Goal: Task Accomplishment & Management: Manage account settings

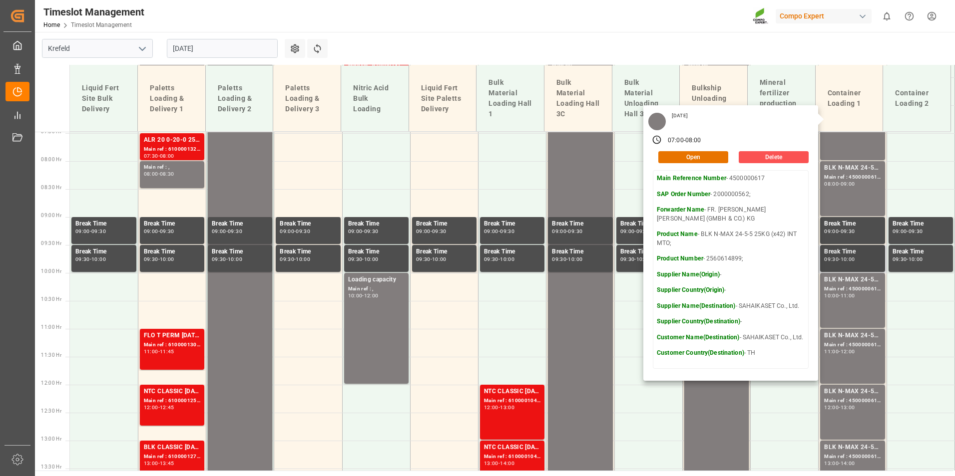
scroll to position [440, 0]
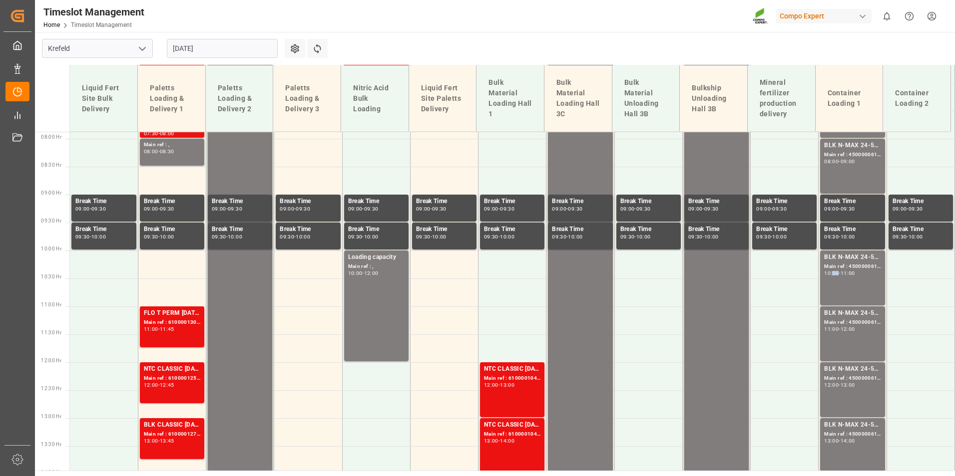
click at [833, 282] on div "BLK N-MAX 24-5-5 25KG (x42) INT MTO; Main ref : 4500000612, 2000000562; 10:00 -…" at bounding box center [852, 278] width 56 height 51
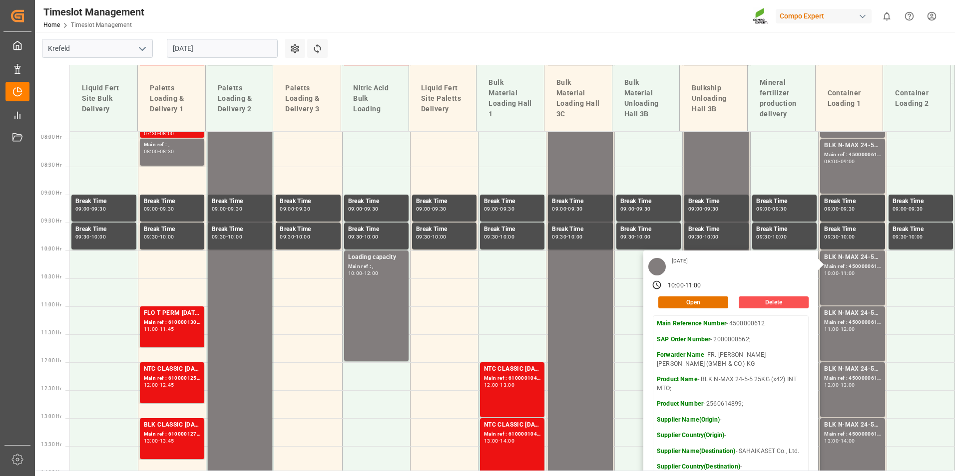
click at [231, 49] on input "[DATE]" at bounding box center [222, 48] width 111 height 19
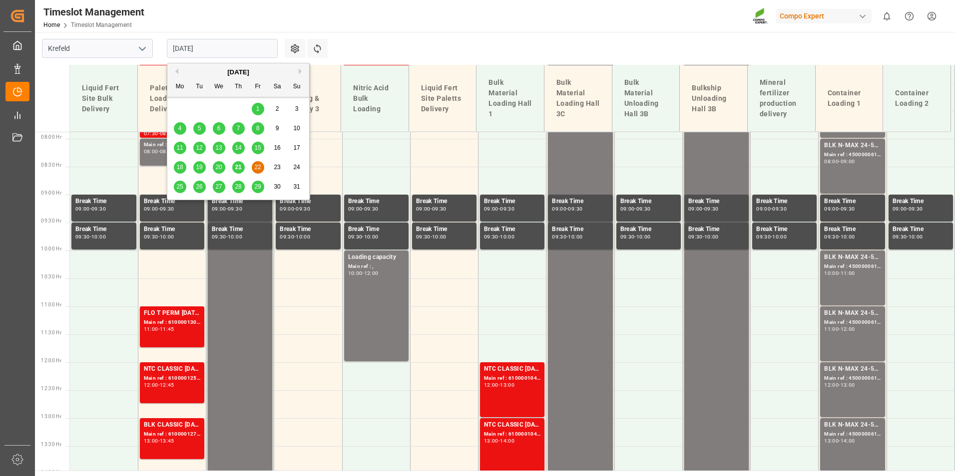
click at [241, 173] on div "21" at bounding box center [238, 168] width 12 height 12
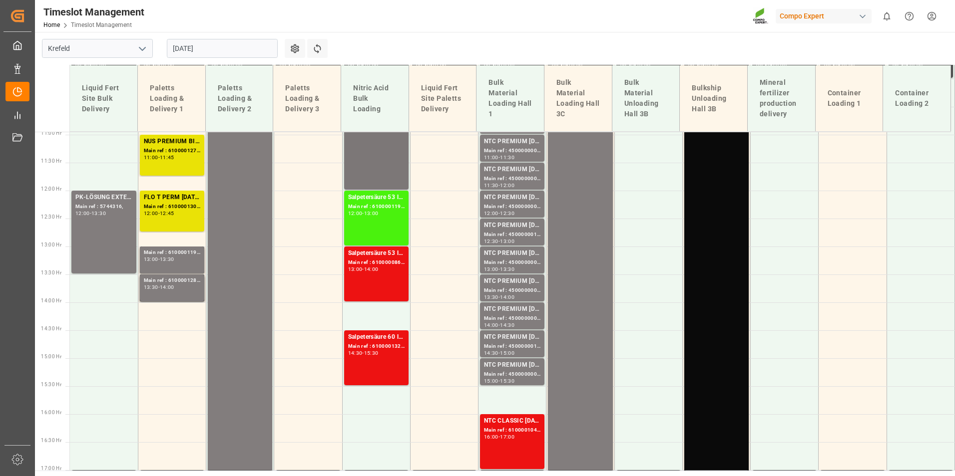
scroll to position [496, 0]
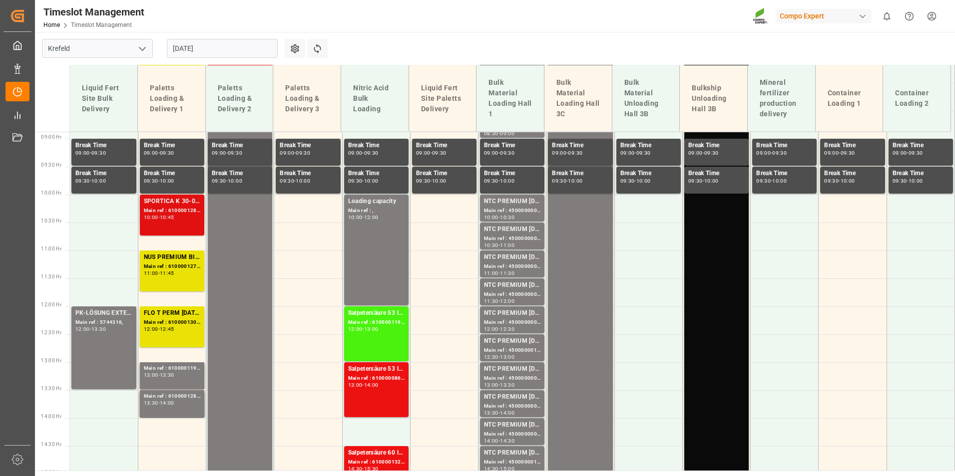
click at [171, 211] on div "Main ref : 6100001281, 2000001115;" at bounding box center [172, 211] width 56 height 8
click at [157, 279] on div "NUS PREMIUM BIO (2024) 10L(x60) PL,FR*PD;EST TE-MAX BS 11-48 300kg (x2) BB;BFL …" at bounding box center [172, 271] width 56 height 37
click at [165, 264] on div "Main ref : 6100001272, 2000001102; 2000000777;2000001102;" at bounding box center [172, 267] width 56 height 8
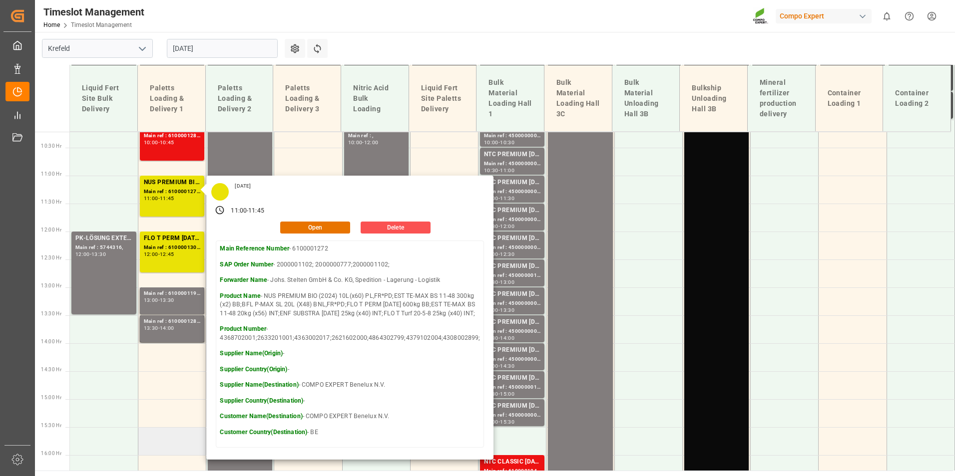
scroll to position [546, 0]
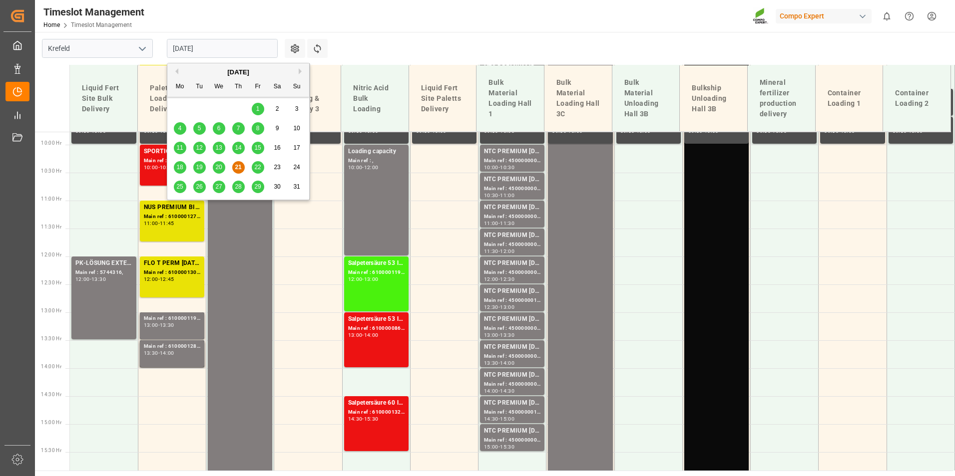
click at [230, 52] on input "[DATE]" at bounding box center [222, 48] width 111 height 19
click at [216, 187] on span "27" at bounding box center [218, 186] width 6 height 7
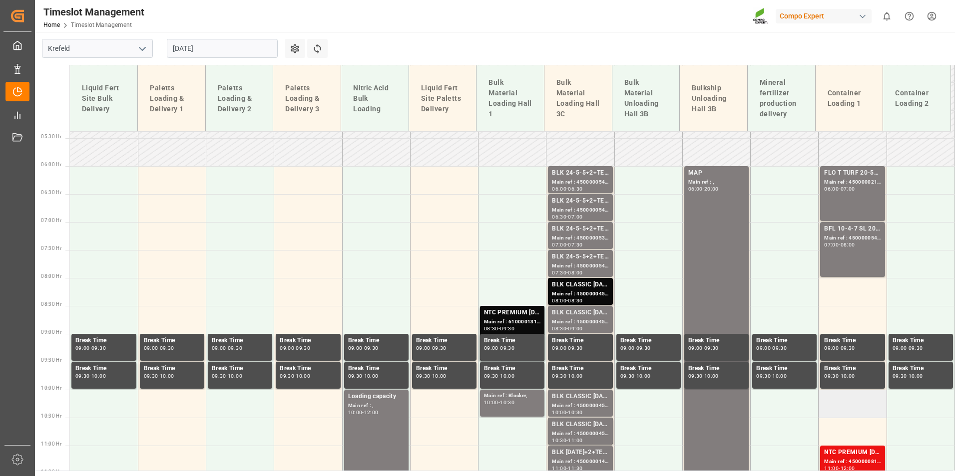
scroll to position [253, 0]
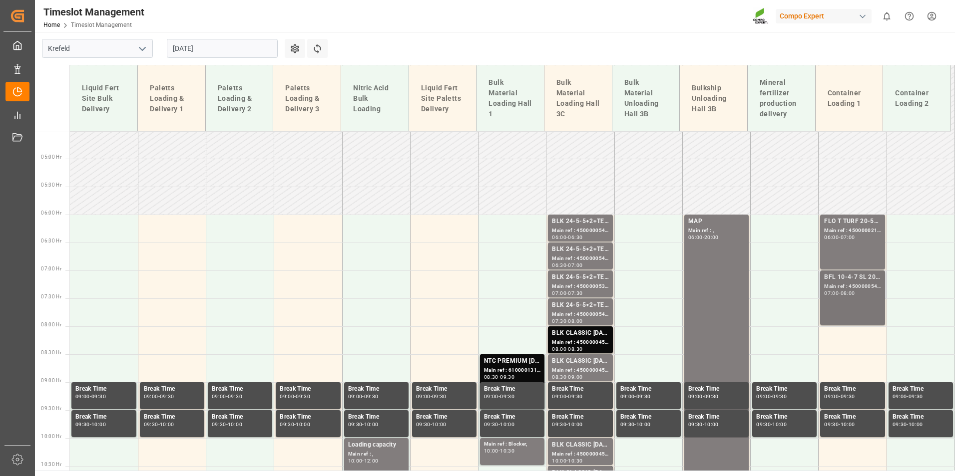
click at [854, 294] on div "08:00" at bounding box center [847, 293] width 14 height 4
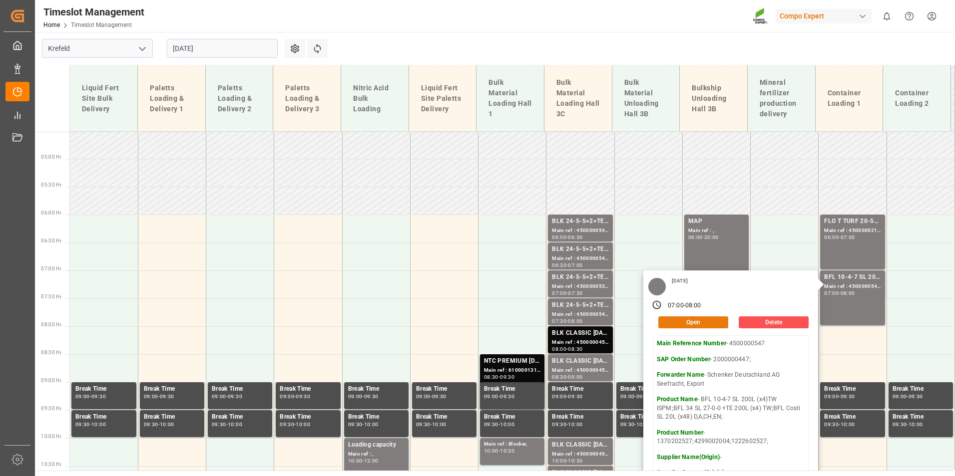
click at [692, 324] on button "Open" at bounding box center [693, 323] width 70 height 12
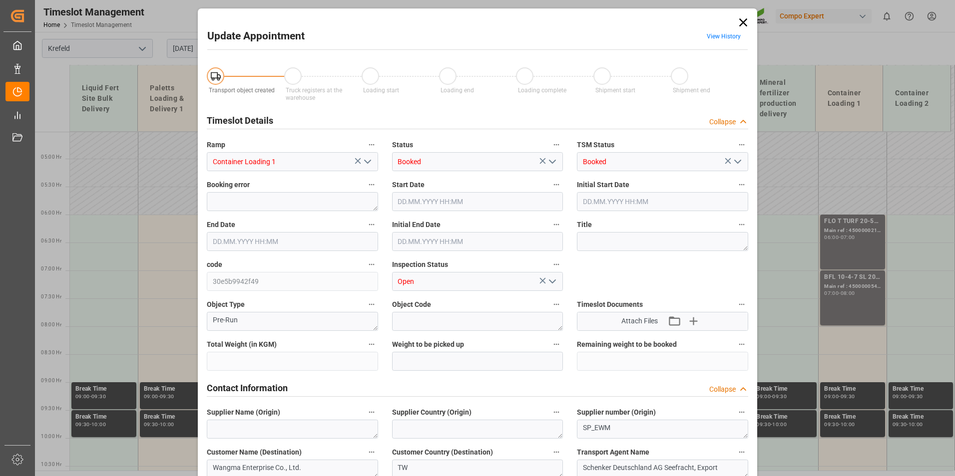
type input "36680.32"
type input "0"
type input "[DATE] 07:00"
type input "[DATE] 08:00"
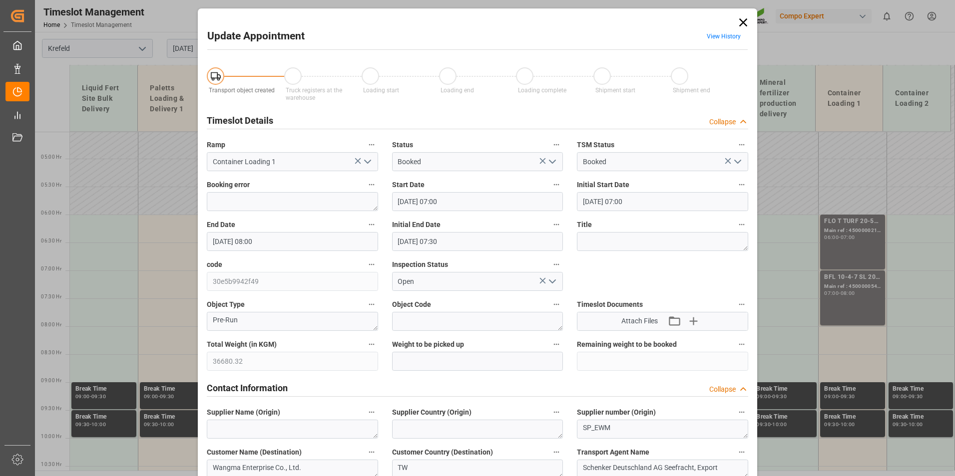
type input "[DATE] 07:30"
type input "[DATE] 13:23"
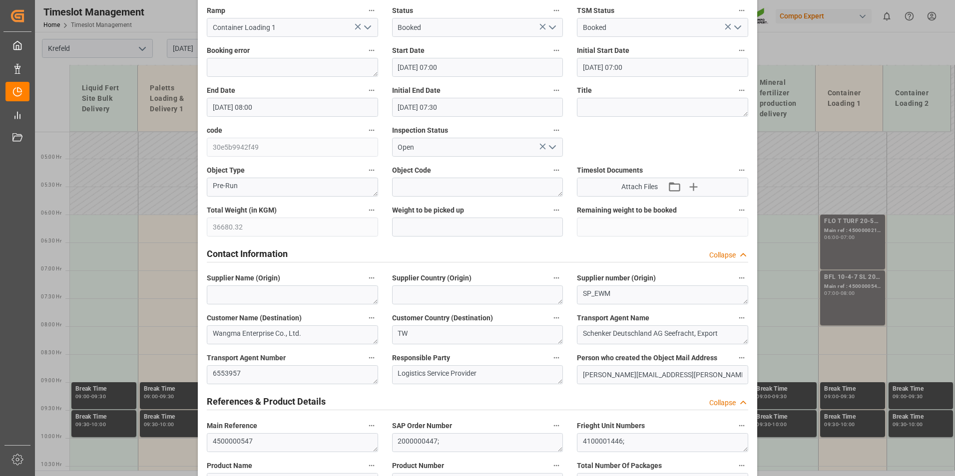
scroll to position [0, 0]
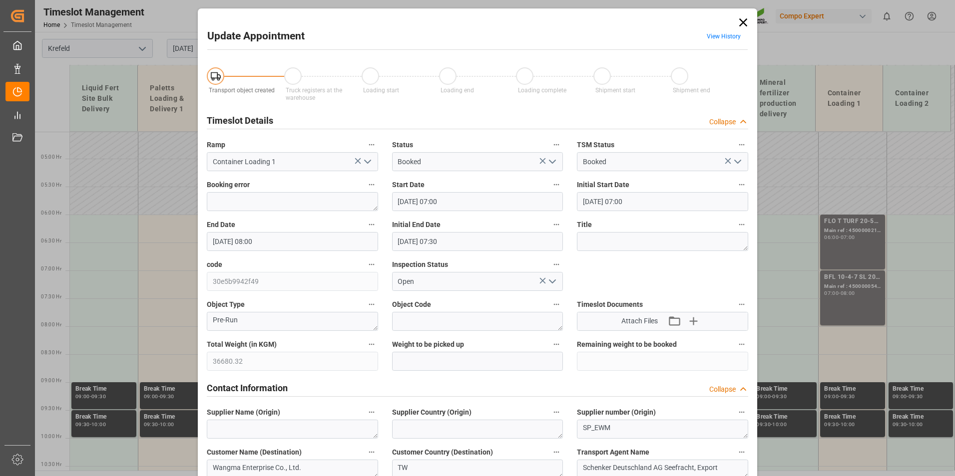
click at [729, 41] on span "View History" at bounding box center [724, 37] width 48 height 19
click at [729, 35] on link "View History" at bounding box center [724, 36] width 34 height 7
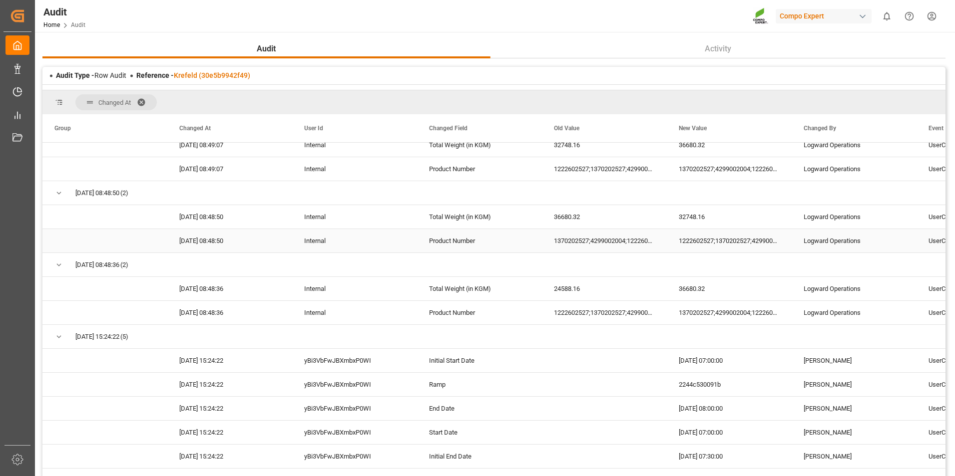
scroll to position [68, 0]
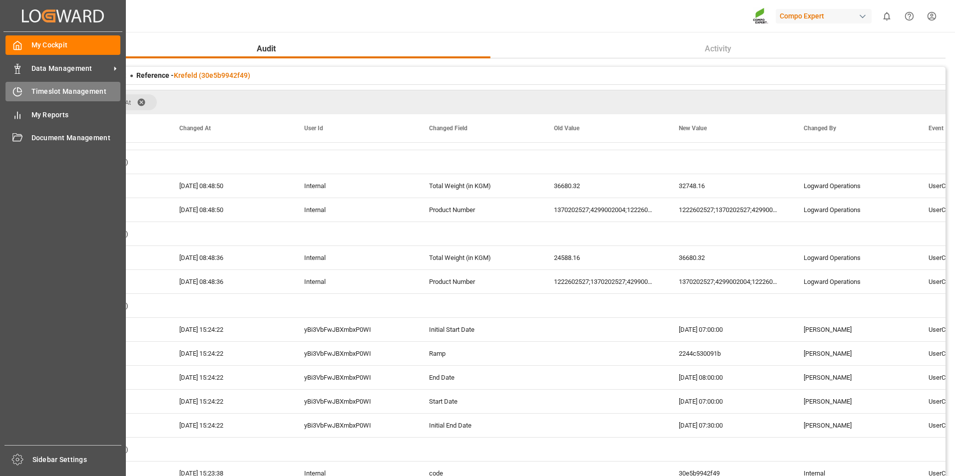
click at [24, 89] on div "Timeslot Management Timeslot Management" at bounding box center [62, 91] width 115 height 19
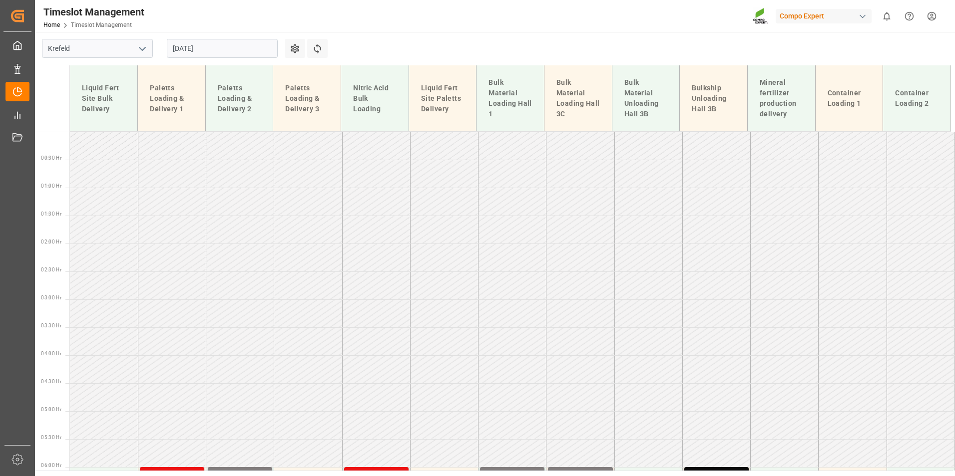
click at [237, 49] on input "[DATE]" at bounding box center [222, 48] width 111 height 19
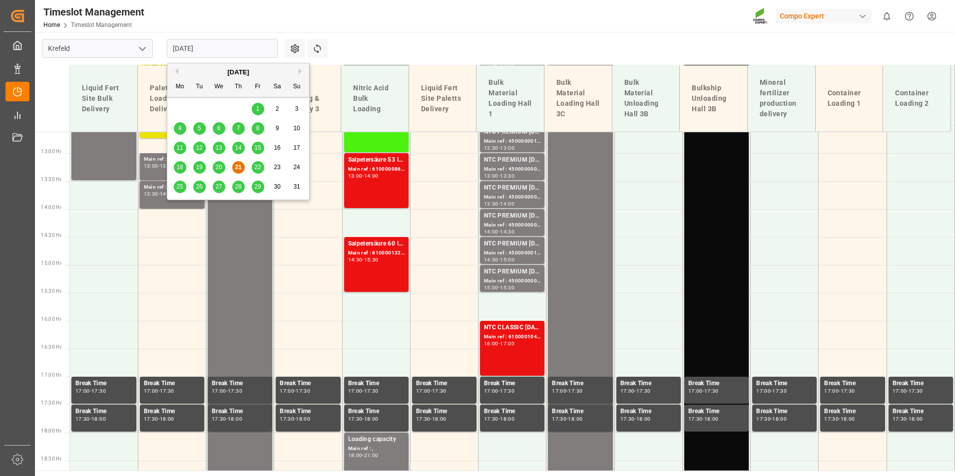
scroll to position [752, 0]
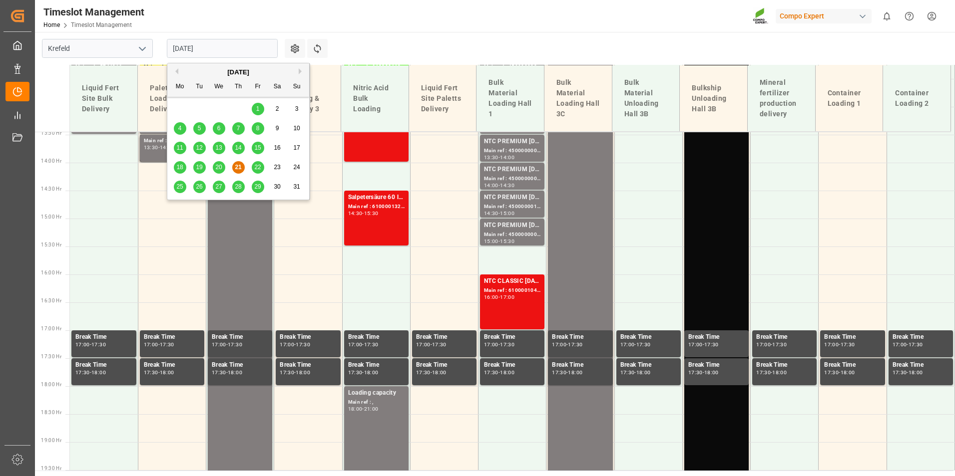
click at [235, 186] on span "28" at bounding box center [238, 186] width 6 height 7
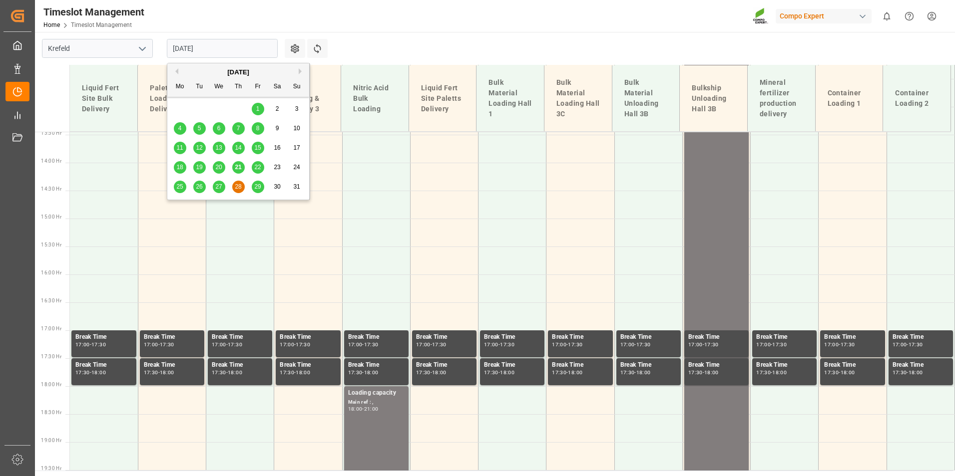
click at [237, 42] on input "[DATE]" at bounding box center [222, 48] width 111 height 19
click at [237, 168] on span "21" at bounding box center [238, 167] width 6 height 7
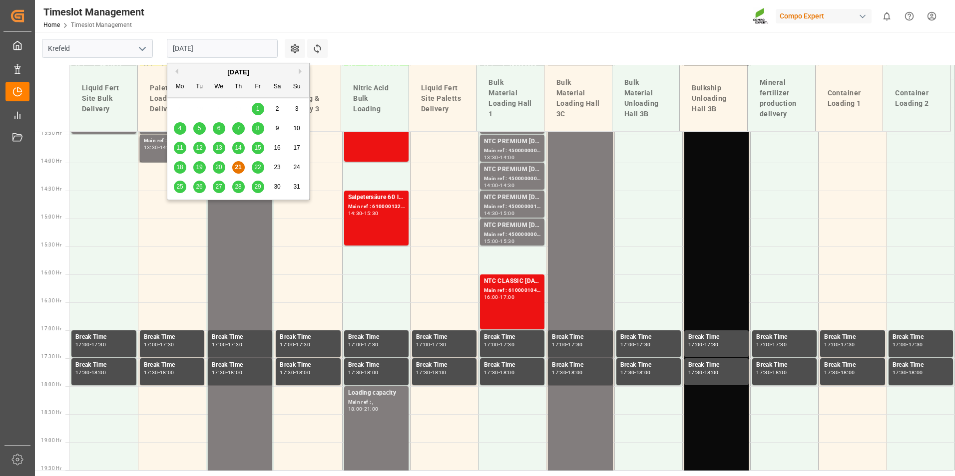
click at [226, 39] on input "[DATE]" at bounding box center [222, 48] width 111 height 19
click at [255, 173] on div "22" at bounding box center [258, 168] width 12 height 12
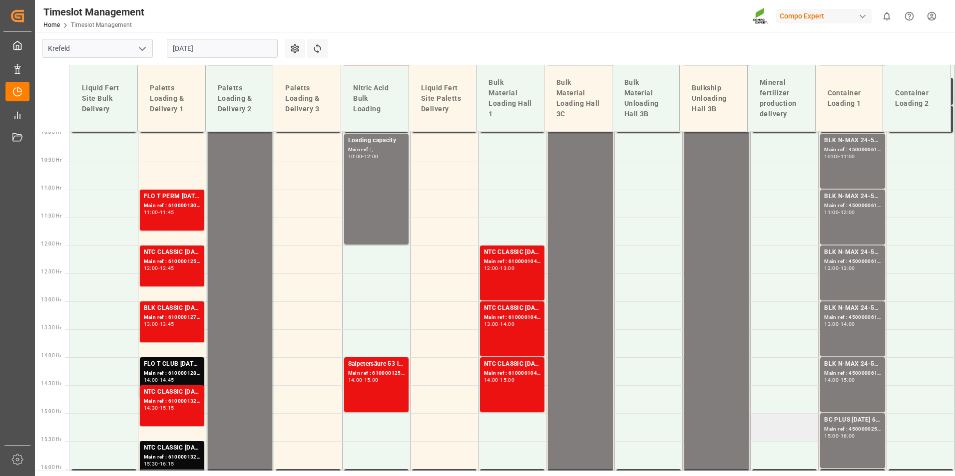
scroll to position [552, 0]
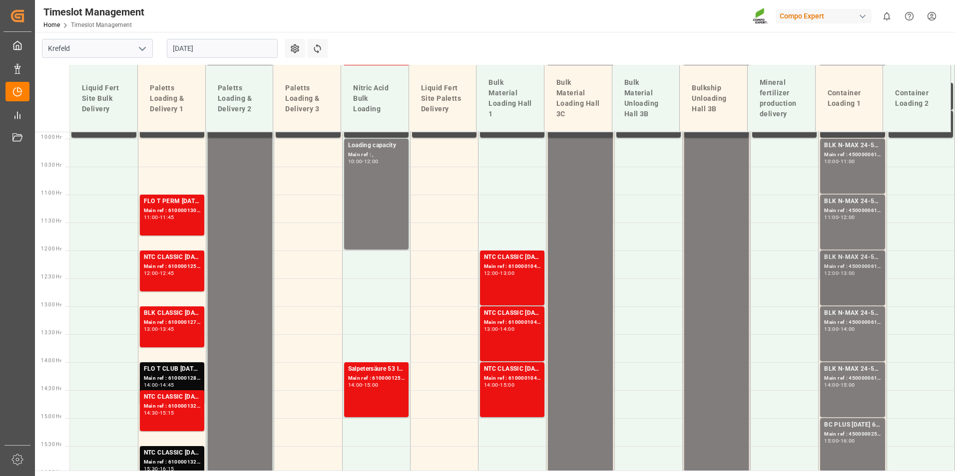
click at [864, 260] on div "BLK N-MAX 24-5-5 25KG (x42) INT MTO;" at bounding box center [852, 258] width 56 height 10
click at [857, 317] on div "BLK N-MAX 24-5-5 25KG (x42) INT MTO;" at bounding box center [852, 314] width 56 height 10
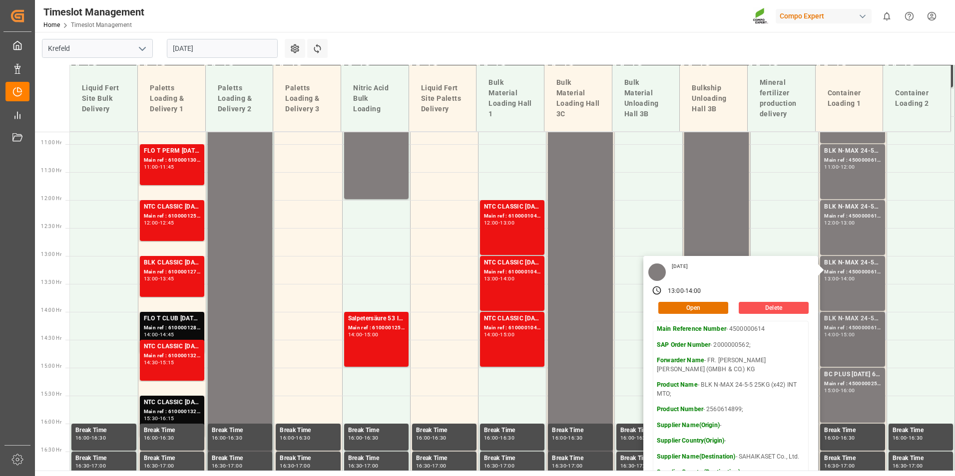
scroll to position [652, 0]
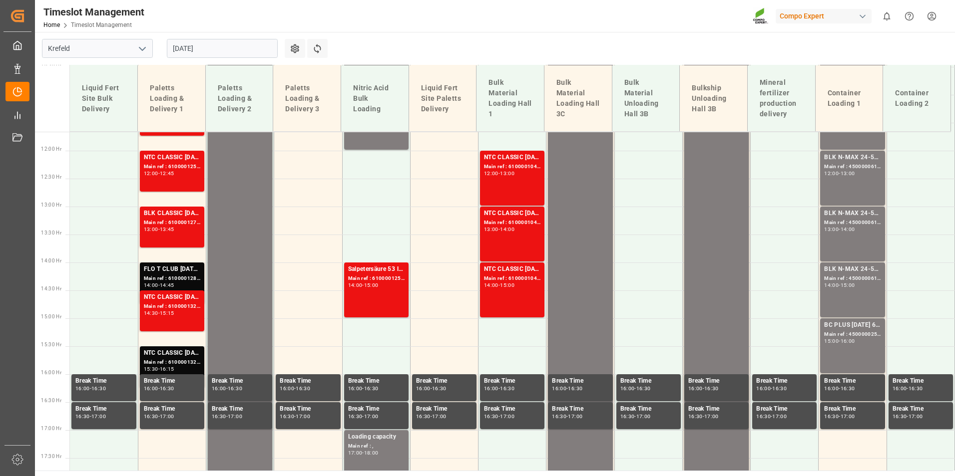
click at [854, 296] on div "BLK N-MAX 24-5-5 25KG (x42) INT MTO; Main ref : 4500000613, 2000000562; 14:00 -…" at bounding box center [852, 290] width 56 height 51
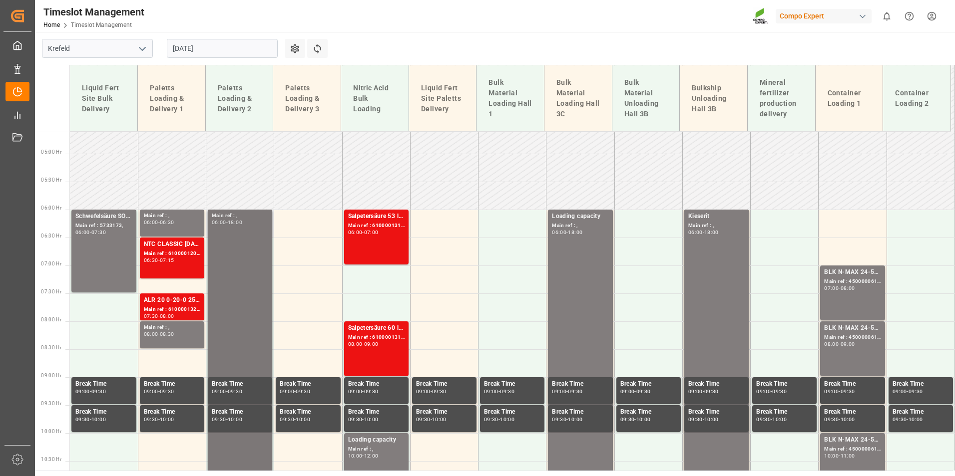
scroll to position [253, 0]
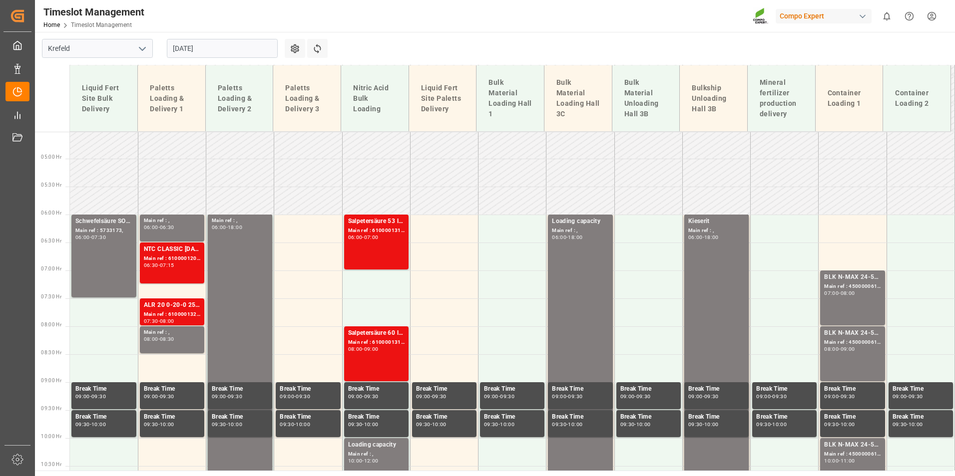
click at [170, 274] on div "NTC CLASSIC [DATE]+3+TE 600kg BB; Main ref : 6100001201, 2000000929; 06:30 - 07…" at bounding box center [172, 263] width 56 height 37
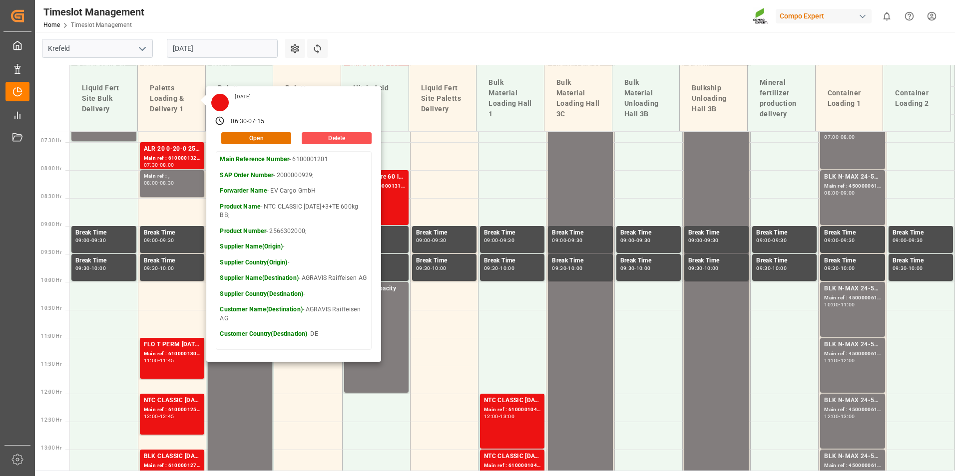
scroll to position [402, 0]
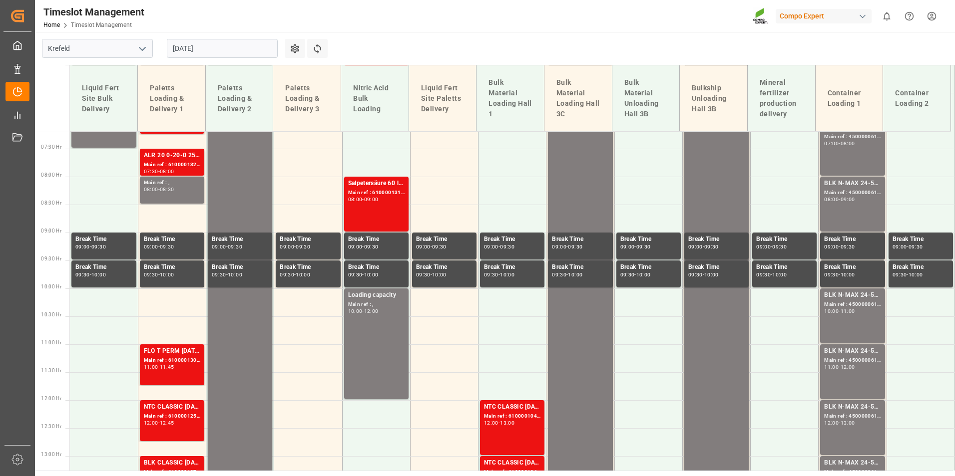
click at [177, 300] on td at bounding box center [172, 303] width 68 height 28
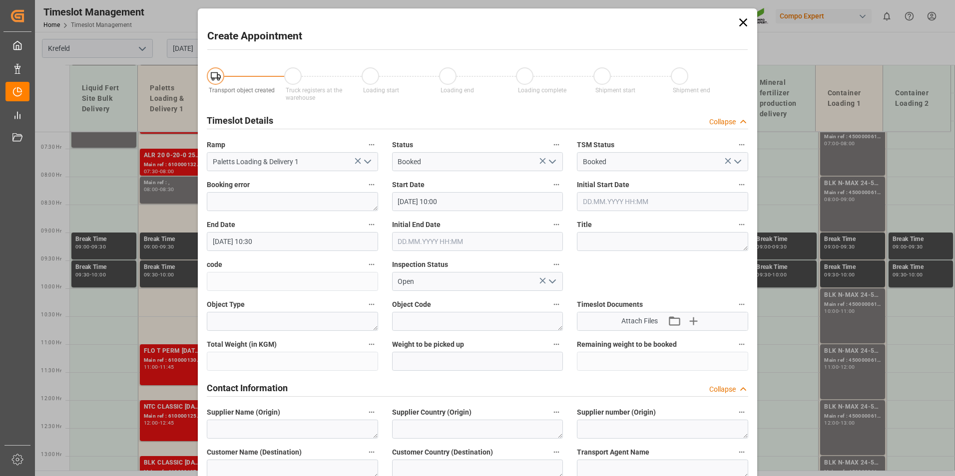
type input "[DATE] 10:00"
type input "[DATE] 10:30"
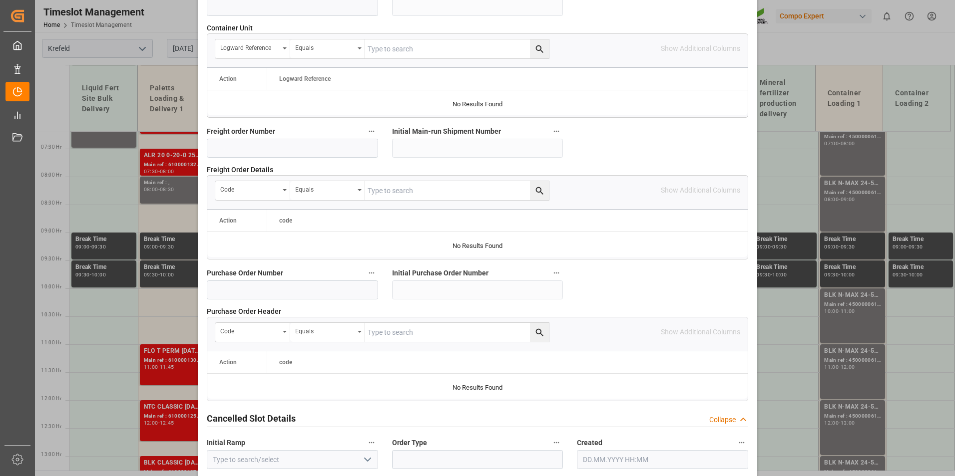
scroll to position [849, 0]
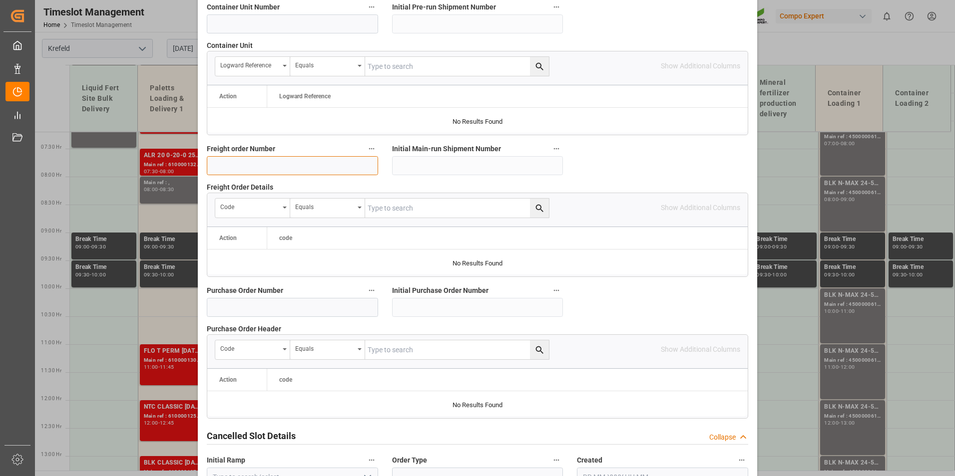
click at [271, 164] on input at bounding box center [292, 165] width 171 height 19
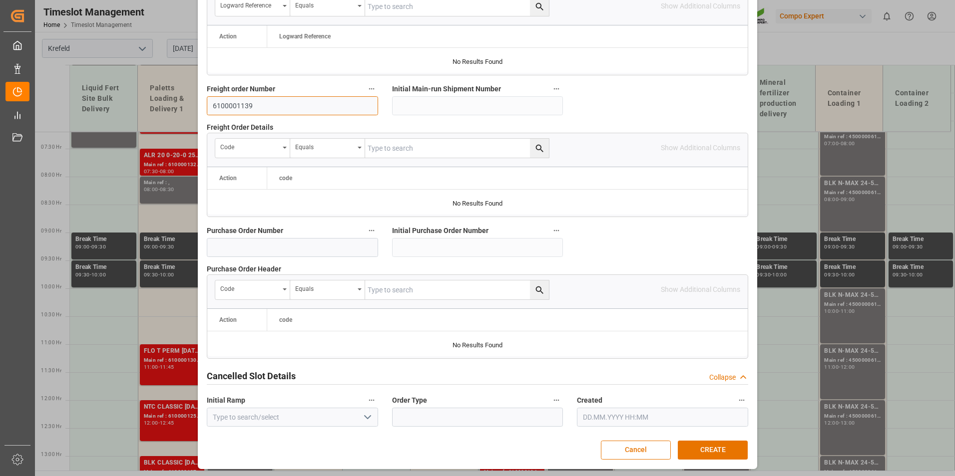
scroll to position [909, 0]
type input "6100001139"
click at [701, 447] on button "CREATE" at bounding box center [713, 449] width 70 height 19
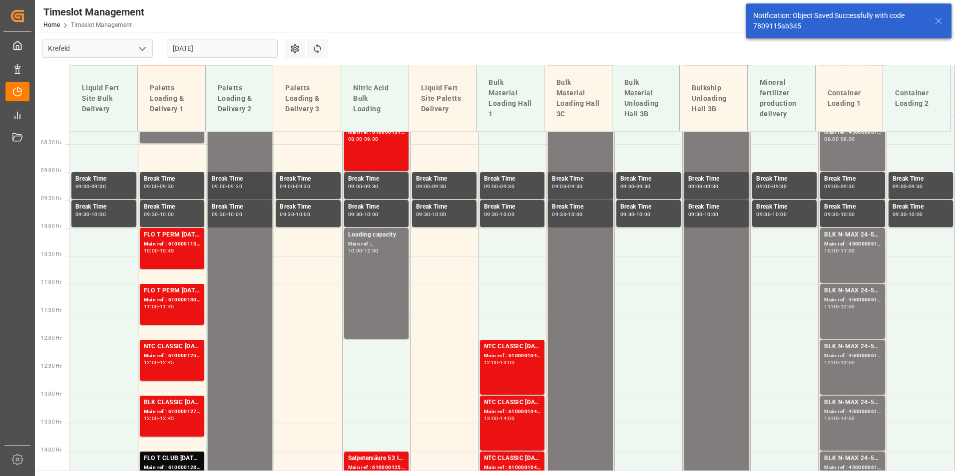
scroll to position [378, 0]
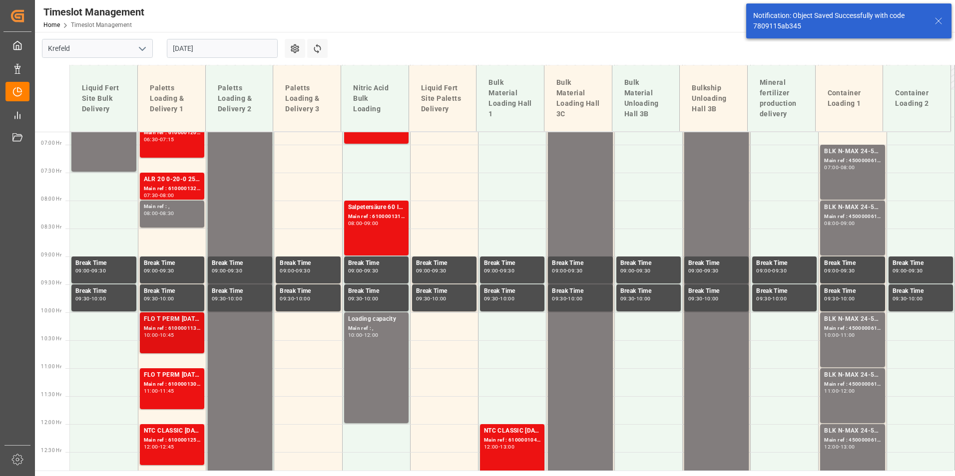
click at [178, 330] on div "Main ref : 6100001139, 2000000454;" at bounding box center [172, 329] width 56 height 8
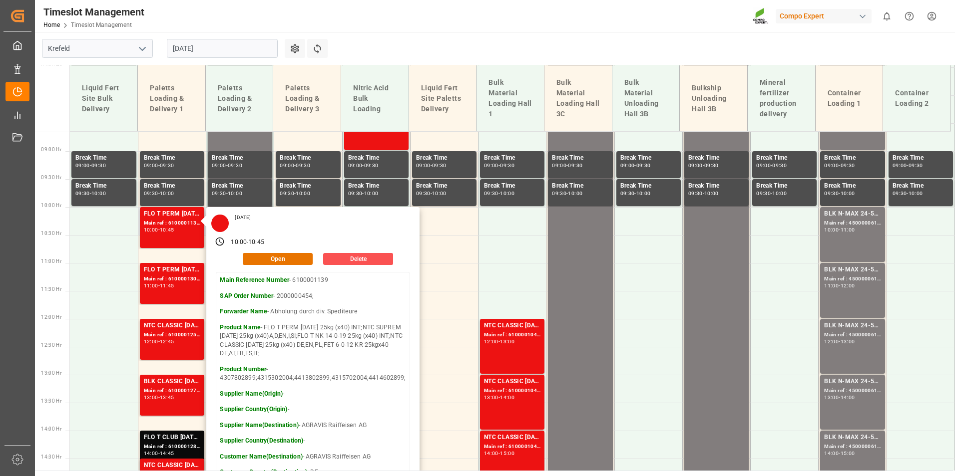
scroll to position [478, 0]
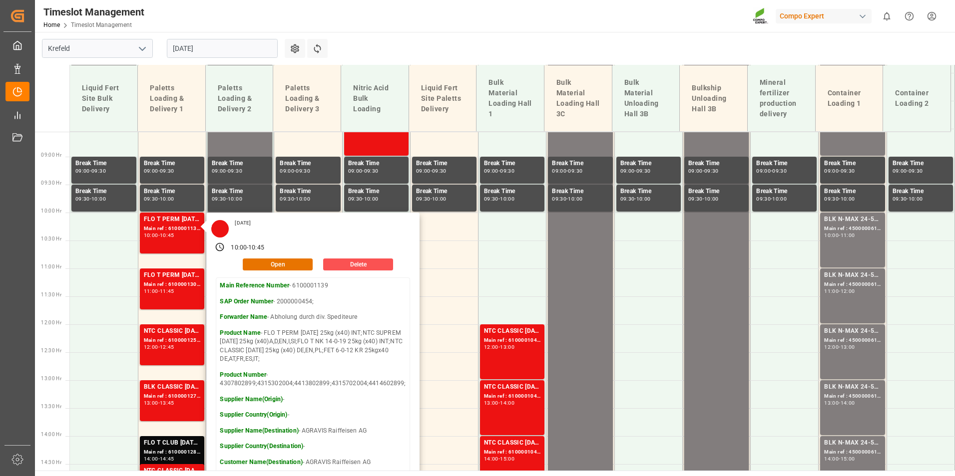
click at [354, 42] on main "[GEOGRAPHIC_DATA] [DATE] Settings Refresh Time Slots Liquid Fert Site Bulk Deli…" at bounding box center [494, 251] width 918 height 439
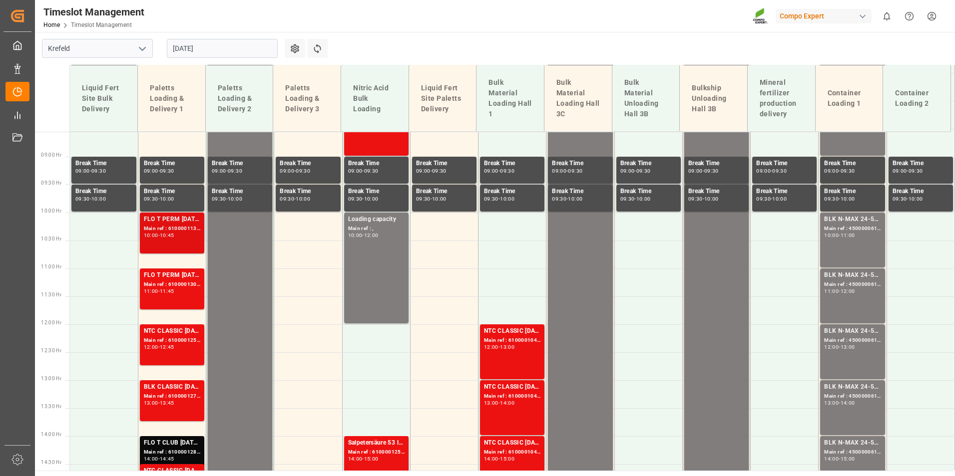
click at [187, 225] on div "Main ref : 6100001139, 2000000454;" at bounding box center [172, 229] width 56 height 8
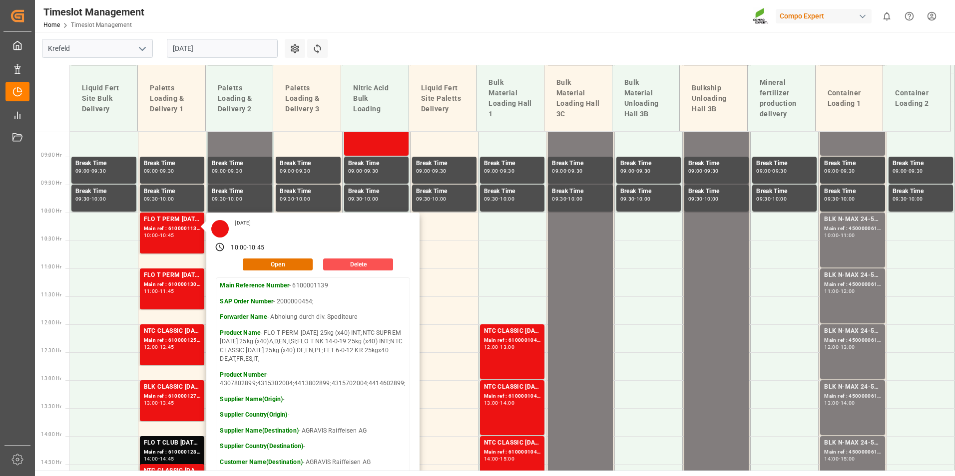
click at [360, 24] on div "Timeslot Management Home Timeslot Management Compo Expert 0 Notifications Only …" at bounding box center [491, 16] width 927 height 32
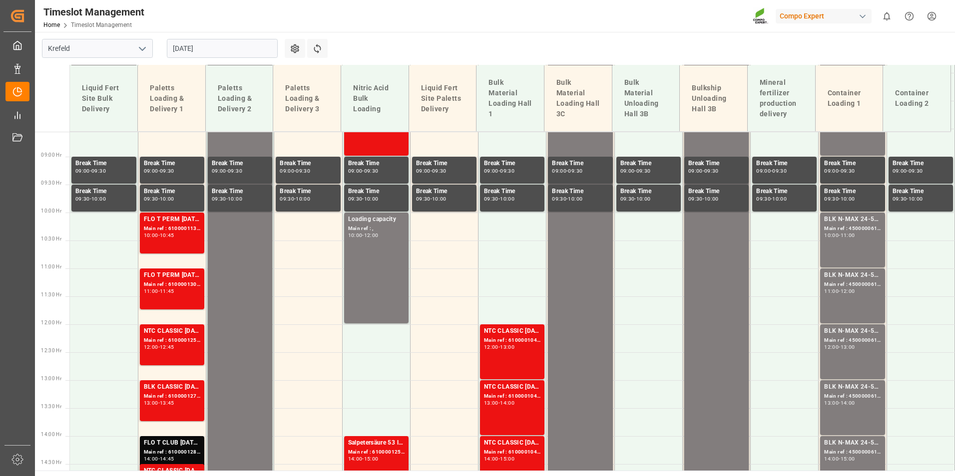
click at [209, 49] on input "[DATE]" at bounding box center [222, 48] width 111 height 19
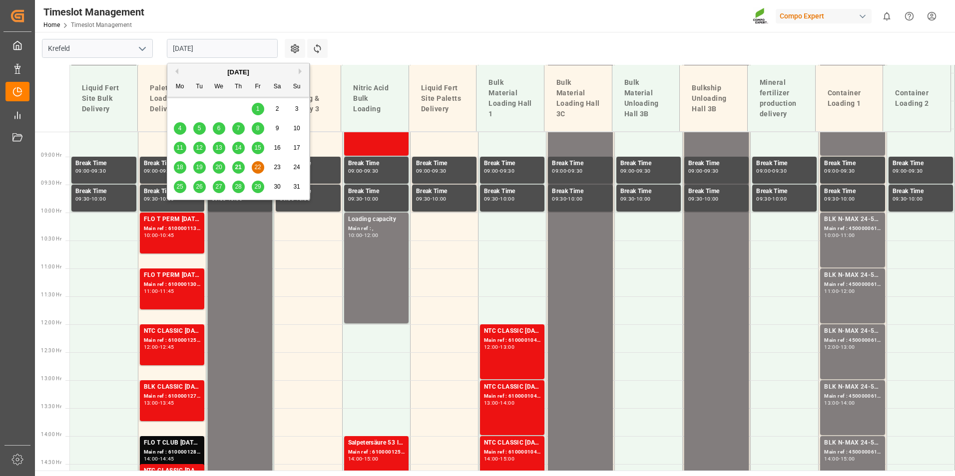
click at [182, 186] on span "25" at bounding box center [179, 186] width 6 height 7
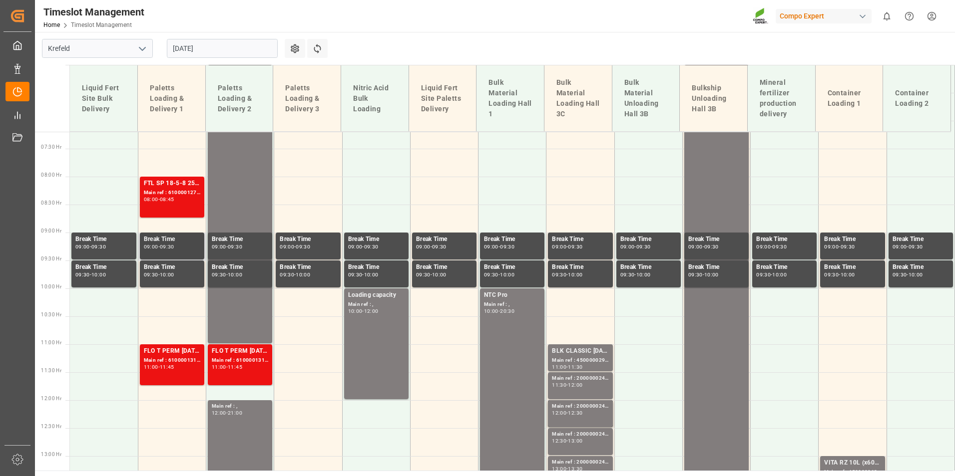
scroll to position [452, 0]
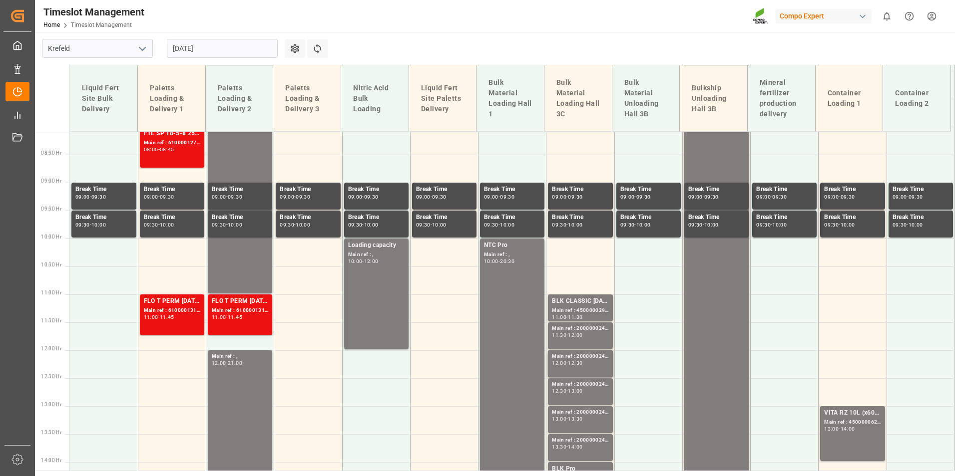
click at [237, 45] on input "[DATE]" at bounding box center [222, 48] width 111 height 19
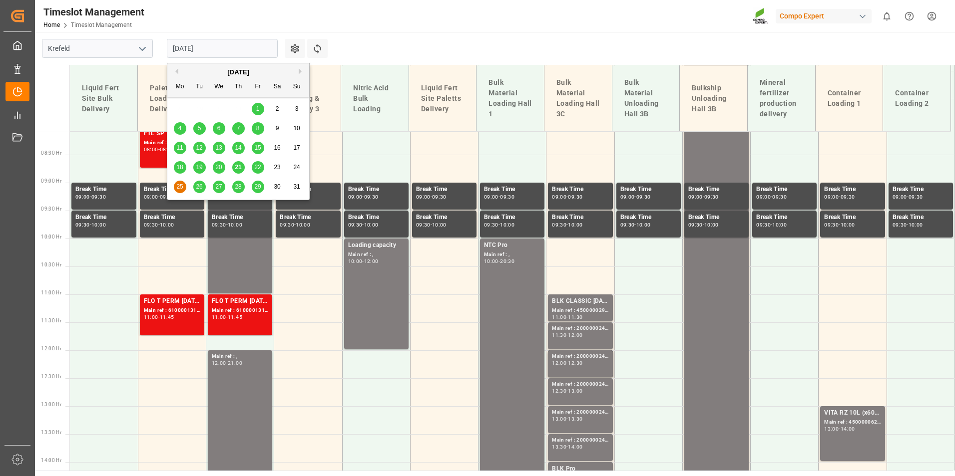
click at [254, 172] on div "22" at bounding box center [258, 168] width 12 height 12
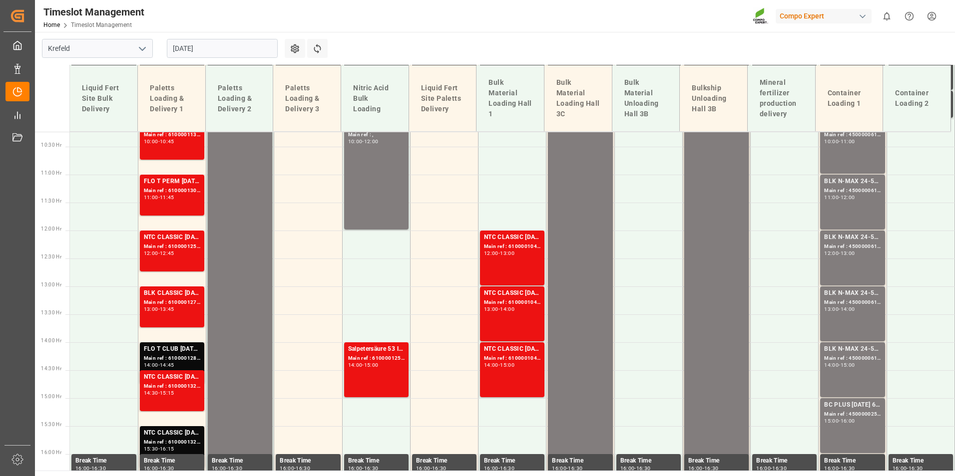
scroll to position [353, 0]
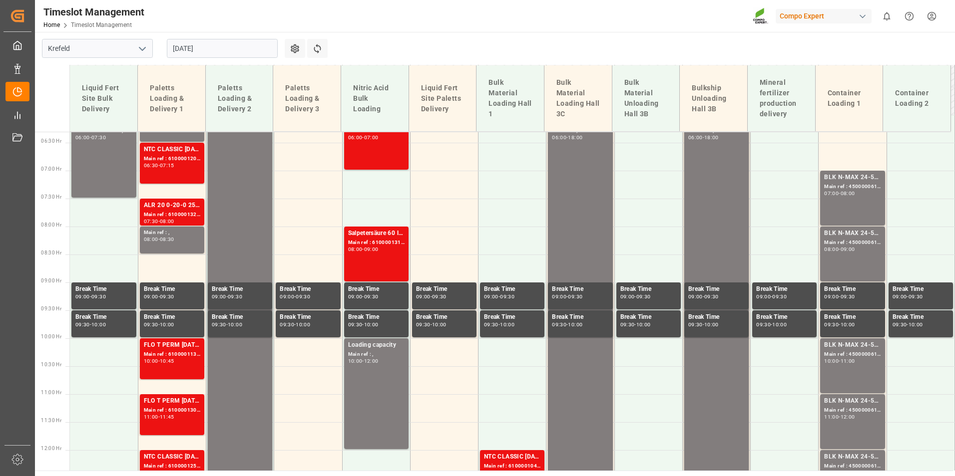
click at [214, 53] on input "[DATE]" at bounding box center [222, 48] width 111 height 19
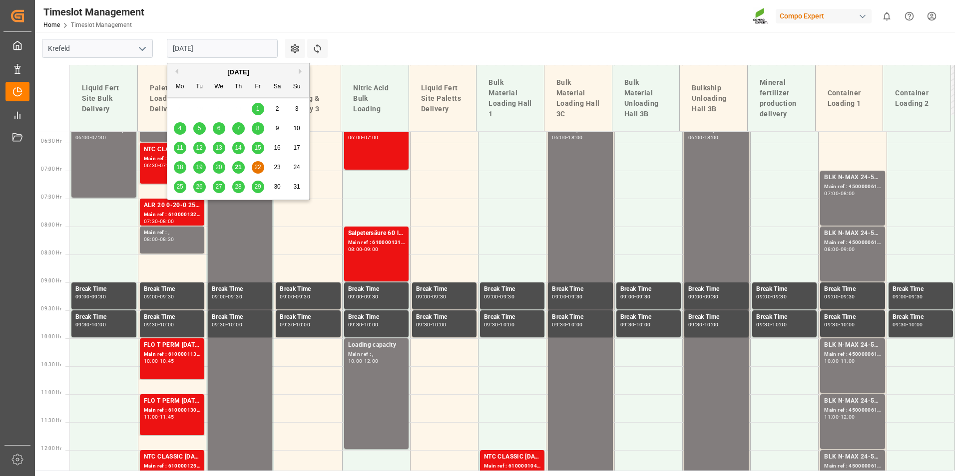
click at [181, 188] on span "25" at bounding box center [179, 186] width 6 height 7
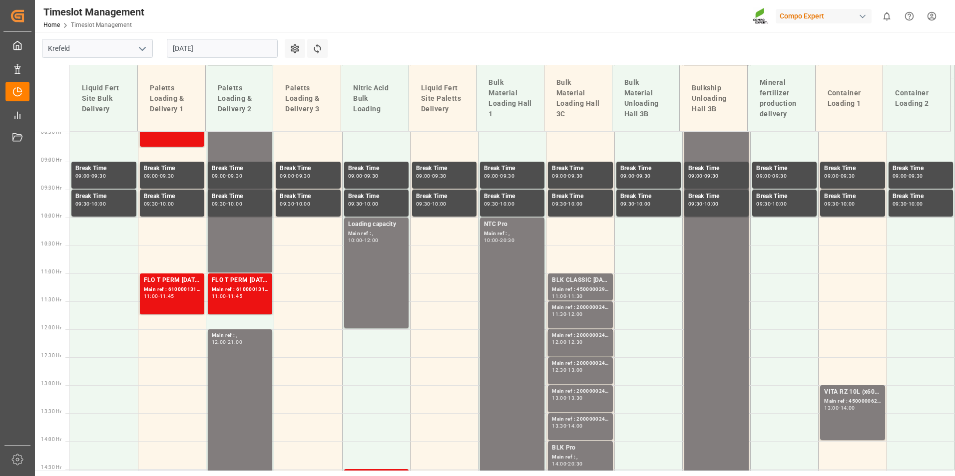
scroll to position [452, 0]
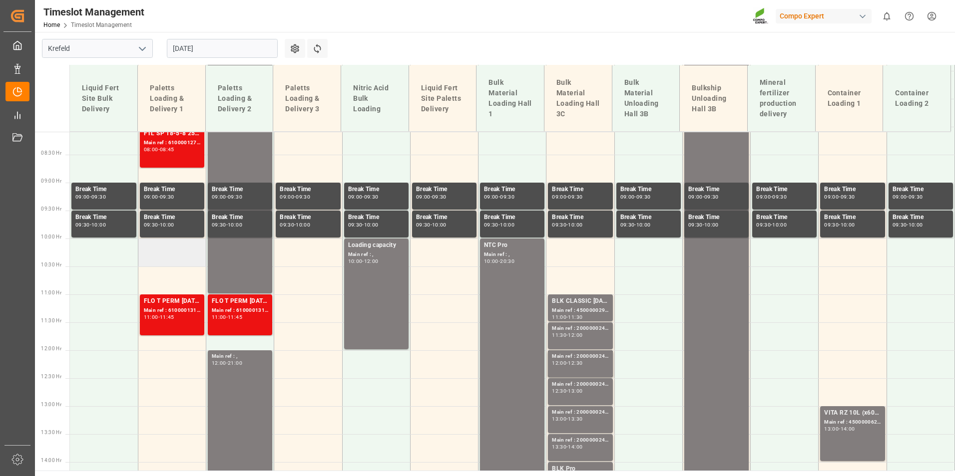
click at [165, 260] on td at bounding box center [172, 253] width 68 height 28
click at [179, 256] on td at bounding box center [172, 253] width 68 height 28
click at [162, 244] on td at bounding box center [172, 253] width 68 height 28
click at [169, 250] on td at bounding box center [172, 253] width 68 height 28
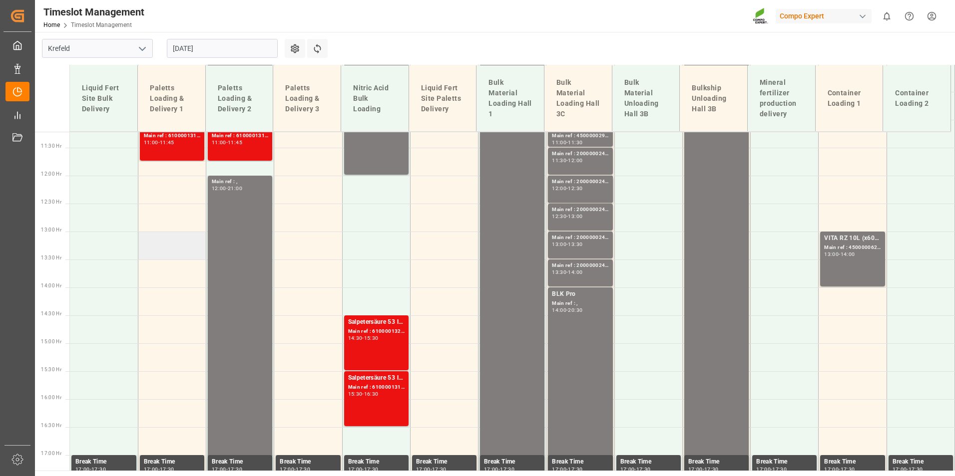
scroll to position [652, 0]
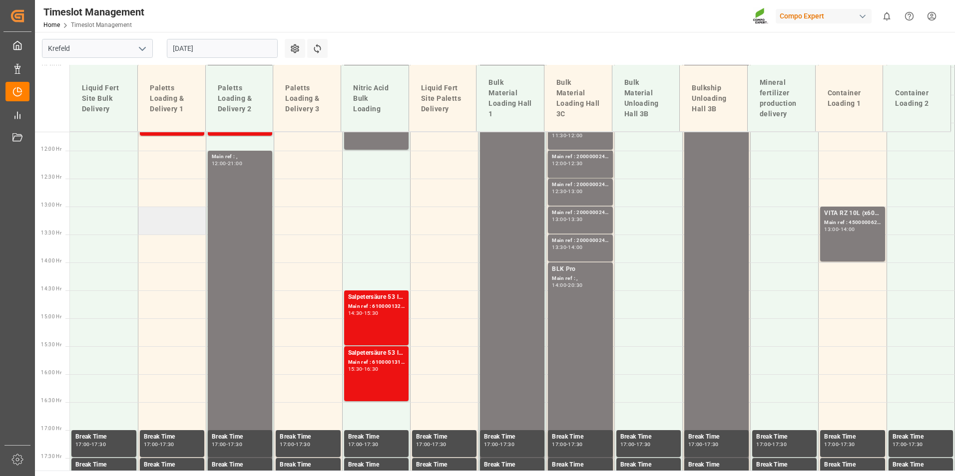
click at [161, 213] on td at bounding box center [172, 221] width 68 height 28
click at [324, 45] on button "Refresh Time Slots" at bounding box center [317, 48] width 20 height 19
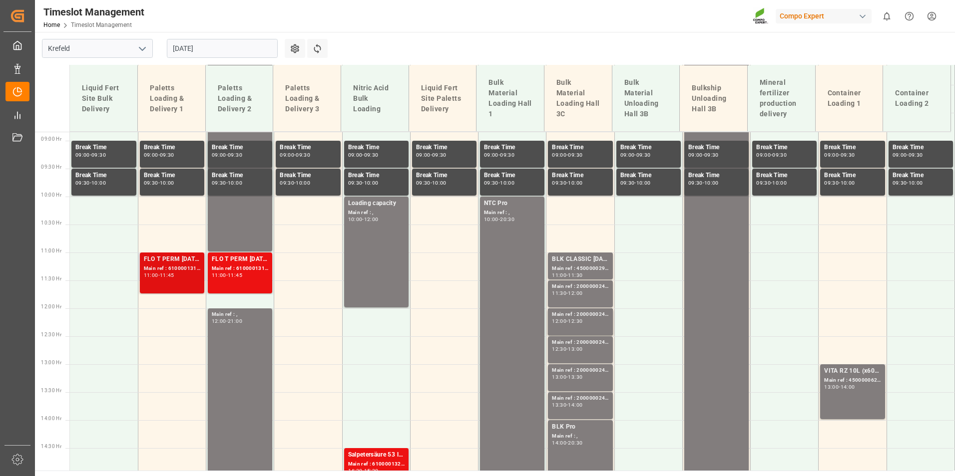
scroll to position [502, 0]
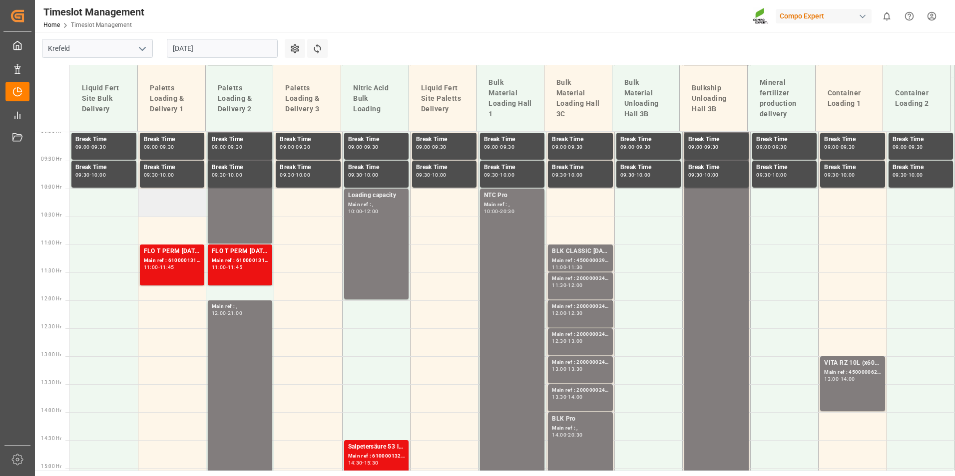
click at [168, 206] on td at bounding box center [172, 203] width 68 height 28
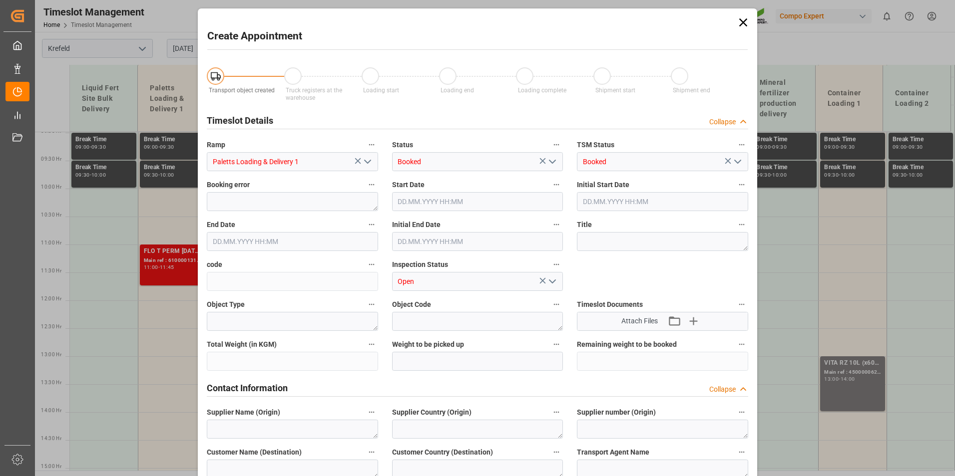
type input "[DATE] 10:00"
type input "[DATE] 10:30"
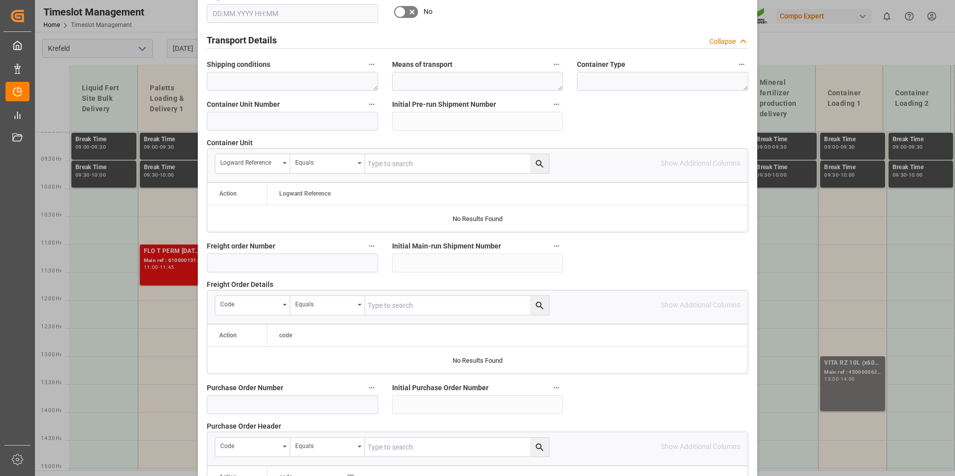
scroll to position [849, 0]
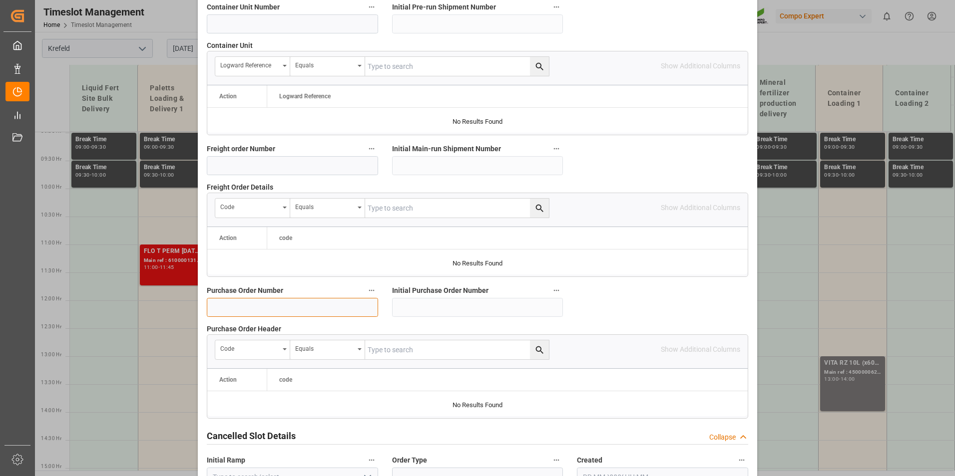
drag, startPoint x: 243, startPoint y: 312, endPoint x: 223, endPoint y: 316, distance: 20.3
click at [243, 312] on input at bounding box center [292, 307] width 171 height 19
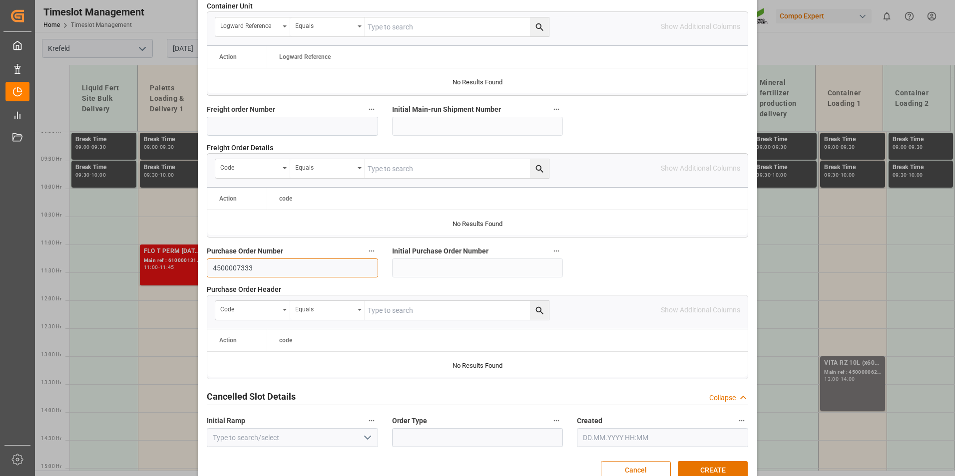
scroll to position [909, 0]
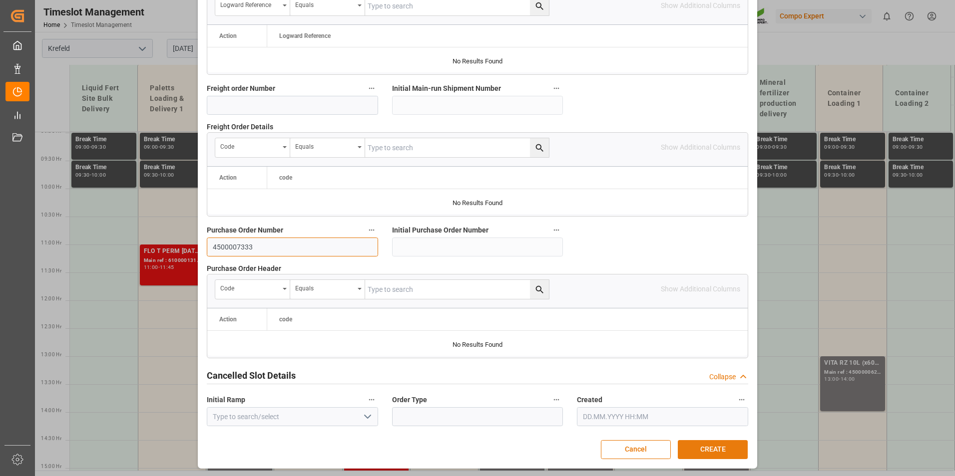
type input "4500007333"
click at [732, 450] on button "CREATE" at bounding box center [713, 449] width 70 height 19
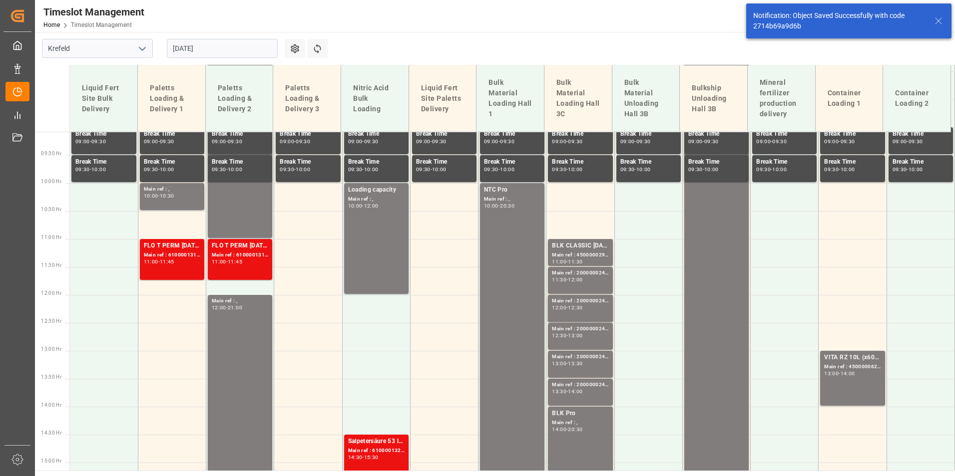
scroll to position [528, 0]
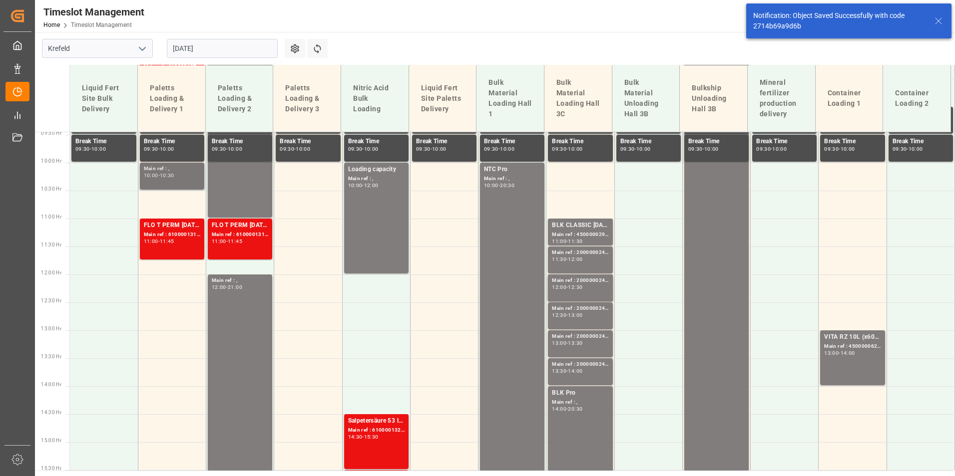
click at [182, 184] on div "Main ref : , 10:00 - 10:30" at bounding box center [172, 176] width 56 height 23
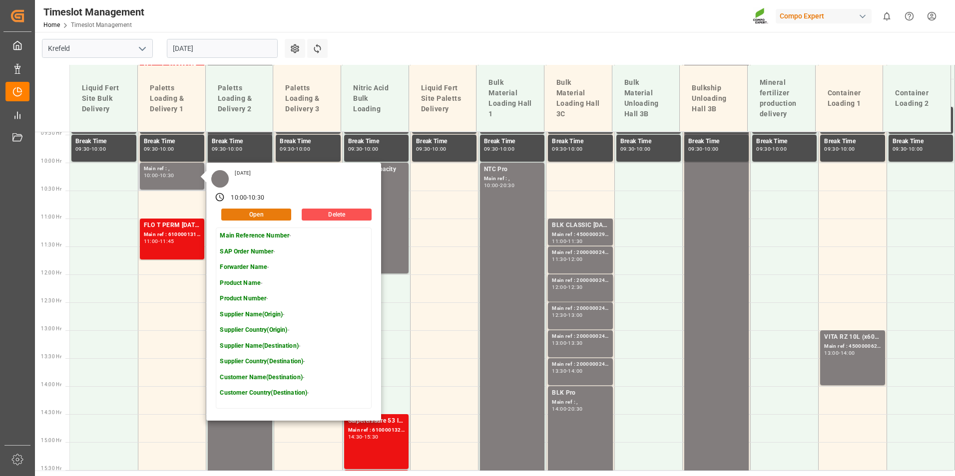
click at [268, 216] on button "Open" at bounding box center [256, 215] width 70 height 12
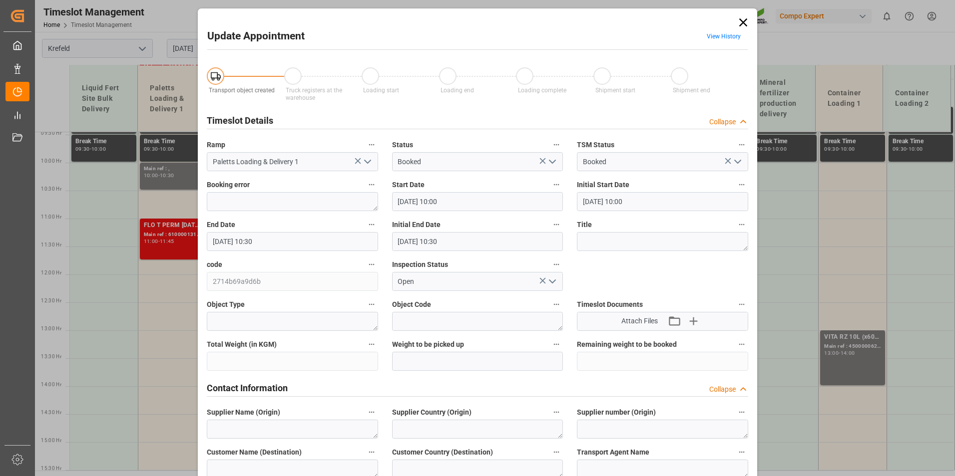
type input "[DATE] 10:00"
type input "[DATE] 10:30"
type input "[DATE] 11:57"
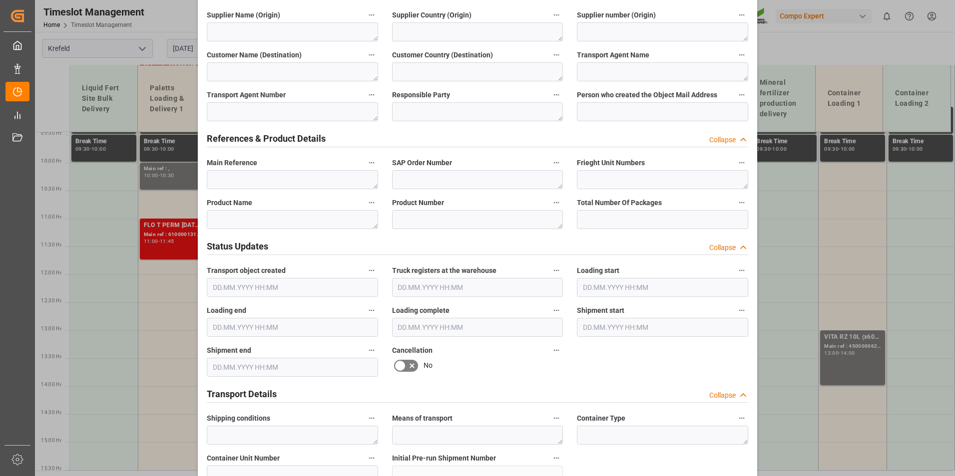
scroll to position [399, 0]
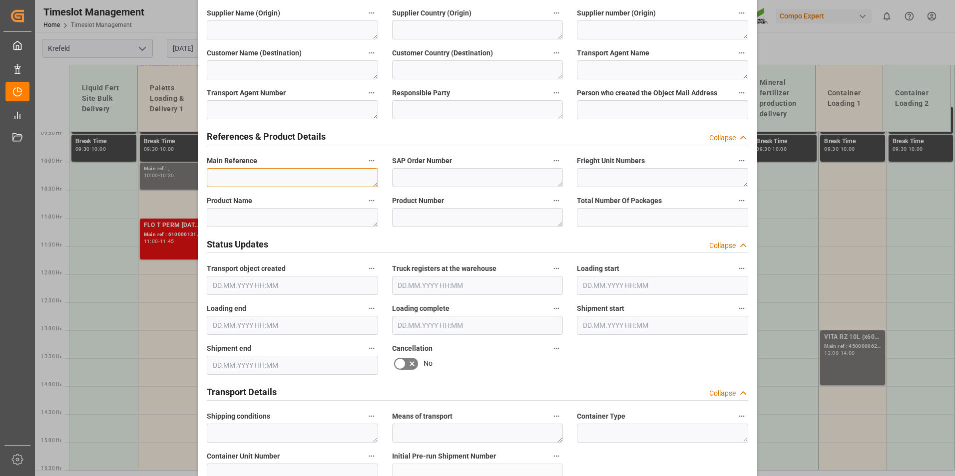
click at [243, 184] on textarea at bounding box center [292, 177] width 171 height 19
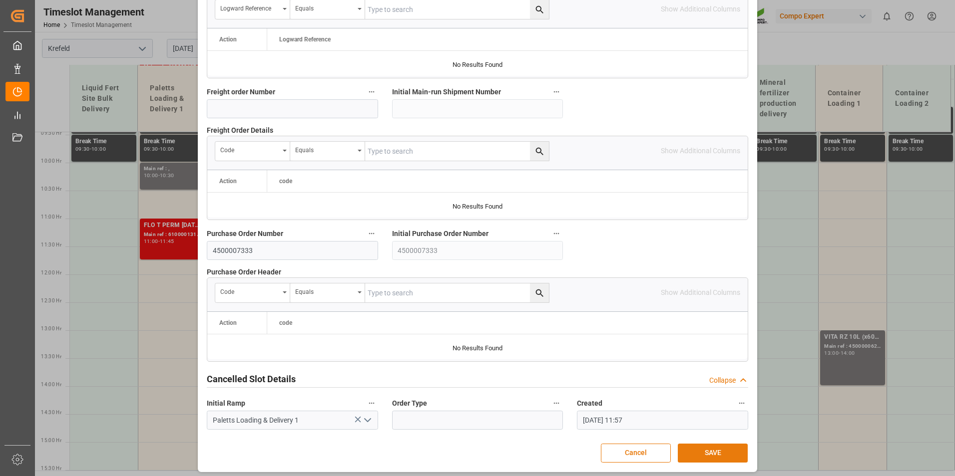
scroll to position [909, 0]
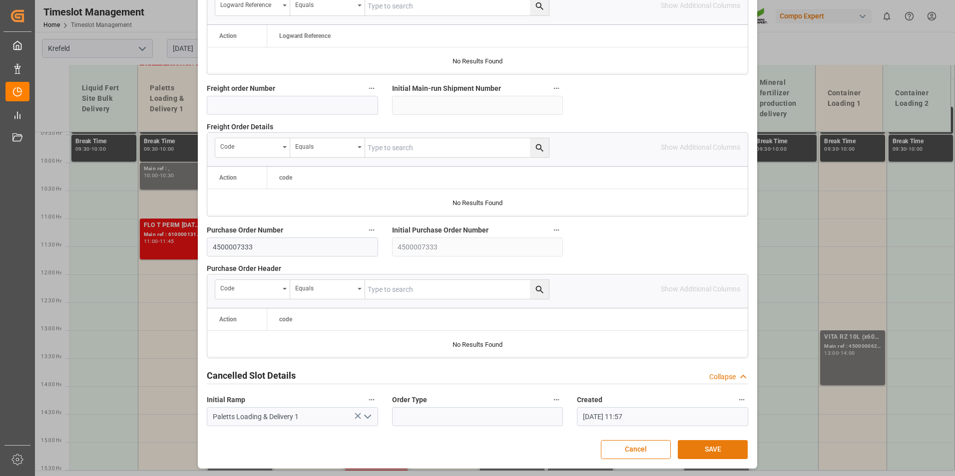
type textarea "4500007333 ( Harnstoff)"
click at [718, 450] on button "SAVE" at bounding box center [713, 449] width 70 height 19
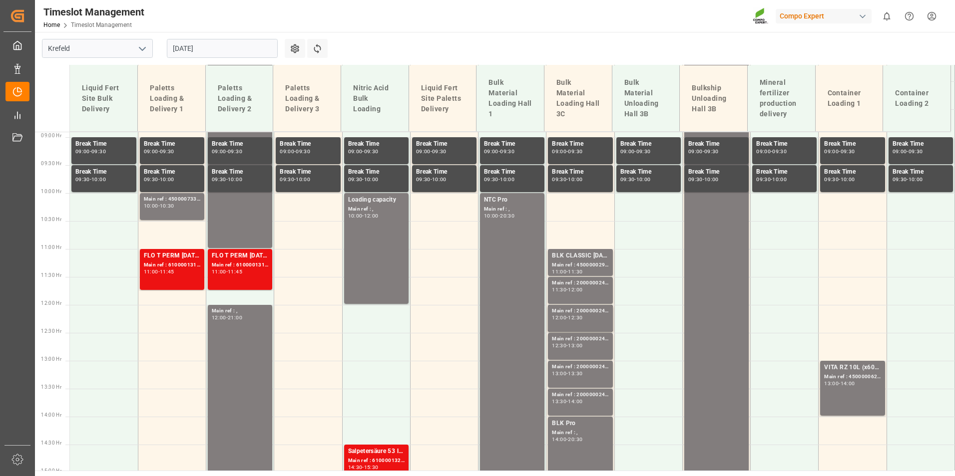
scroll to position [528, 0]
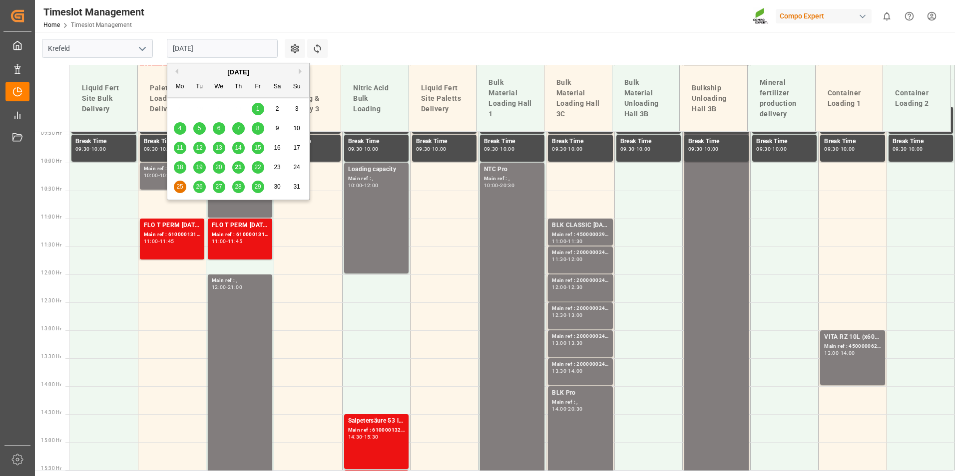
click at [226, 55] on input "[DATE]" at bounding box center [222, 48] width 111 height 19
click at [259, 171] on span "22" at bounding box center [257, 167] width 6 height 7
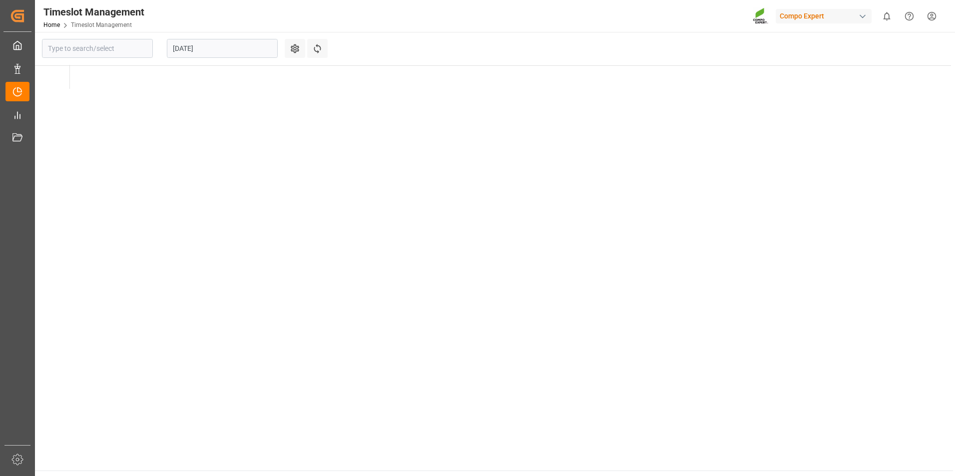
type input "Krefeld"
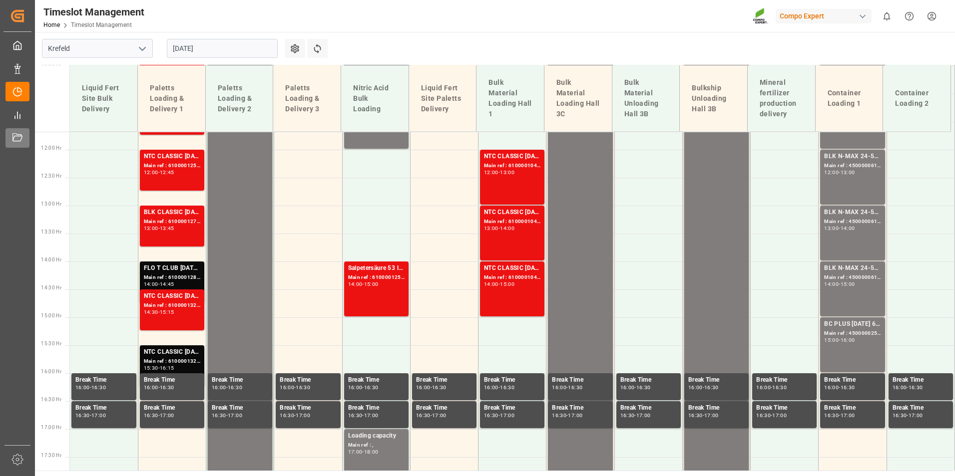
scroll to position [752, 0]
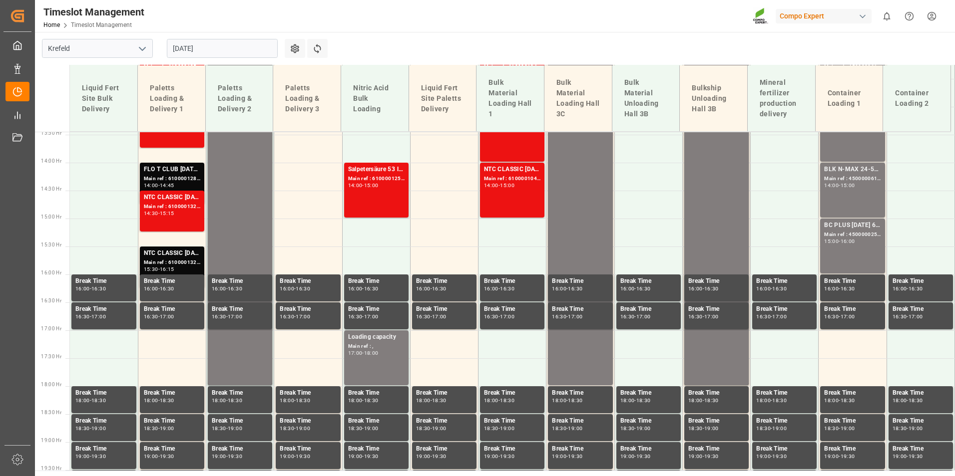
click at [230, 42] on input "[DATE]" at bounding box center [222, 48] width 111 height 19
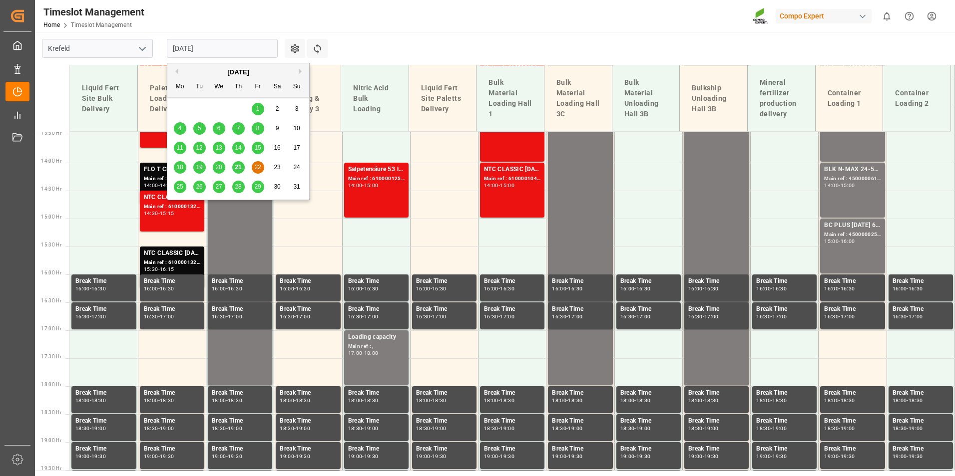
click at [239, 168] on span "21" at bounding box center [238, 167] width 6 height 7
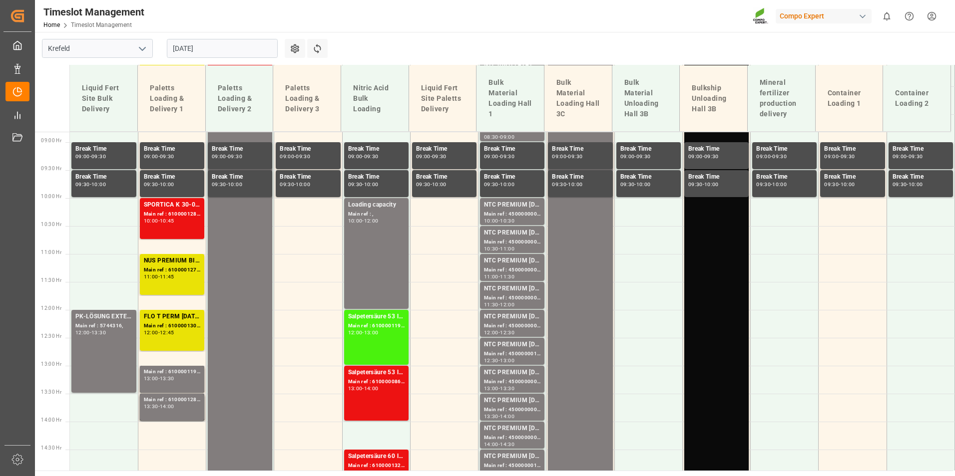
scroll to position [402, 0]
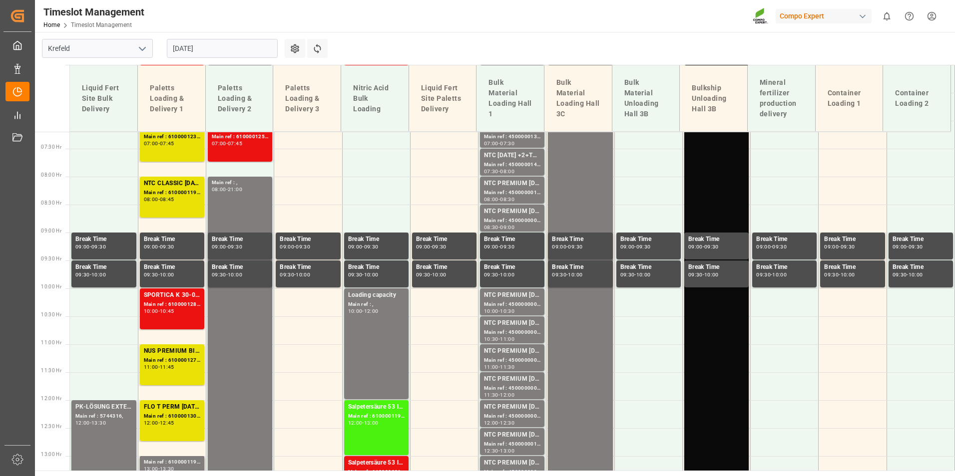
click at [229, 47] on input "[DATE]" at bounding box center [222, 48] width 111 height 19
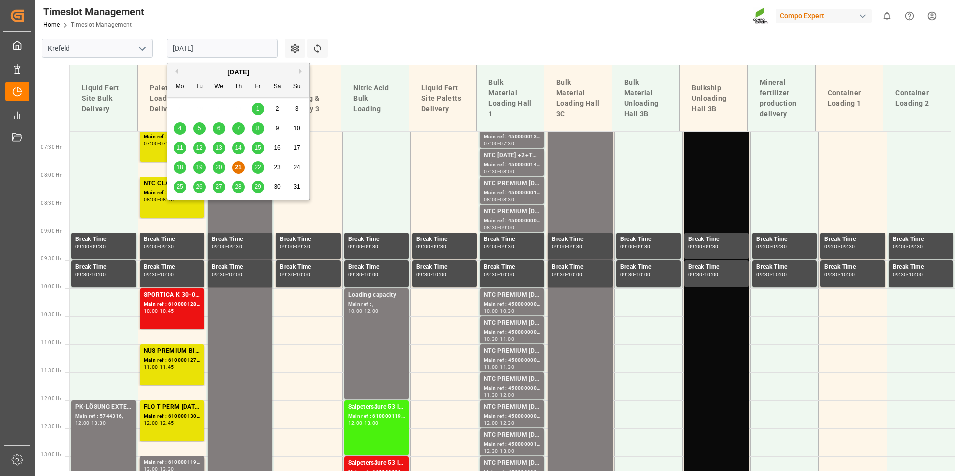
click at [255, 171] on div "22" at bounding box center [258, 168] width 12 height 12
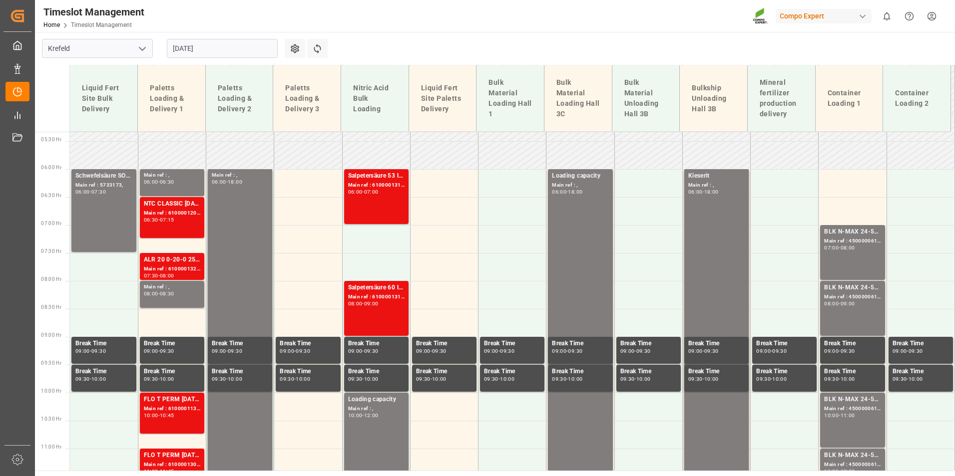
scroll to position [203, 0]
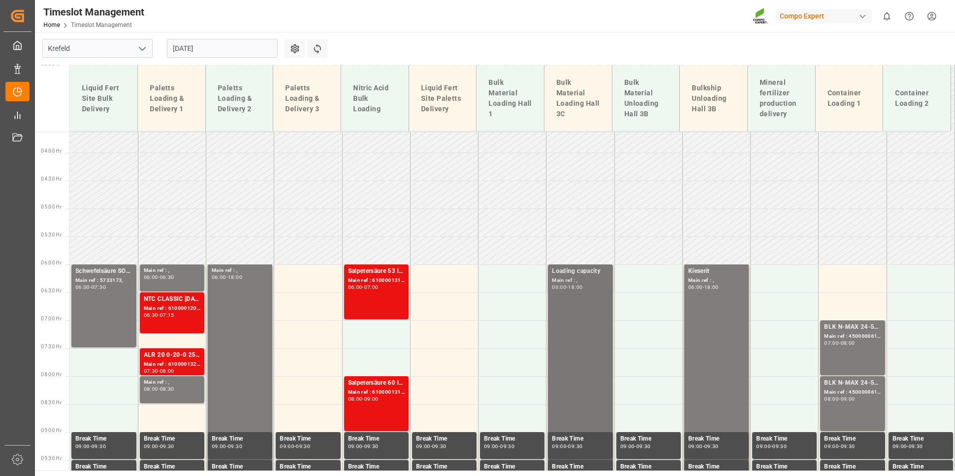
click at [584, 280] on div "Main ref : ," at bounding box center [580, 281] width 56 height 8
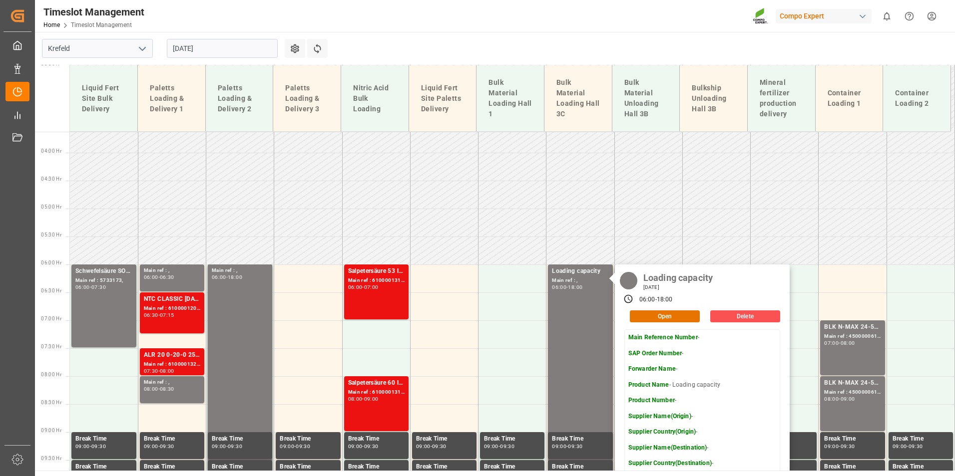
click at [472, 55] on main "[GEOGRAPHIC_DATA] [DATE] Settings Refresh Time Slots Liquid Fert Site Bulk Deli…" at bounding box center [494, 251] width 918 height 439
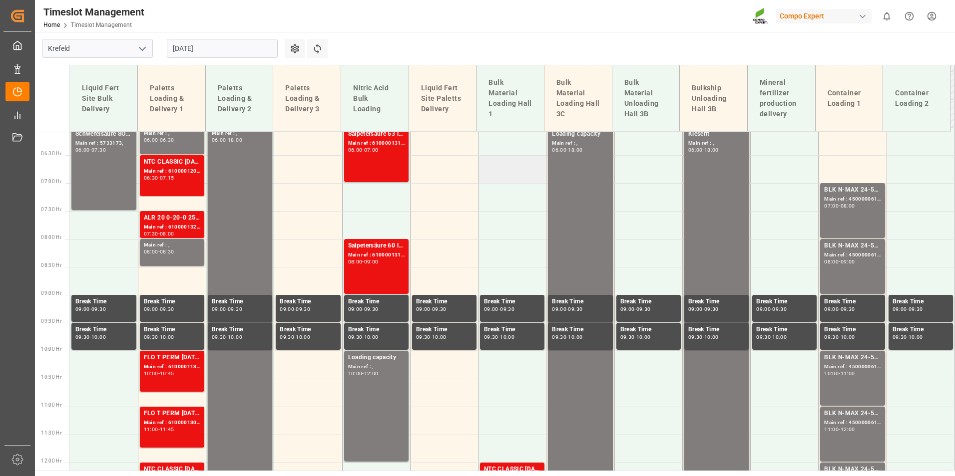
scroll to position [353, 0]
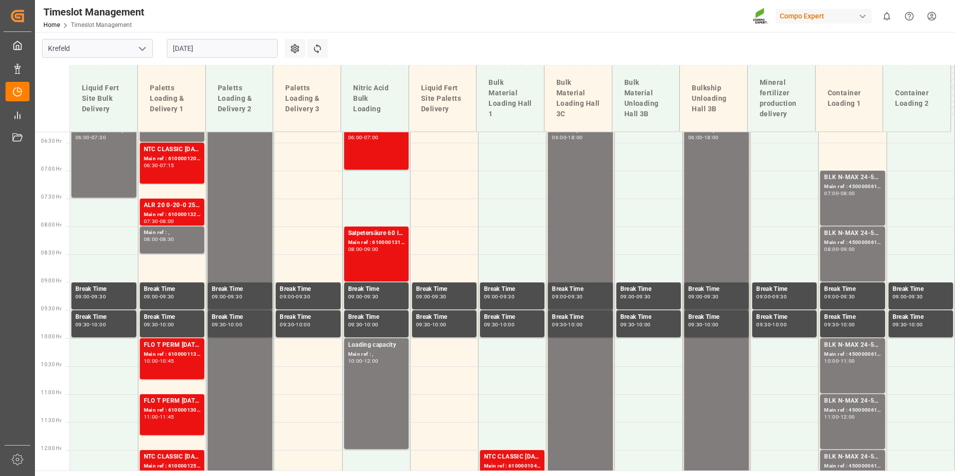
click at [222, 39] on input "[DATE]" at bounding box center [222, 48] width 111 height 19
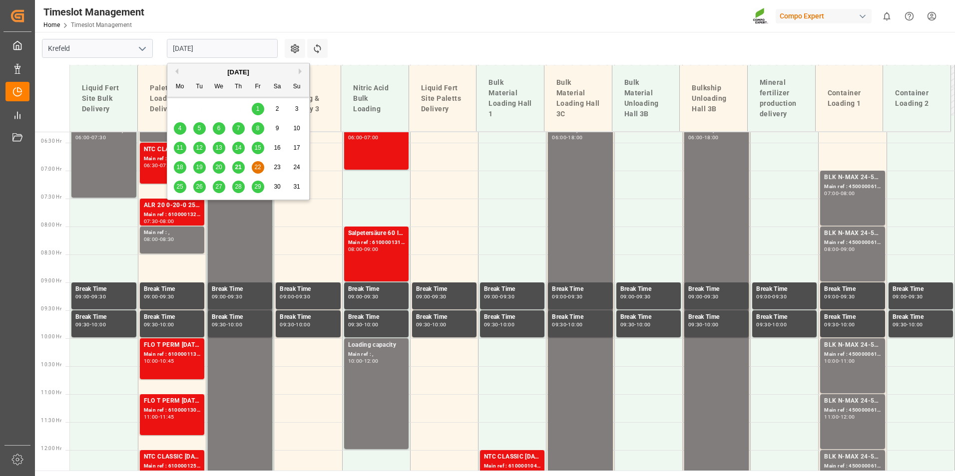
click at [237, 168] on span "21" at bounding box center [238, 167] width 6 height 7
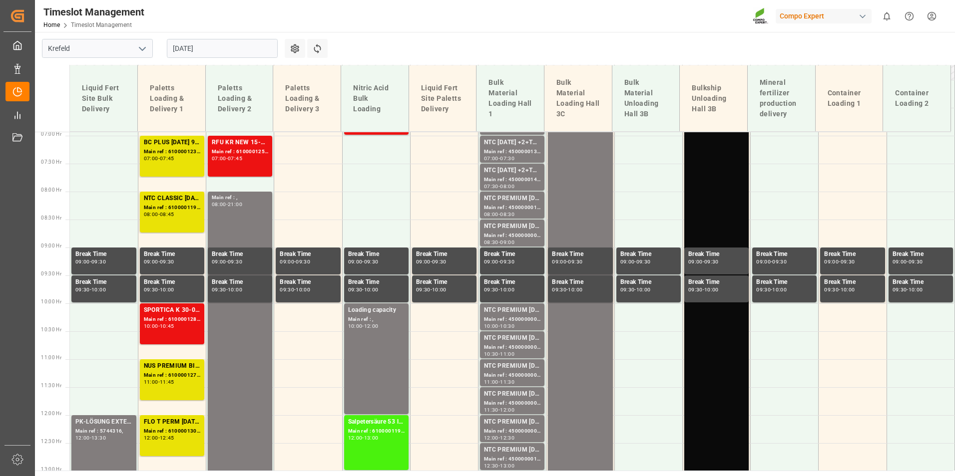
scroll to position [303, 0]
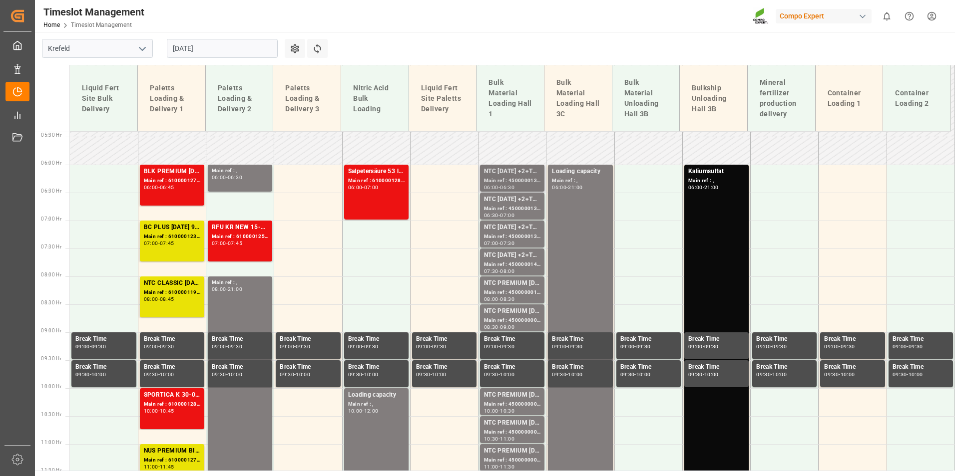
click at [501, 178] on div "Main ref : 4500000135, 2000000058;" at bounding box center [512, 181] width 56 height 8
click at [513, 240] on div "Main ref : 4500000139, 2000000058;" at bounding box center [512, 237] width 56 height 8
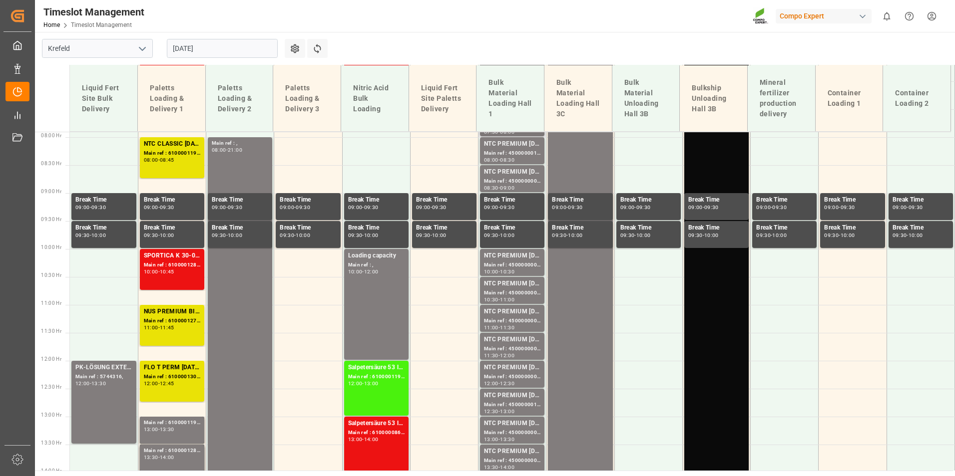
scroll to position [452, 0]
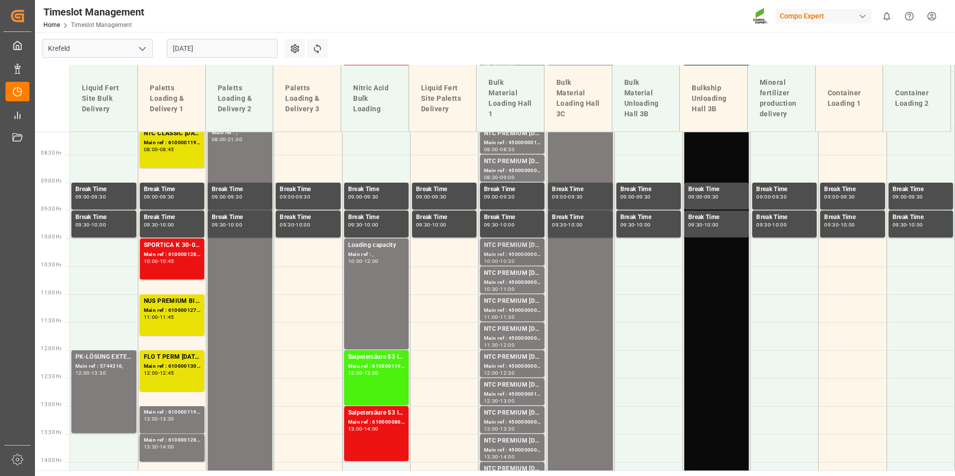
click at [526, 260] on div "10:00 - 10:30" at bounding box center [512, 261] width 56 height 5
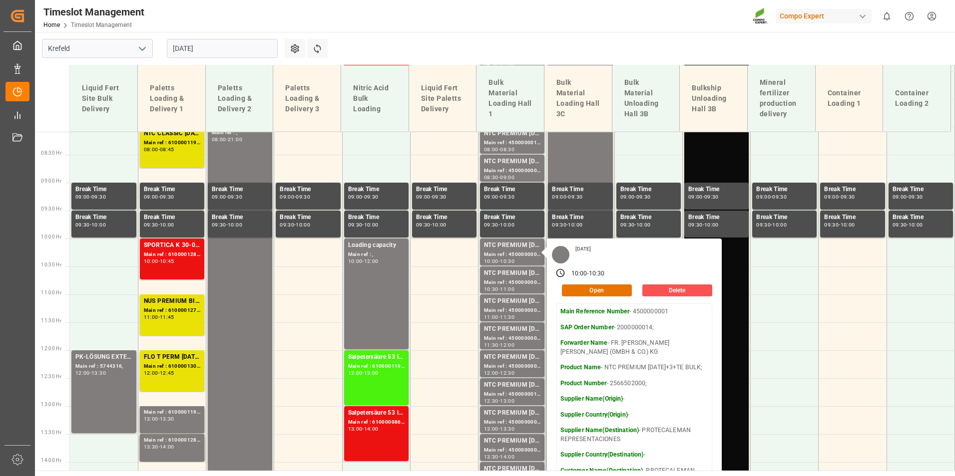
scroll to position [203, 0]
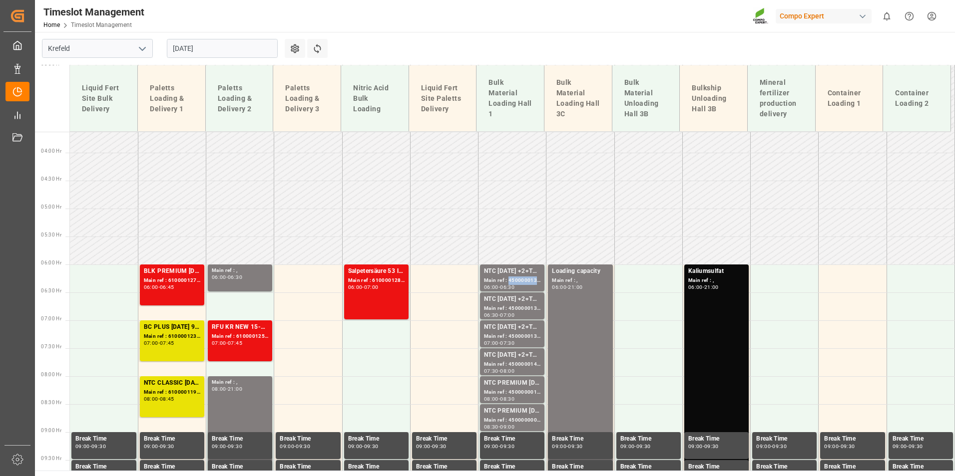
click at [528, 279] on div "Main ref : 4500000135, 2000000058;" at bounding box center [512, 281] width 56 height 8
click at [520, 299] on div "NTC [DATE] +2+TE BULK;" at bounding box center [512, 300] width 56 height 10
click at [515, 364] on div "Main ref : 4500000143, 2000000058;" at bounding box center [512, 365] width 56 height 8
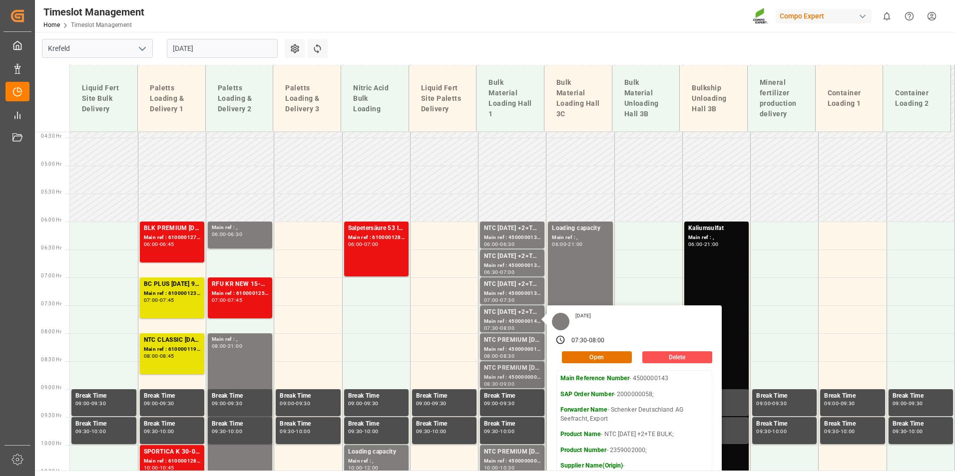
scroll to position [303, 0]
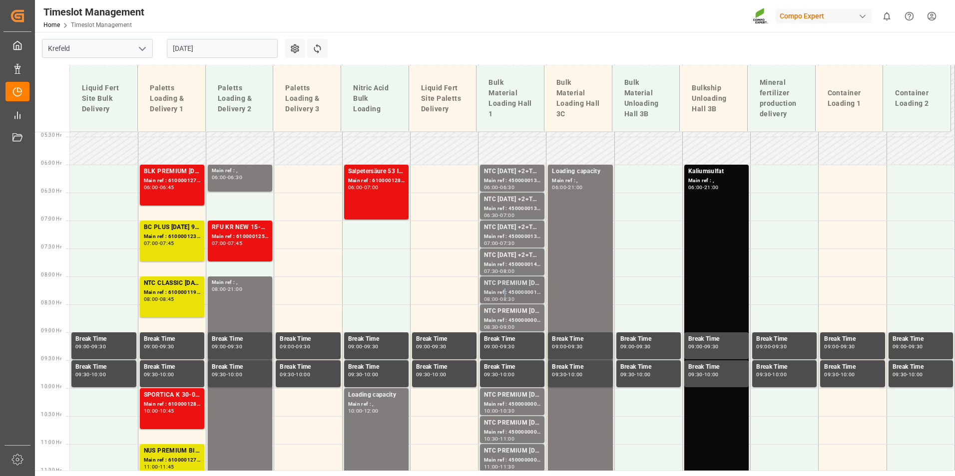
click at [502, 291] on div "Main ref : 4500000012, 2000000014;" at bounding box center [512, 293] width 56 height 8
click at [236, 45] on input "[DATE]" at bounding box center [222, 48] width 111 height 19
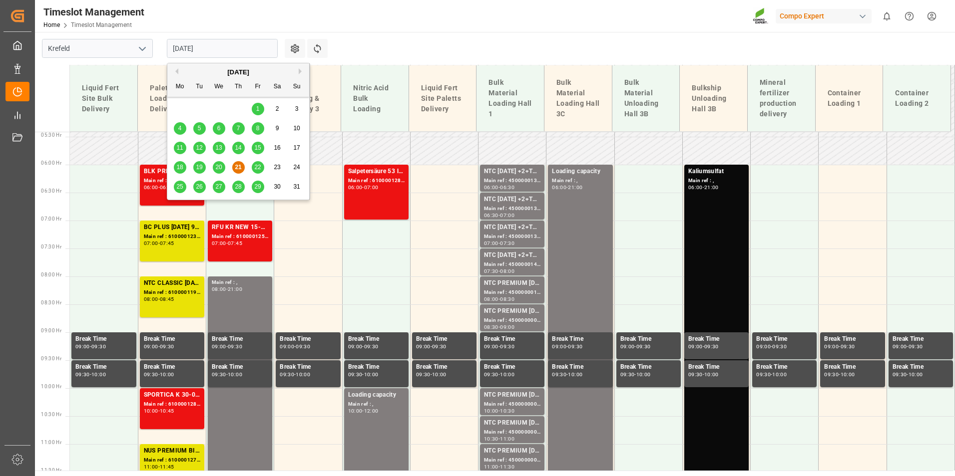
click at [217, 189] on span "27" at bounding box center [218, 186] width 6 height 7
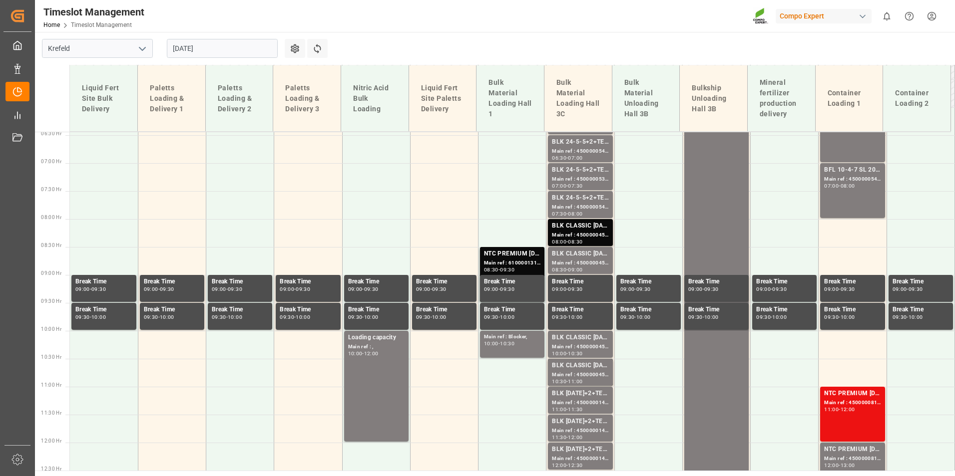
scroll to position [309, 0]
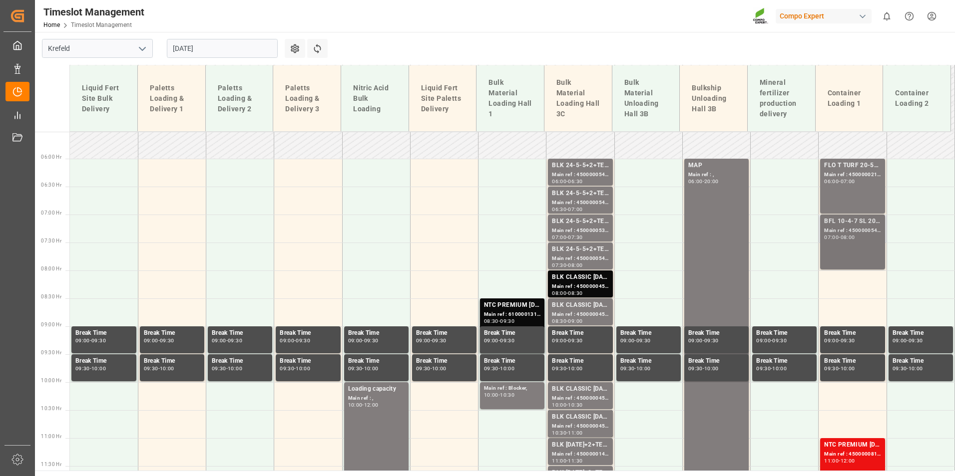
click at [834, 246] on div "BFL 10-4-7 SL 200L (x4)TW ISPM;BFL 34 SL 27-0-0 +TE 200L (x4) TW;BFL Costi SL 2…" at bounding box center [852, 242] width 56 height 51
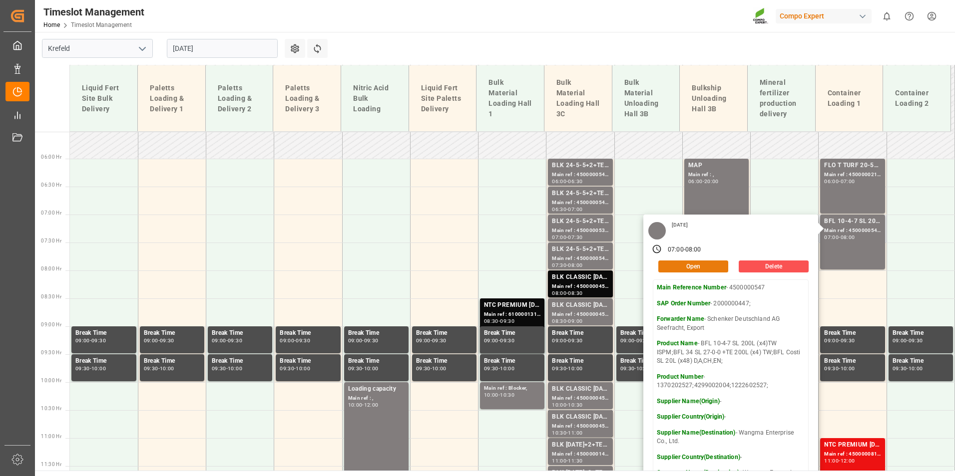
click at [699, 265] on button "Open" at bounding box center [693, 267] width 70 height 12
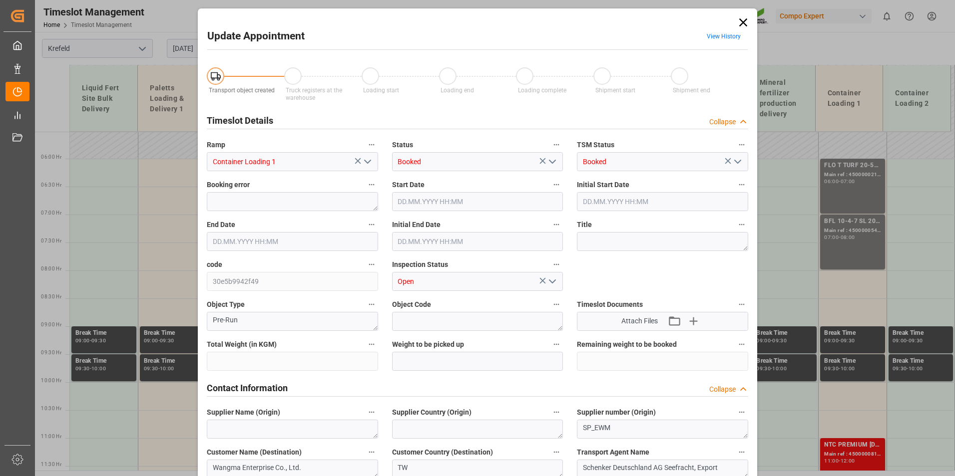
type input "36680.32"
type input "0"
type input "[DATE] 07:00"
type input "[DATE] 08:00"
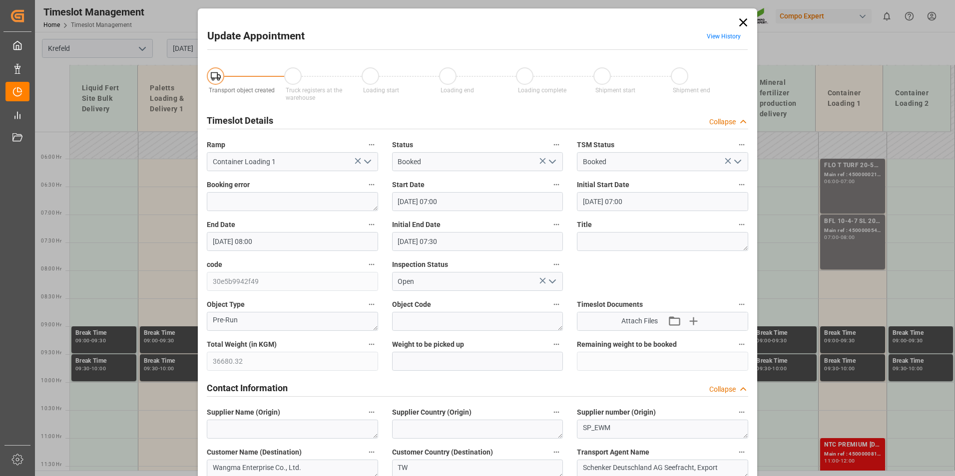
type input "[DATE] 07:30"
type input "[DATE] 13:23"
click at [458, 205] on input "[DATE] 07:00" at bounding box center [477, 201] width 171 height 19
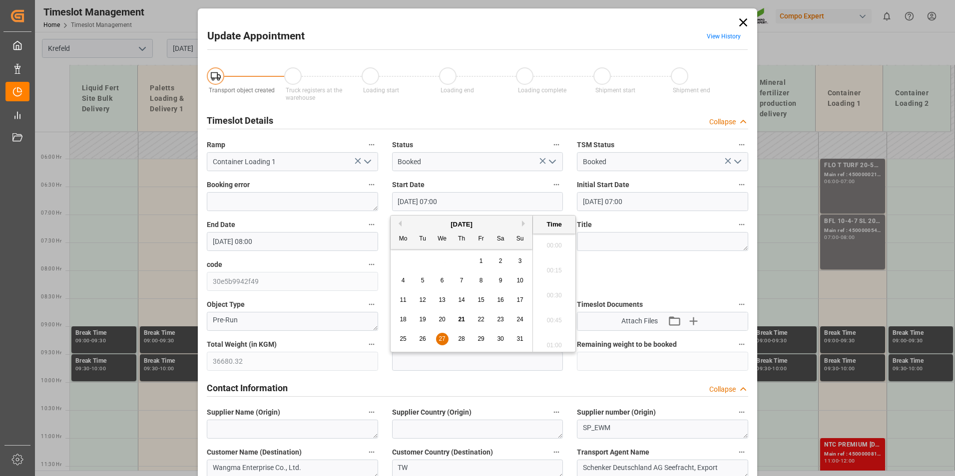
scroll to position [653, 0]
click at [463, 340] on span "28" at bounding box center [461, 339] width 6 height 7
type input "[DATE] 07:00"
click at [549, 290] on li "07:00" at bounding box center [554, 292] width 42 height 25
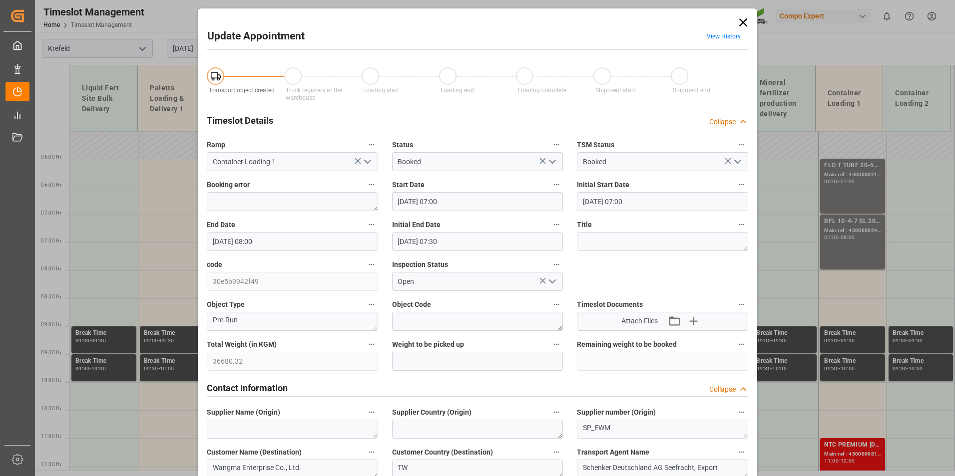
click at [237, 244] on input "[DATE] 08:00" at bounding box center [292, 241] width 171 height 19
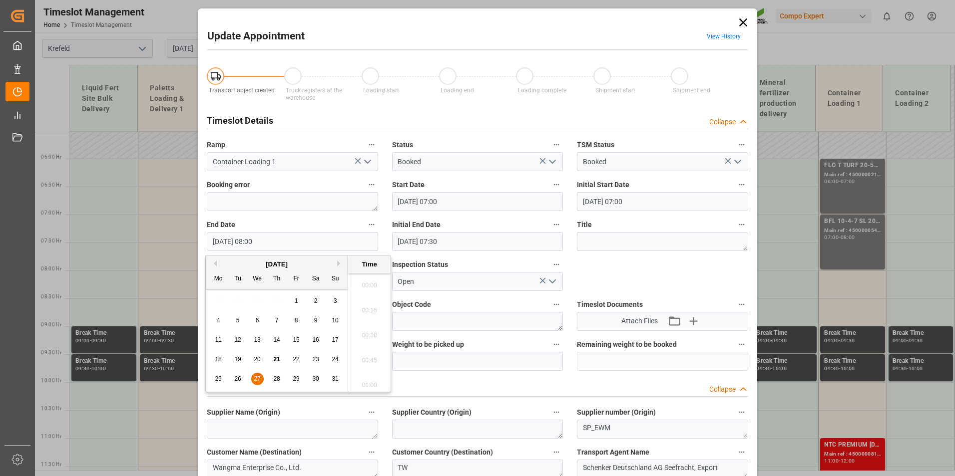
scroll to position [752, 0]
click at [275, 378] on span "28" at bounding box center [276, 378] width 6 height 7
type input "[DATE] 08:00"
click at [370, 328] on li "08:00" at bounding box center [369, 332] width 42 height 25
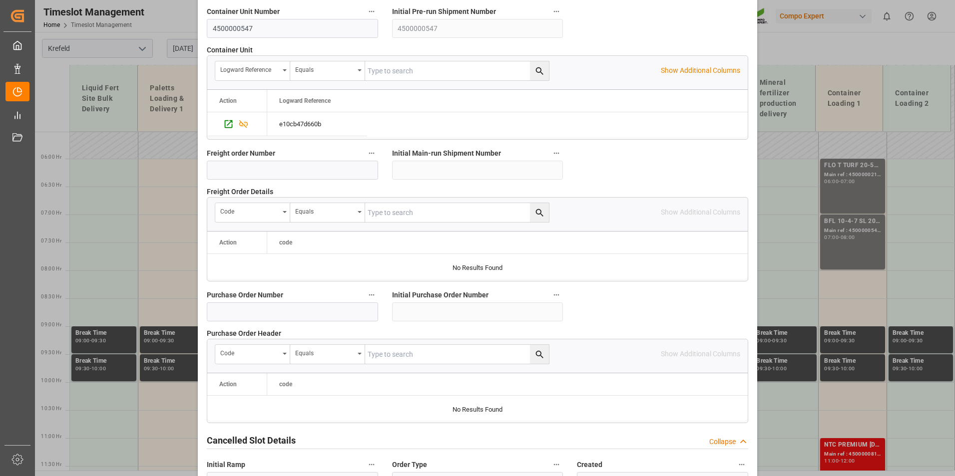
scroll to position [899, 0]
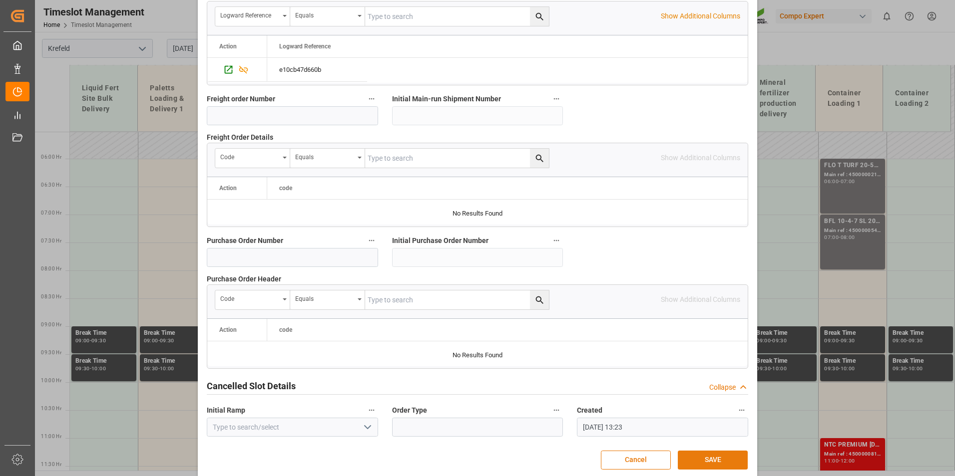
click at [719, 458] on button "SAVE" at bounding box center [713, 460] width 70 height 19
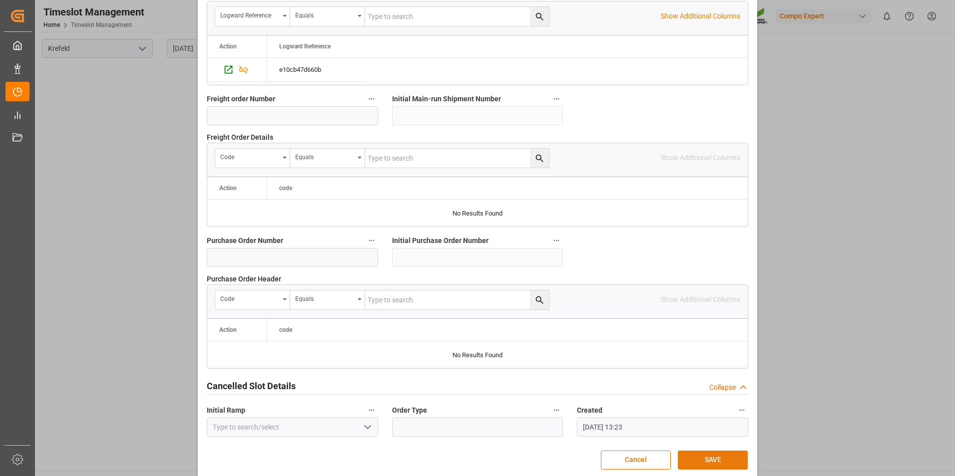
click at [725, 464] on button "SAVE" at bounding box center [713, 460] width 70 height 19
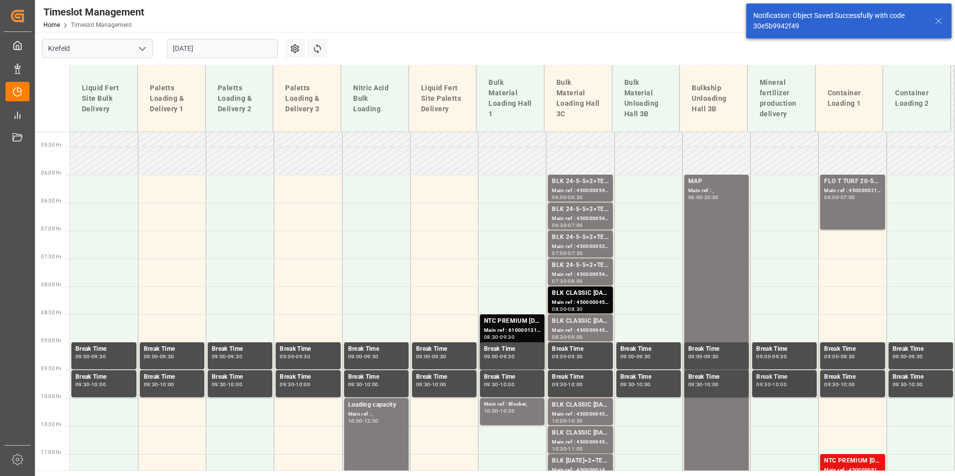
scroll to position [294, 0]
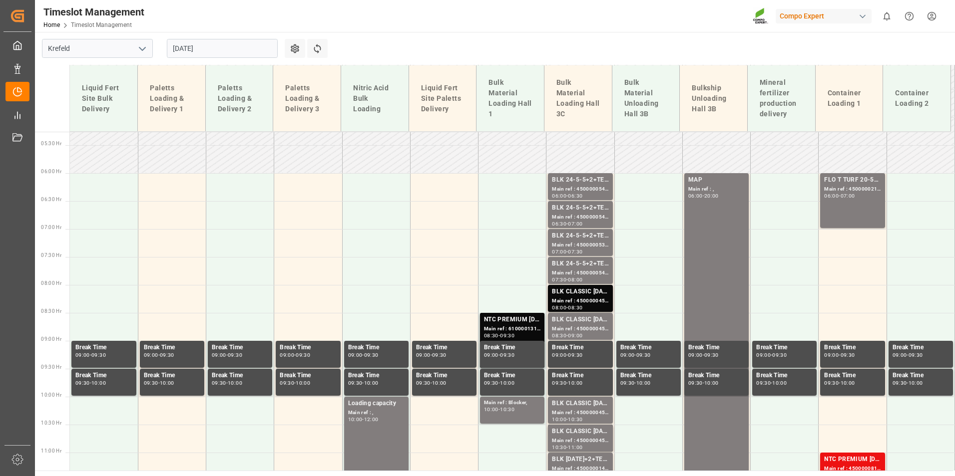
click at [217, 50] on input "[DATE]" at bounding box center [222, 48] width 111 height 19
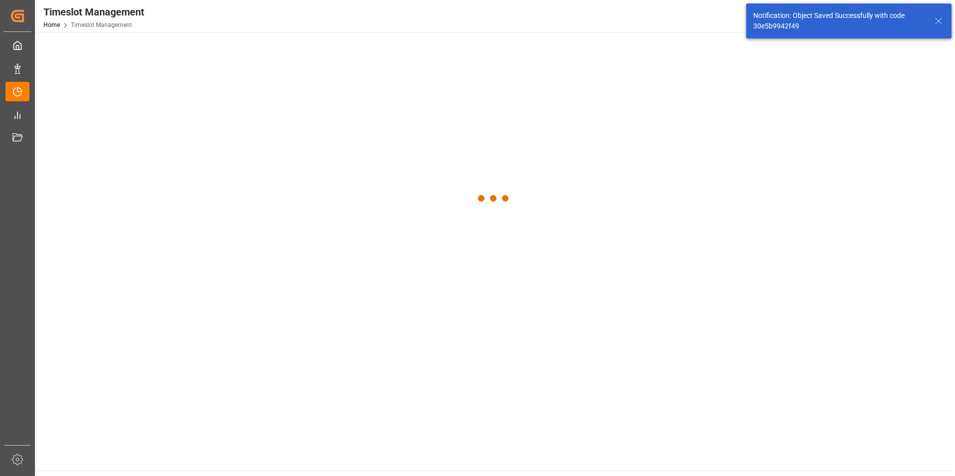
click at [244, 186] on div at bounding box center [494, 199] width 918 height 334
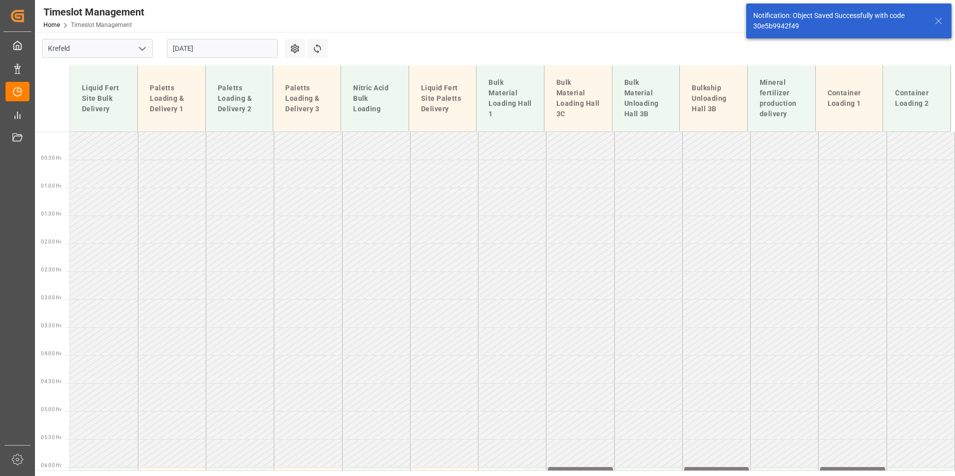
click at [217, 53] on input "[DATE]" at bounding box center [222, 48] width 111 height 19
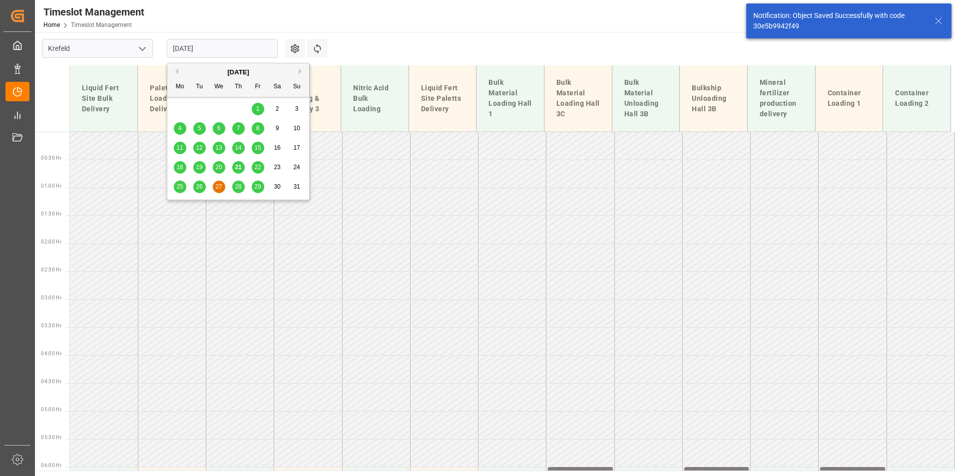
click at [233, 183] on div "28" at bounding box center [238, 187] width 12 height 12
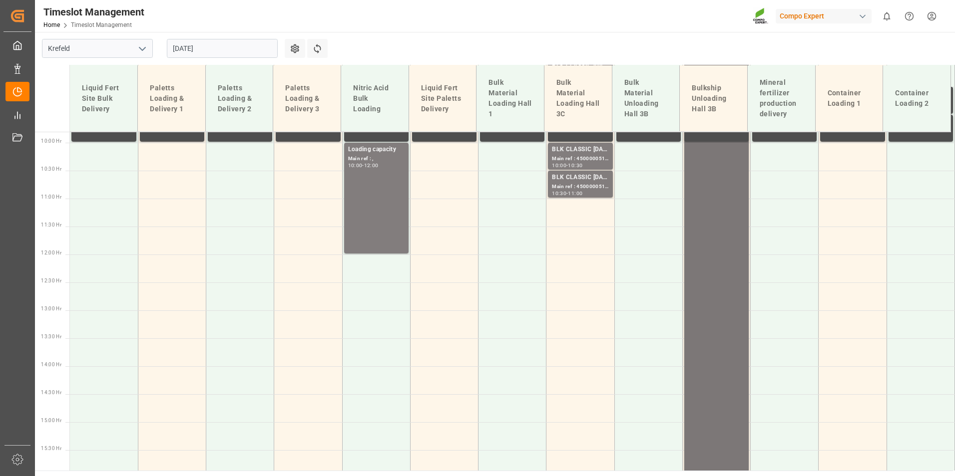
scroll to position [299, 0]
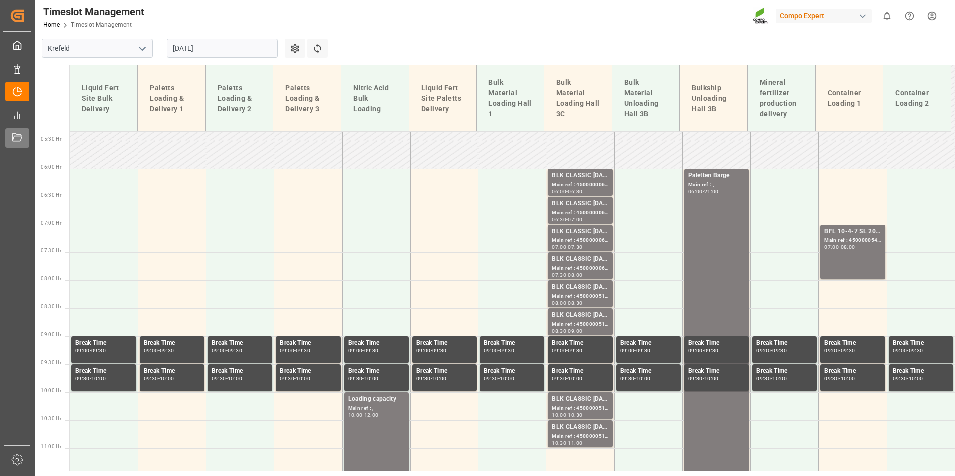
drag, startPoint x: 857, startPoint y: 237, endPoint x: 17, endPoint y: 144, distance: 845.0
click at [857, 237] on div "Main ref : 4500000547, 2000000447;" at bounding box center [852, 241] width 56 height 8
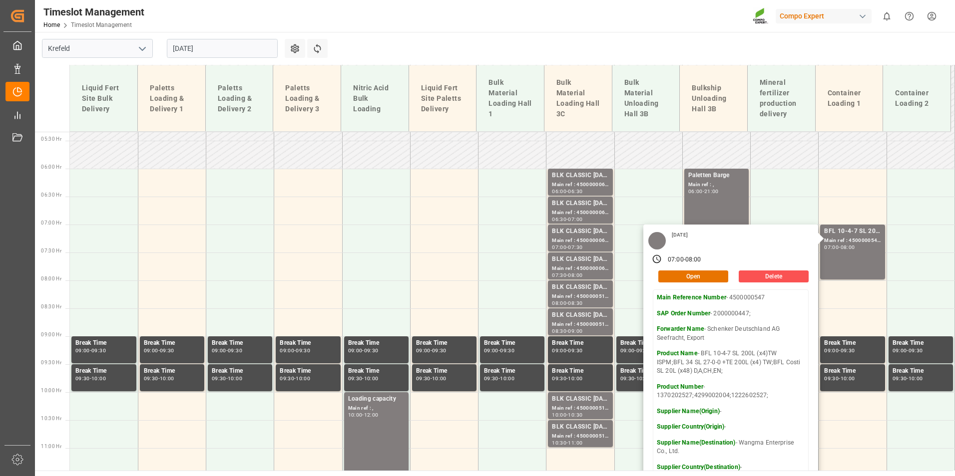
drag, startPoint x: 468, startPoint y: 22, endPoint x: 385, endPoint y: 74, distance: 97.8
click at [468, 22] on div "Timeslot Management Home Timeslot Management Compo Expert 0 Notifications Only …" at bounding box center [491, 16] width 927 height 32
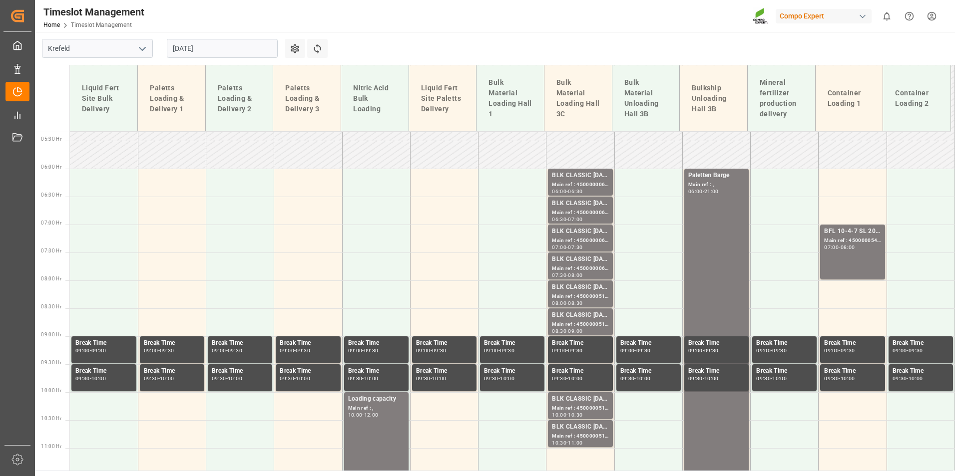
click at [222, 50] on input "[DATE]" at bounding box center [222, 48] width 111 height 19
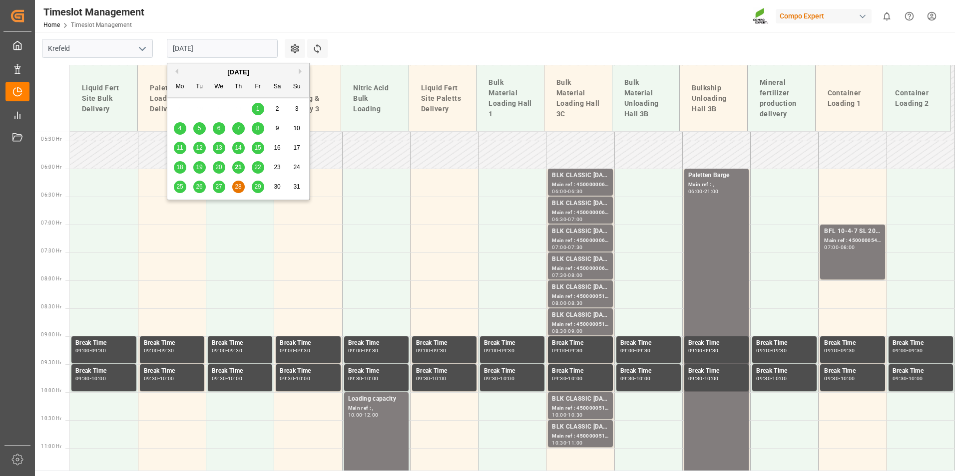
click at [239, 164] on span "21" at bounding box center [238, 167] width 6 height 7
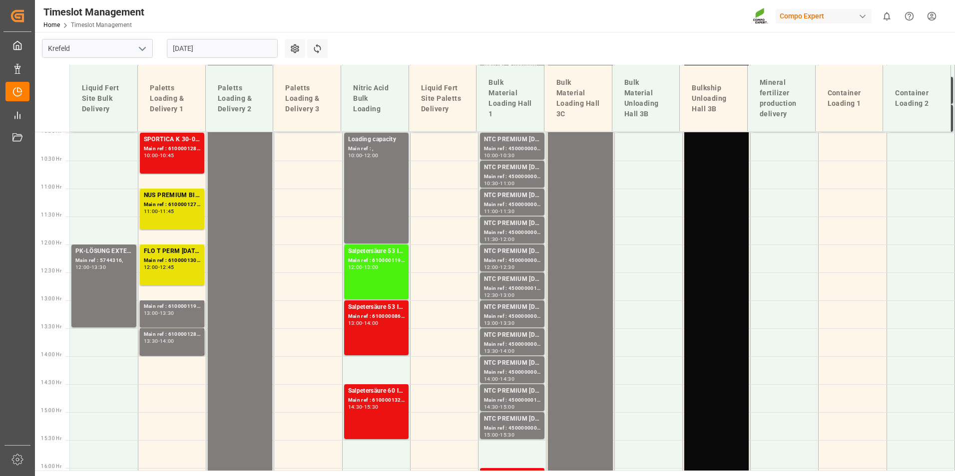
scroll to position [359, 0]
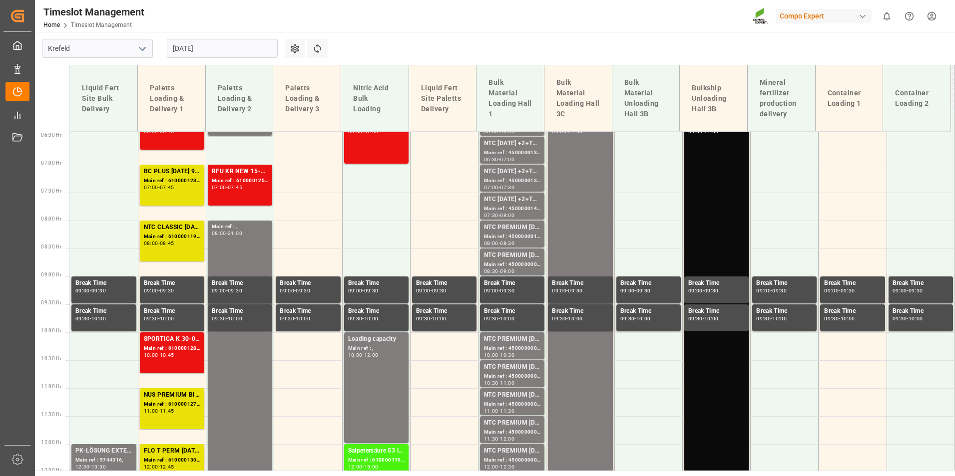
click at [215, 46] on input "[DATE]" at bounding box center [222, 48] width 111 height 19
click at [433, 51] on main "Krefeld [DATE] Settings Refresh Time Slots Liquid Fert Site Bulk Delivery Palet…" at bounding box center [494, 251] width 918 height 439
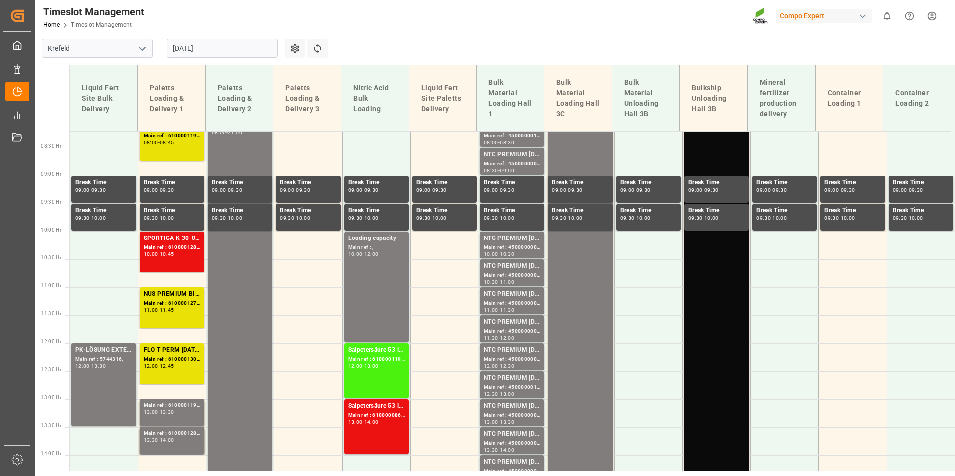
scroll to position [458, 0]
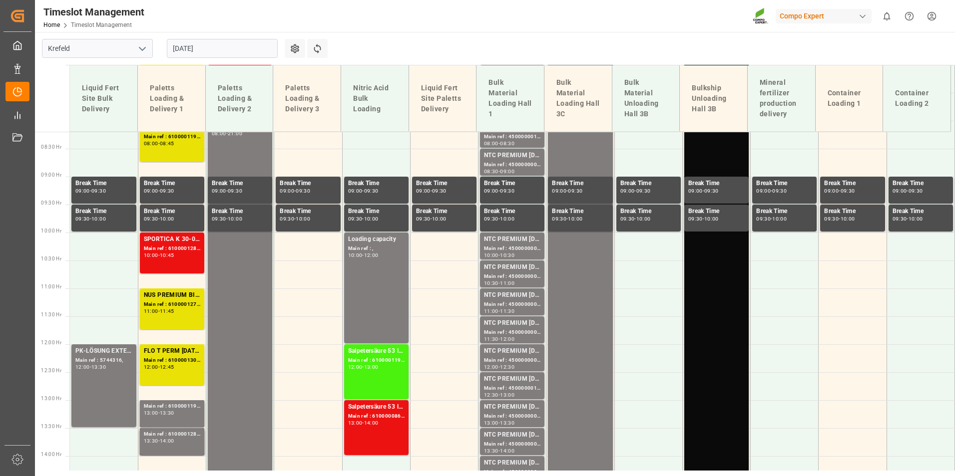
click at [239, 41] on input "[DATE]" at bounding box center [222, 48] width 111 height 19
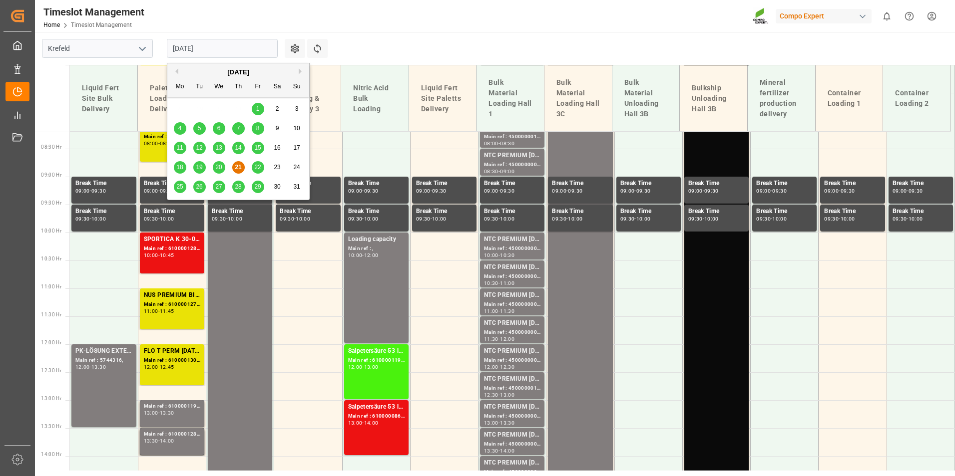
click at [257, 171] on span "22" at bounding box center [257, 167] width 6 height 7
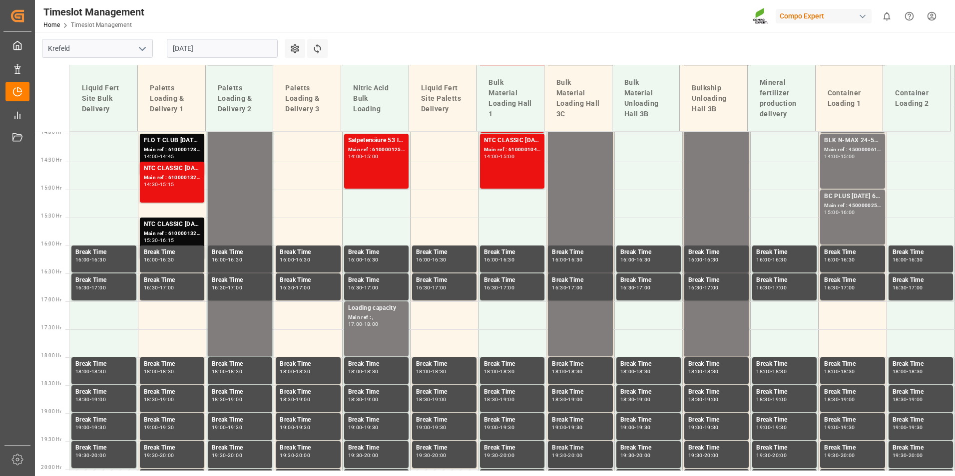
scroll to position [808, 0]
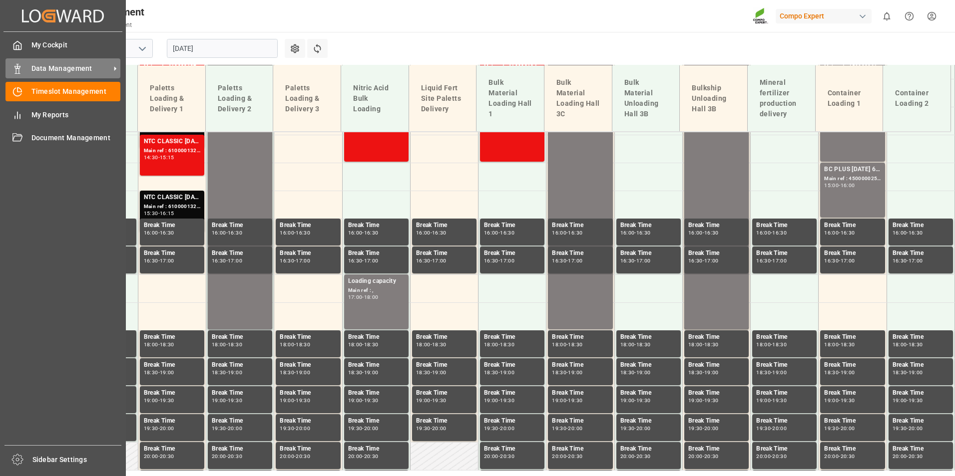
click at [26, 71] on div "Data Management Data Management" at bounding box center [62, 67] width 115 height 19
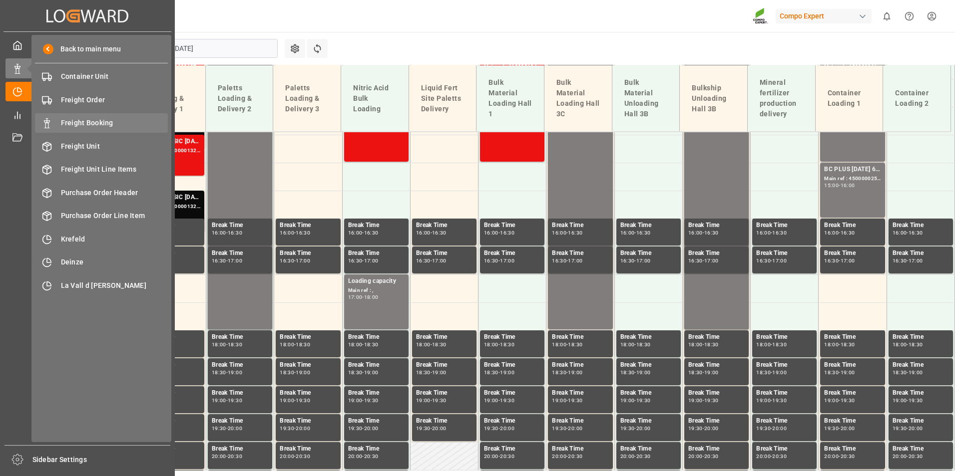
click at [105, 122] on span "Freight Booking" at bounding box center [114, 123] width 107 height 10
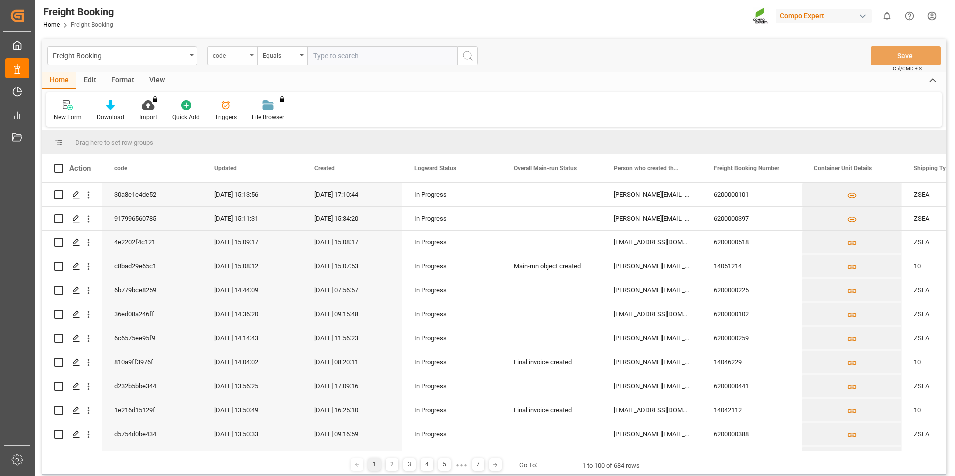
click at [255, 58] on div "code" at bounding box center [232, 55] width 50 height 19
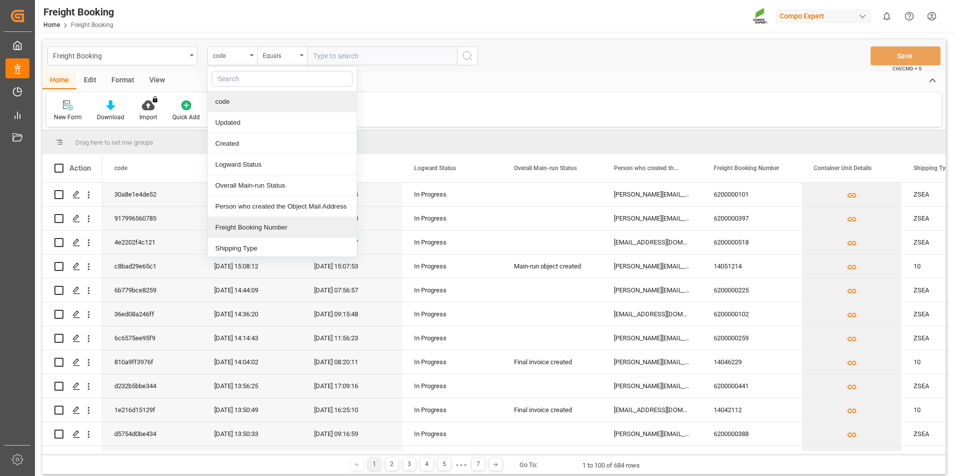
click at [269, 221] on div "Freight Booking Number" at bounding box center [282, 227] width 149 height 21
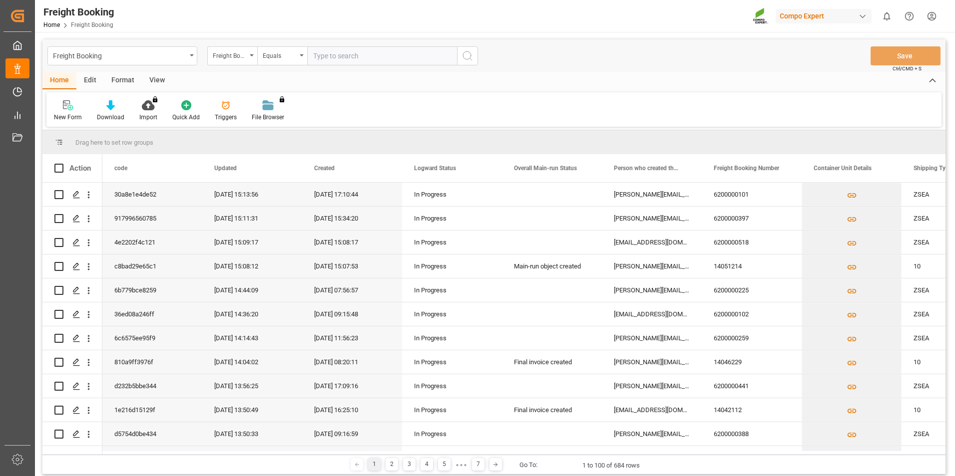
click at [383, 55] on input "text" at bounding box center [382, 55] width 150 height 19
type input "62000000018"
click at [467, 58] on icon "search button" at bounding box center [467, 56] width 12 height 12
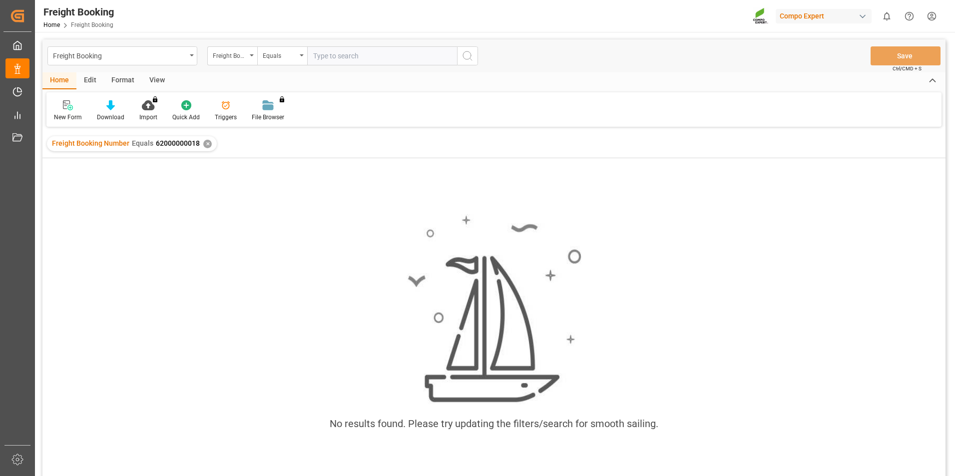
click at [179, 146] on span "62000000018" at bounding box center [178, 143] width 44 height 8
click at [205, 146] on div "✕" at bounding box center [207, 144] width 8 height 8
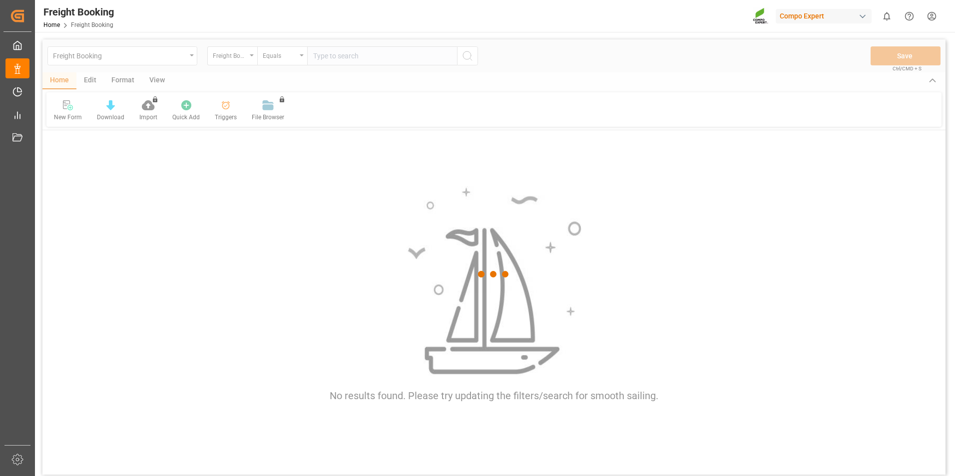
click at [363, 55] on div at bounding box center [493, 274] width 903 height 470
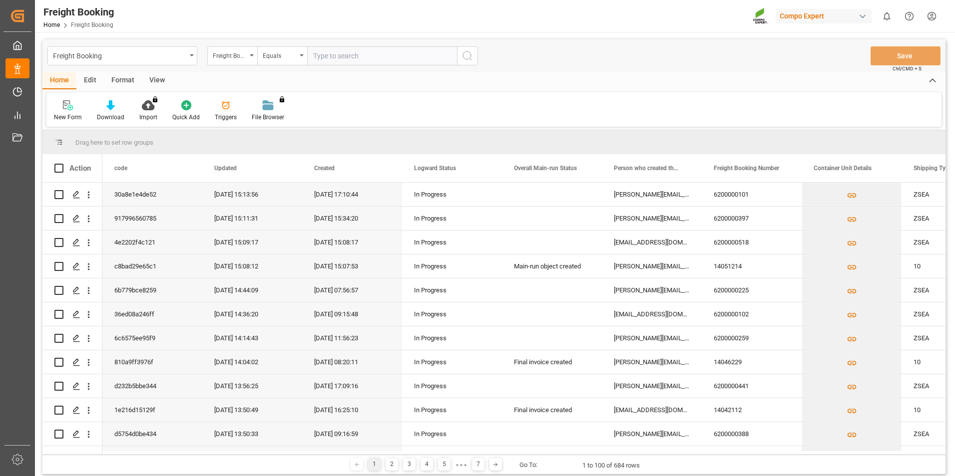
click at [343, 59] on input "text" at bounding box center [382, 55] width 150 height 19
type input "6200000018"
click at [473, 57] on button "search button" at bounding box center [467, 55] width 21 height 19
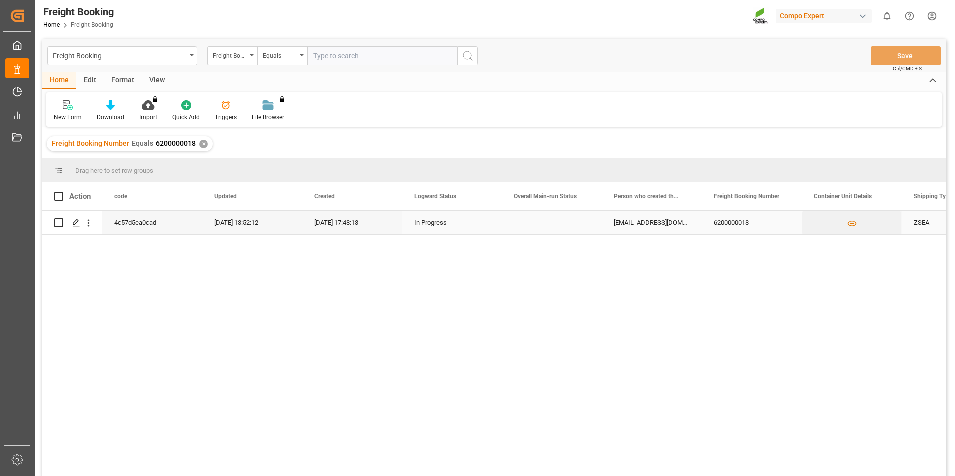
click at [62, 228] on div "Press SPACE to select this row." at bounding box center [58, 222] width 9 height 23
click at [74, 223] on polygon "Press SPACE to select this row." at bounding box center [75, 222] width 5 height 5
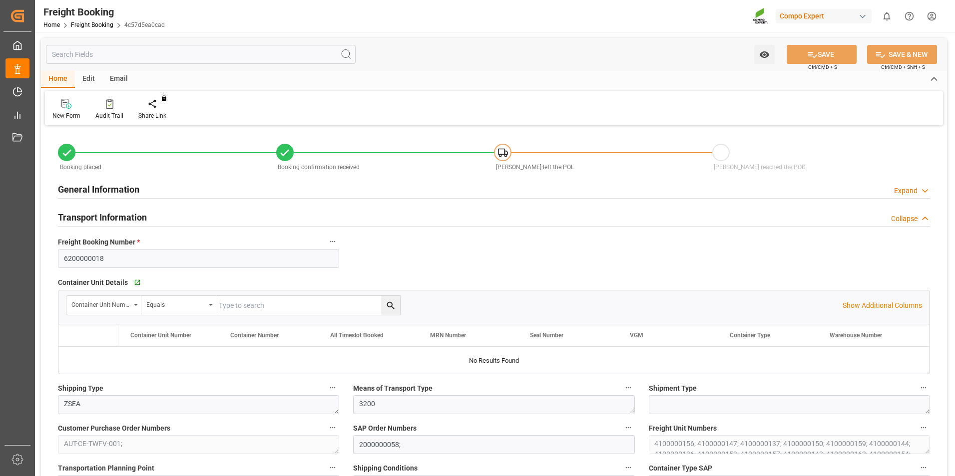
type input "Evergreen"
type input "Evergreen Marine Corp."
type input "9786841"
type input "NLRTM"
type input "CNZHA"
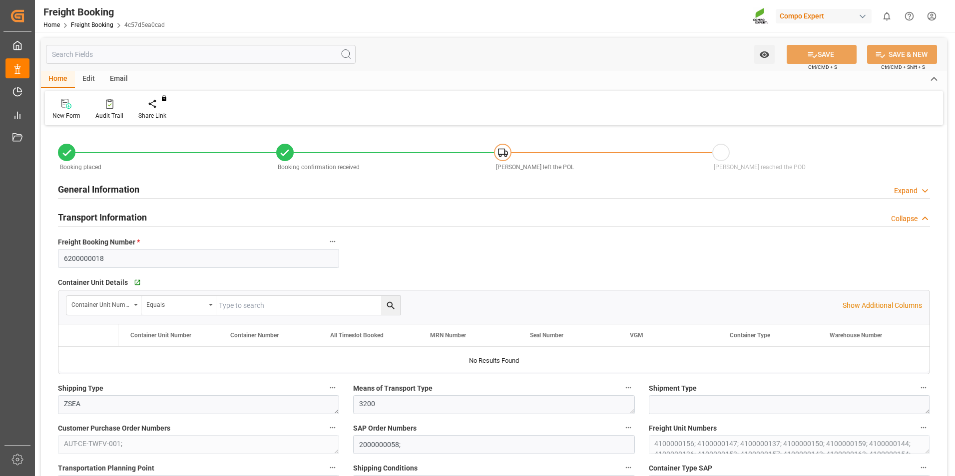
type input "0"
type input "1590000"
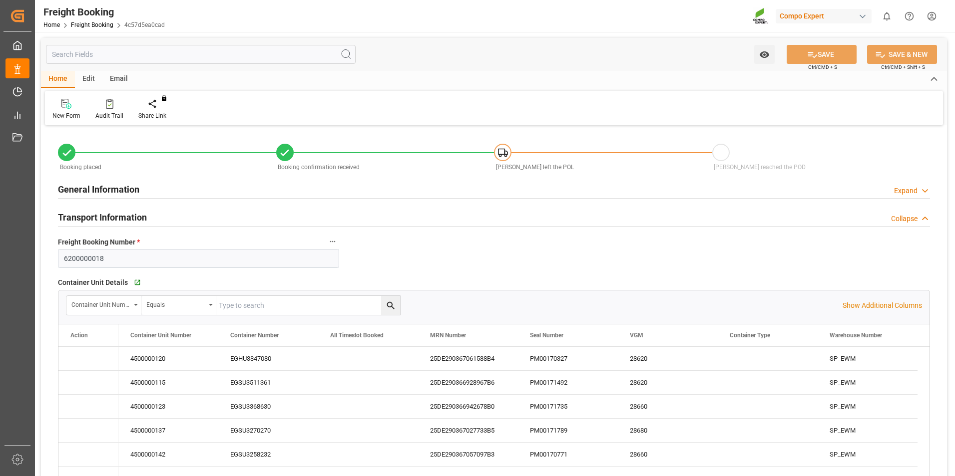
type input "[DATE] 01:00"
type input "[DATE] 00:01"
type input "[DATE] 12:00"
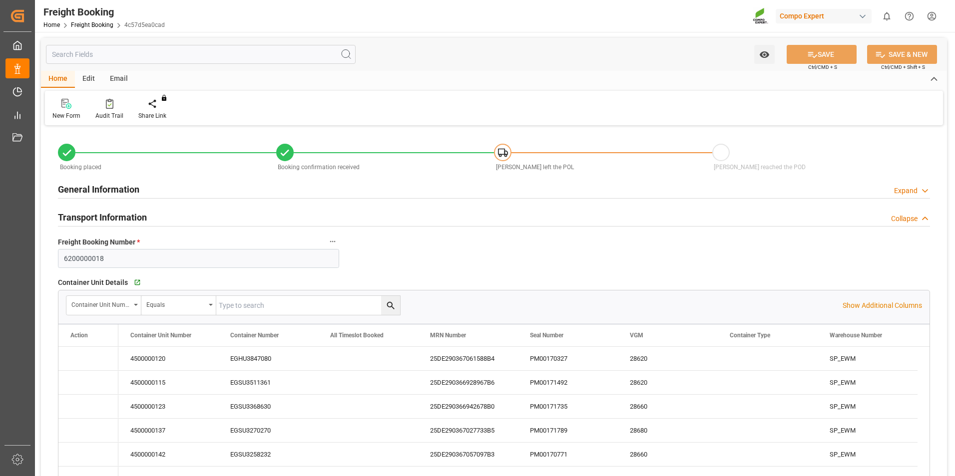
type input "[DATE] 17:48"
type input "[DATE] 07:34"
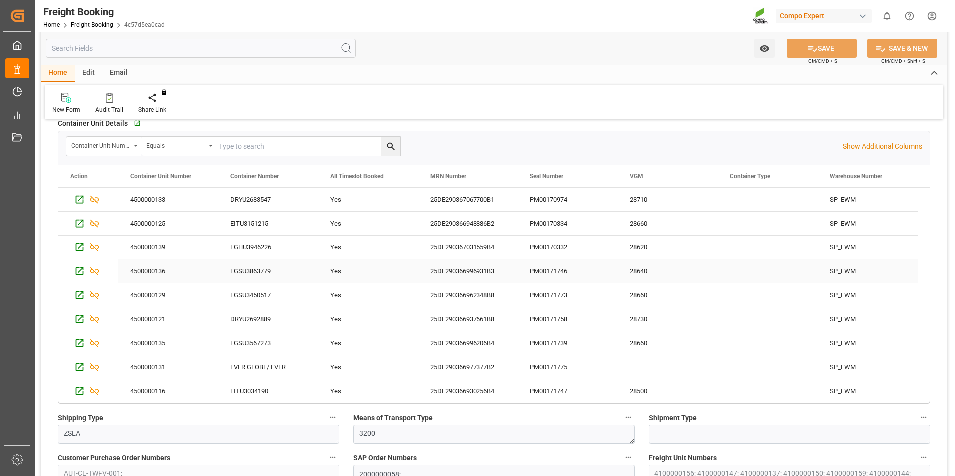
scroll to position [200, 0]
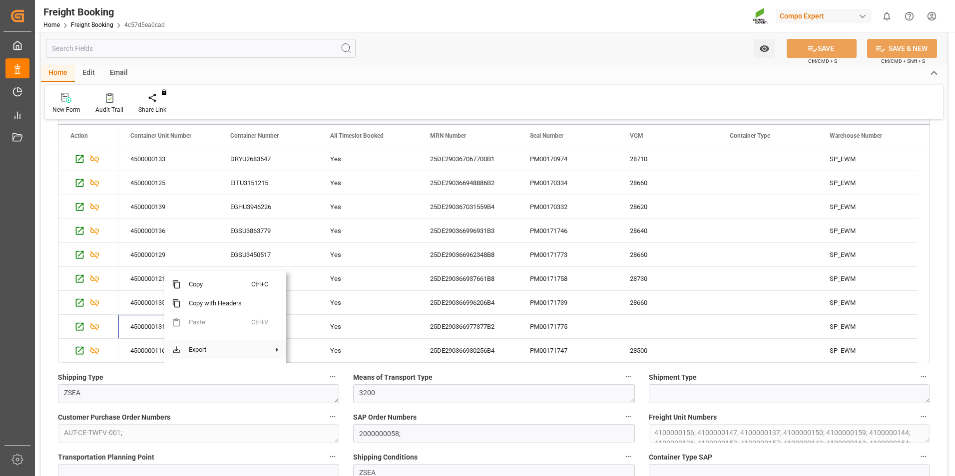
click at [221, 350] on span "Export" at bounding box center [216, 350] width 70 height 19
click at [208, 287] on span "Copy" at bounding box center [216, 284] width 70 height 19
click at [206, 348] on span "Export" at bounding box center [221, 350] width 70 height 19
click at [267, 349] on span at bounding box center [267, 350] width 21 height 19
click at [323, 349] on span "Excel Export" at bounding box center [333, 350] width 51 height 19
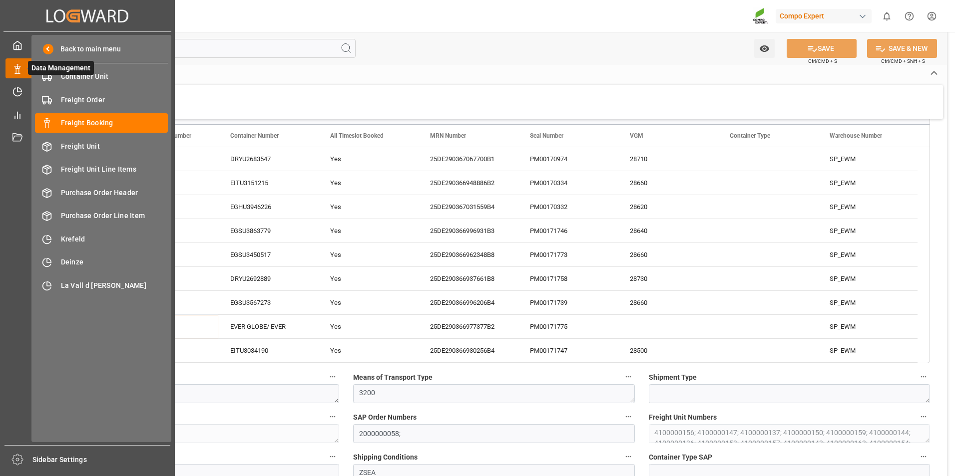
click at [16, 67] on icon at bounding box center [17, 69] width 10 height 10
click at [7, 91] on div at bounding box center [13, 91] width 17 height 10
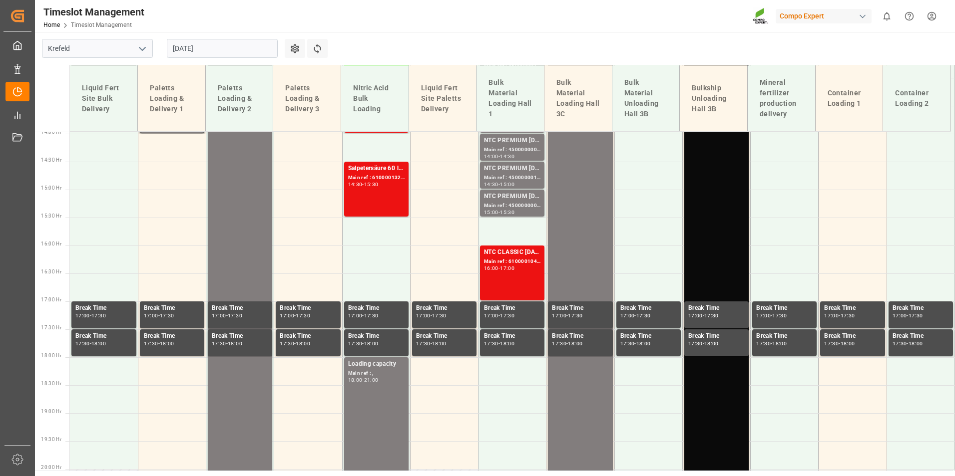
scroll to position [808, 0]
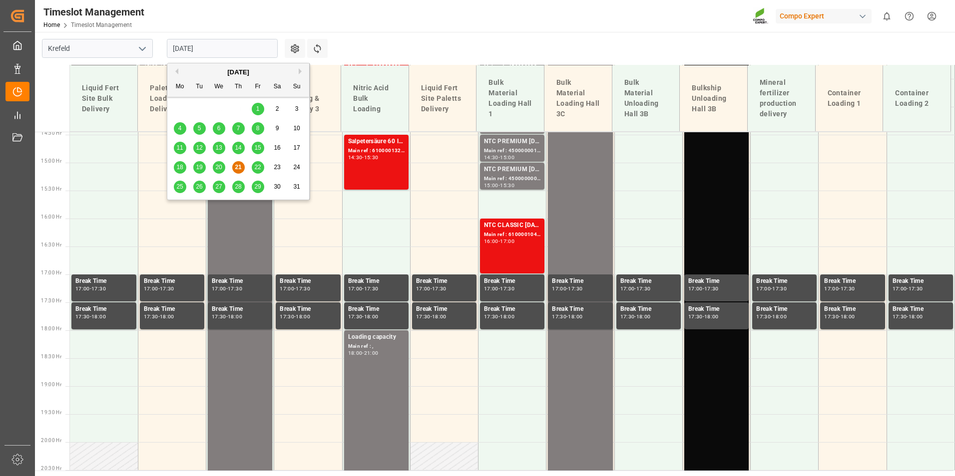
click at [208, 48] on input "[DATE]" at bounding box center [222, 48] width 111 height 19
click at [252, 166] on div "22" at bounding box center [258, 168] width 12 height 12
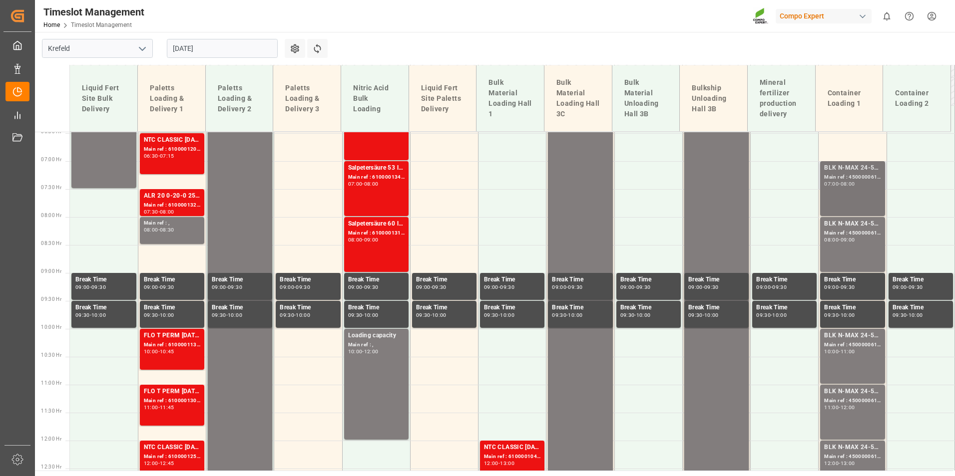
scroll to position [359, 0]
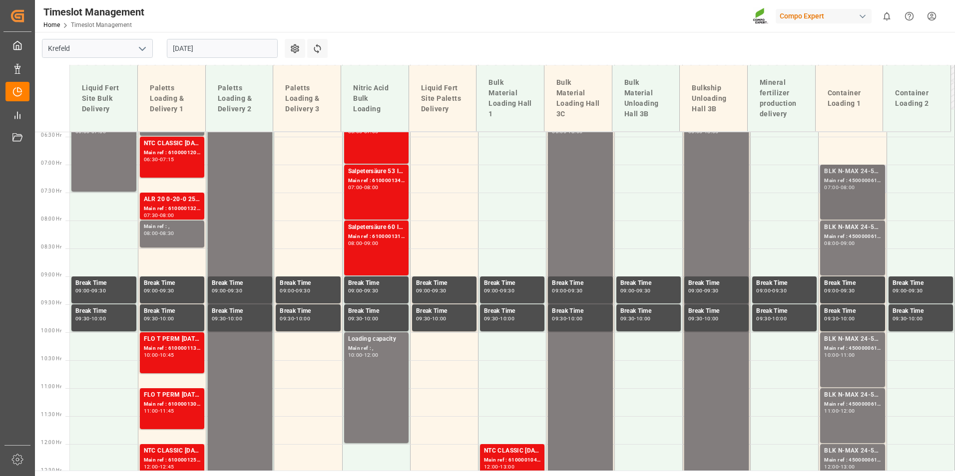
click at [841, 196] on div "BLK N-MAX 24-5-5 25KG (x42) INT MTO; Main ref : 4500000617, 2000000562; 07:00 -…" at bounding box center [852, 192] width 56 height 51
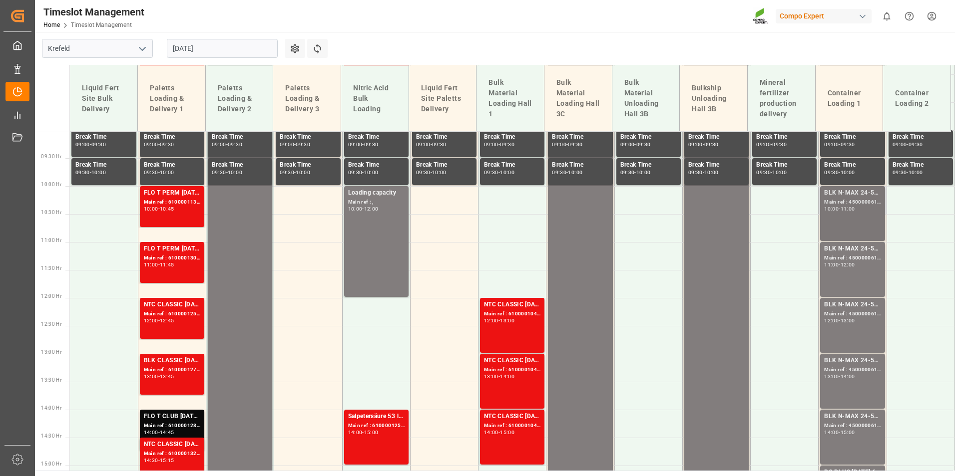
scroll to position [508, 0]
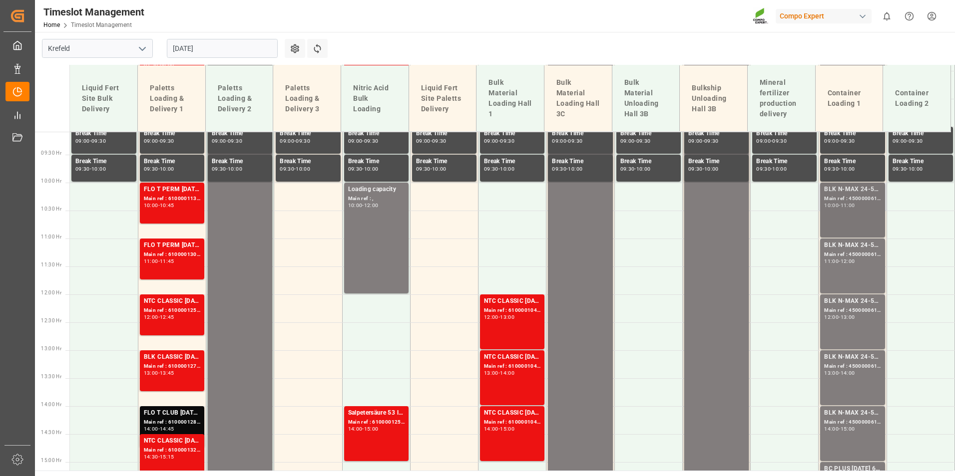
click at [850, 195] on div "Main ref : 4500000612, 2000000562;" at bounding box center [852, 199] width 56 height 8
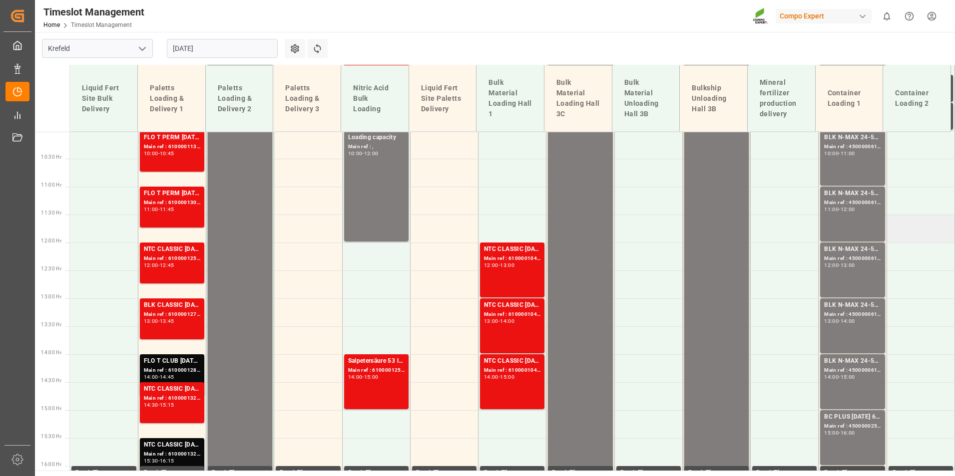
scroll to position [608, 0]
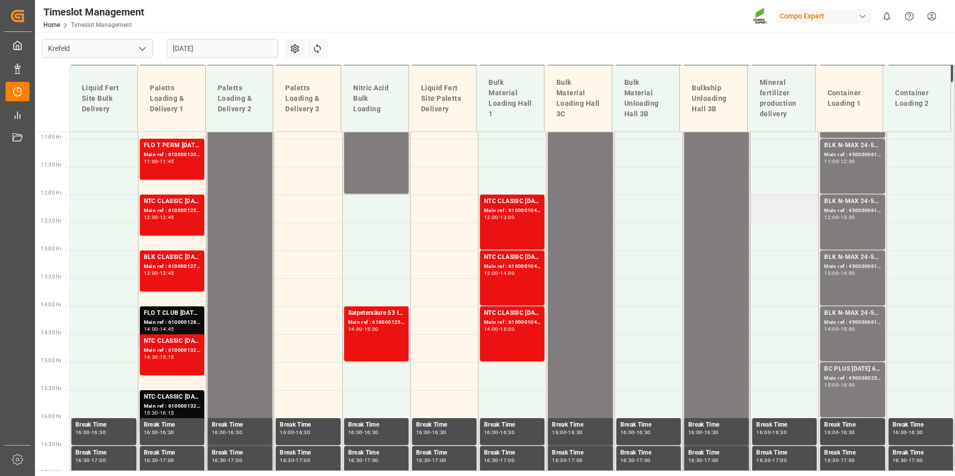
click at [813, 203] on td at bounding box center [784, 209] width 68 height 28
click at [852, 271] on div "14:00" at bounding box center [847, 273] width 14 height 4
click at [852, 326] on div "Main ref : 4500000613, 2000000562;" at bounding box center [852, 323] width 56 height 8
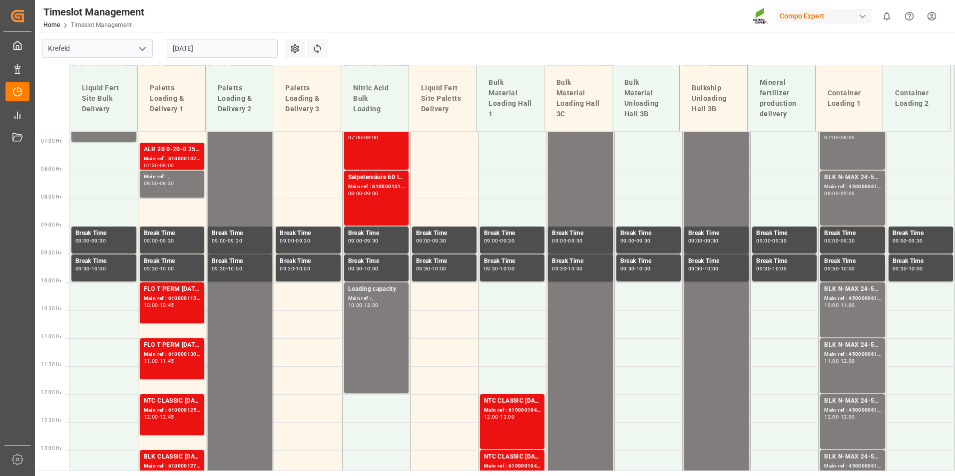
scroll to position [259, 0]
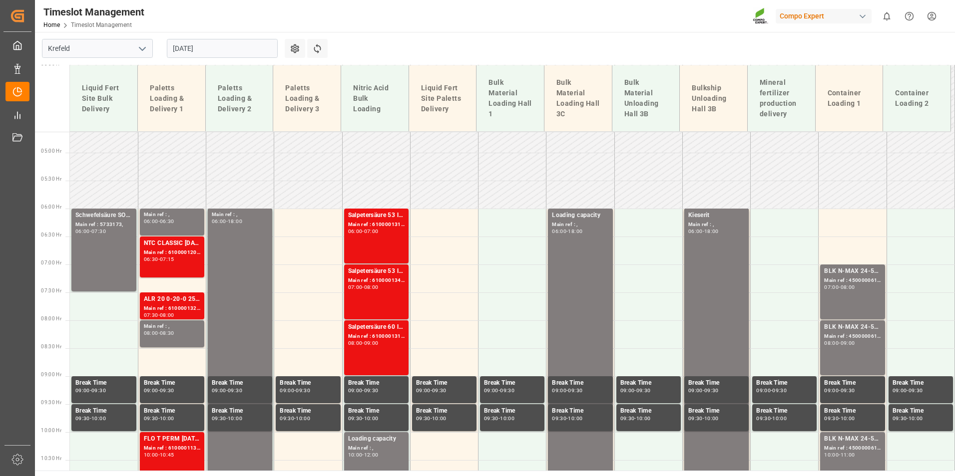
click at [221, 53] on input "[DATE]" at bounding box center [222, 48] width 111 height 19
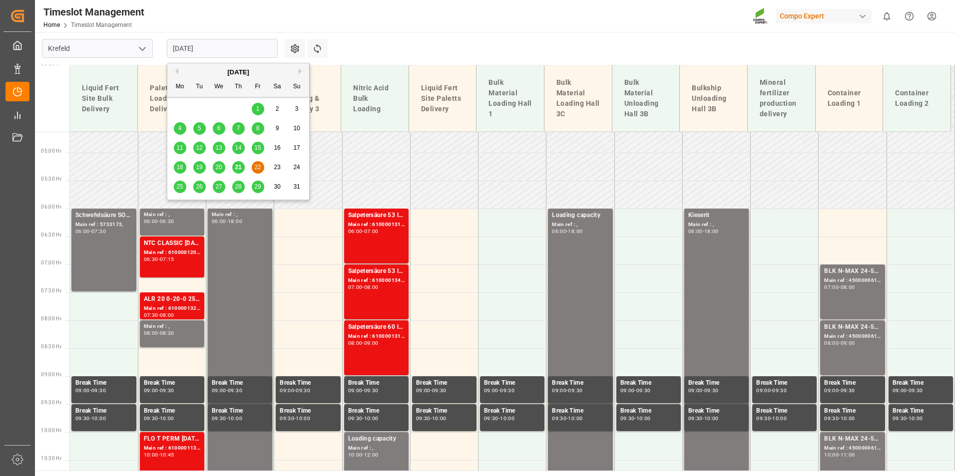
click at [239, 168] on span "21" at bounding box center [238, 167] width 6 height 7
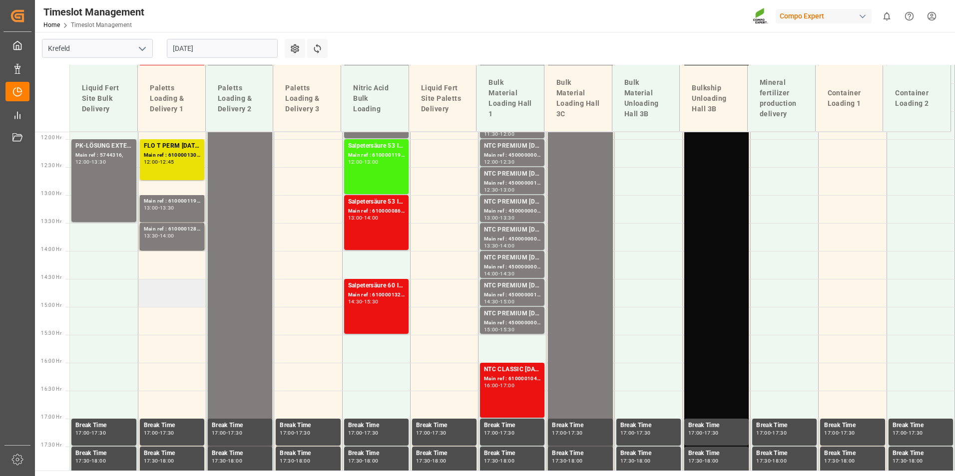
scroll to position [664, 0]
click at [320, 49] on icon at bounding box center [317, 48] width 7 height 9
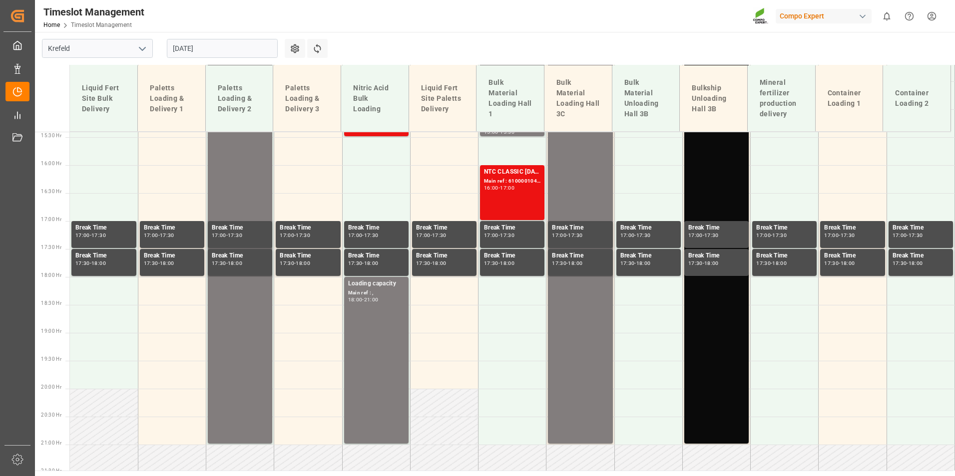
scroll to position [864, 0]
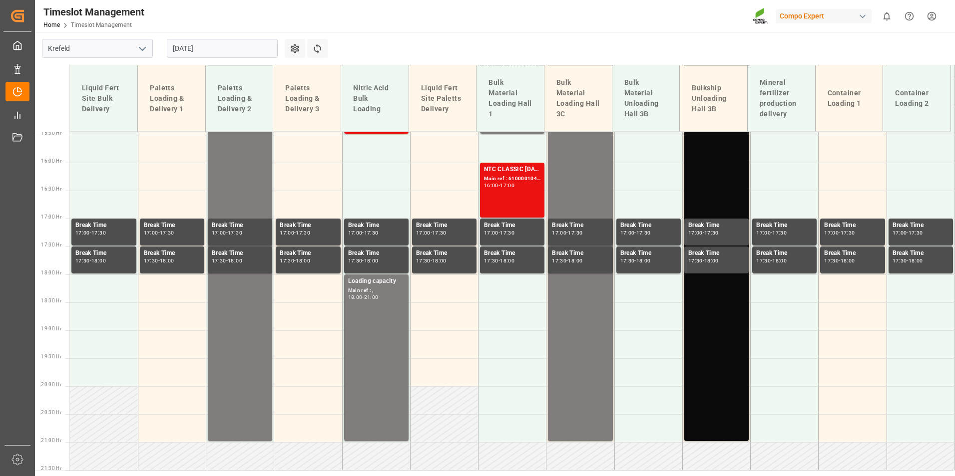
click at [223, 55] on input "[DATE]" at bounding box center [222, 48] width 111 height 19
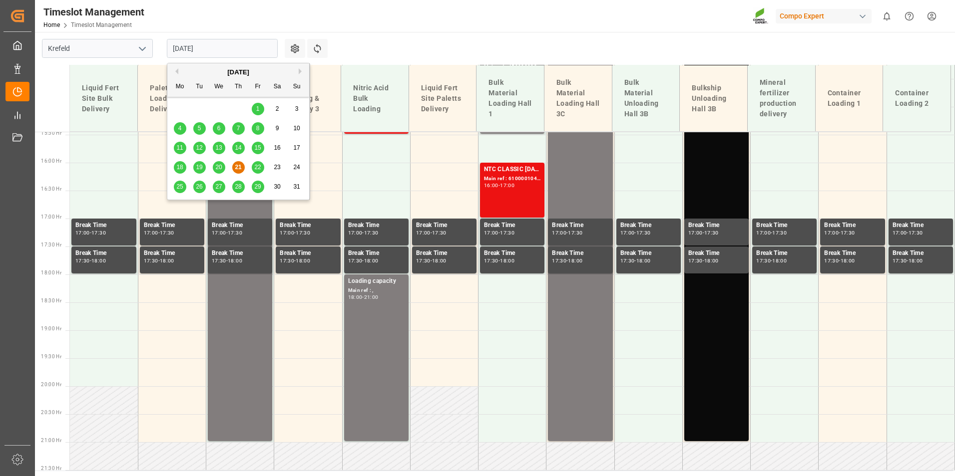
click at [260, 170] on span "22" at bounding box center [257, 167] width 6 height 7
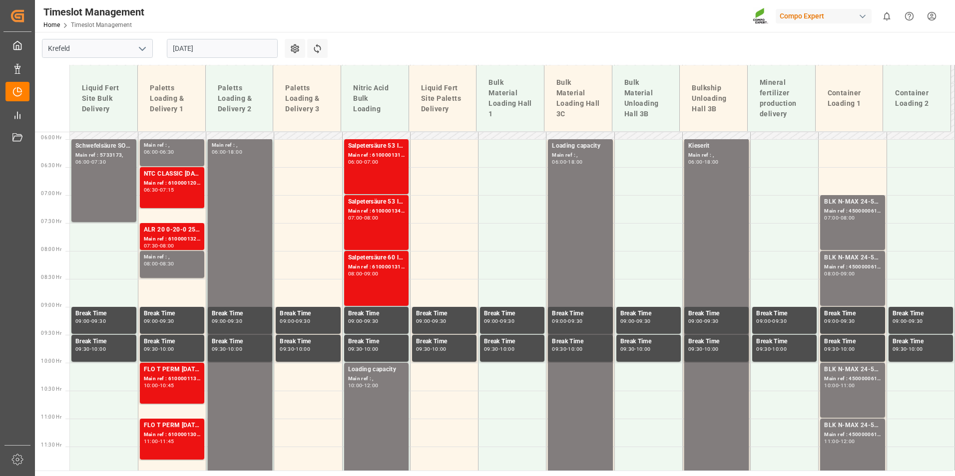
scroll to position [171, 0]
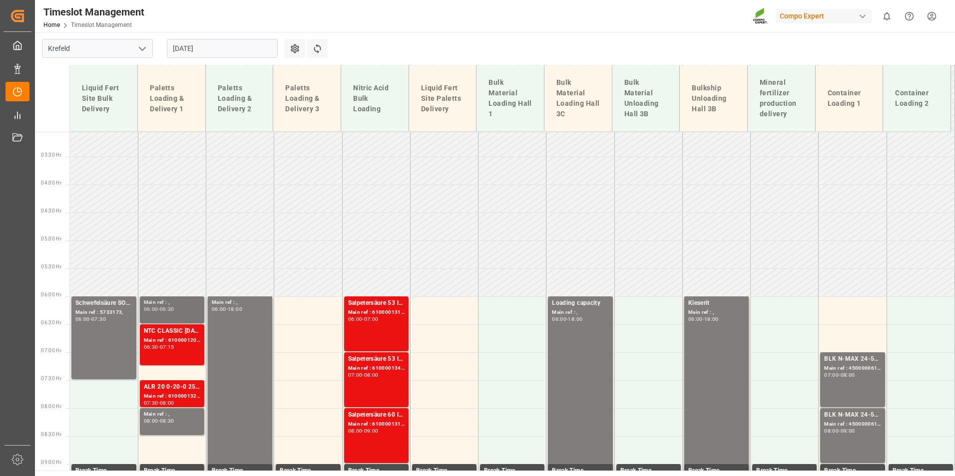
click at [190, 315] on div "Main ref : , 06:00 - 06:30" at bounding box center [172, 310] width 56 height 23
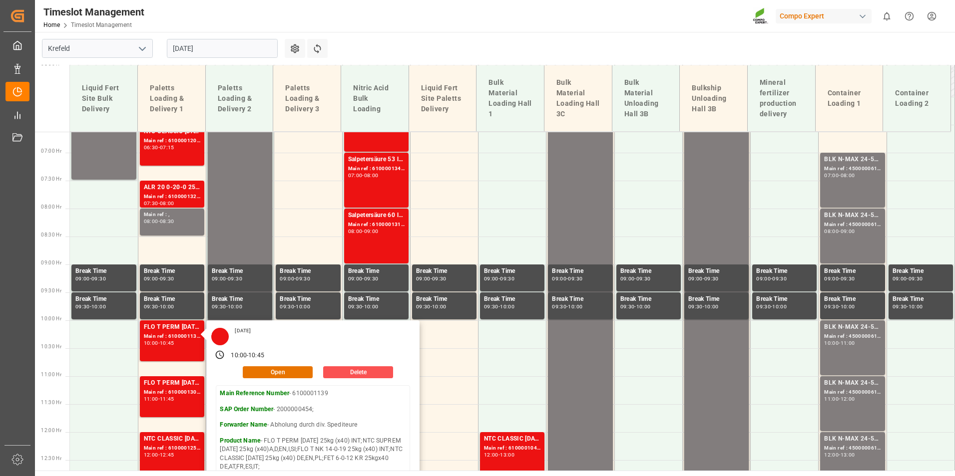
scroll to position [520, 0]
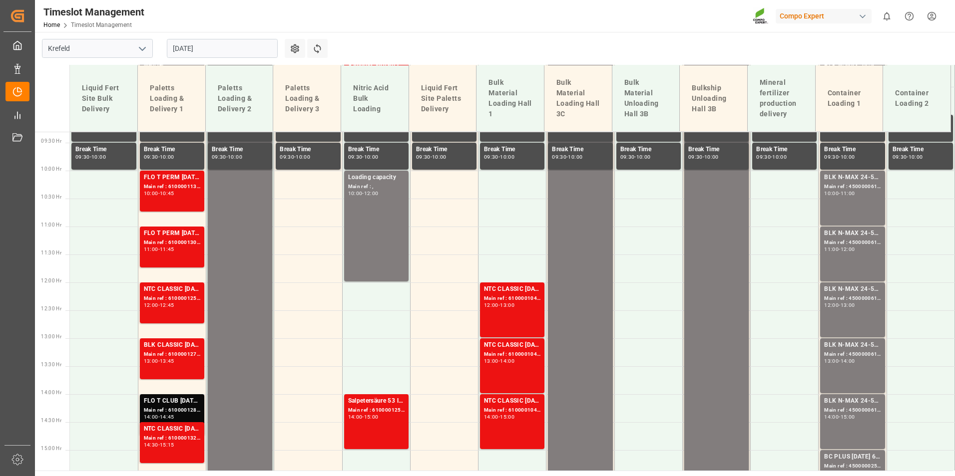
click at [187, 313] on div "NTC CLASSIC [DATE]+3+TE 600kg BB; Main ref : 6100001252, 2000000213; 12:00 - 12…" at bounding box center [172, 303] width 56 height 37
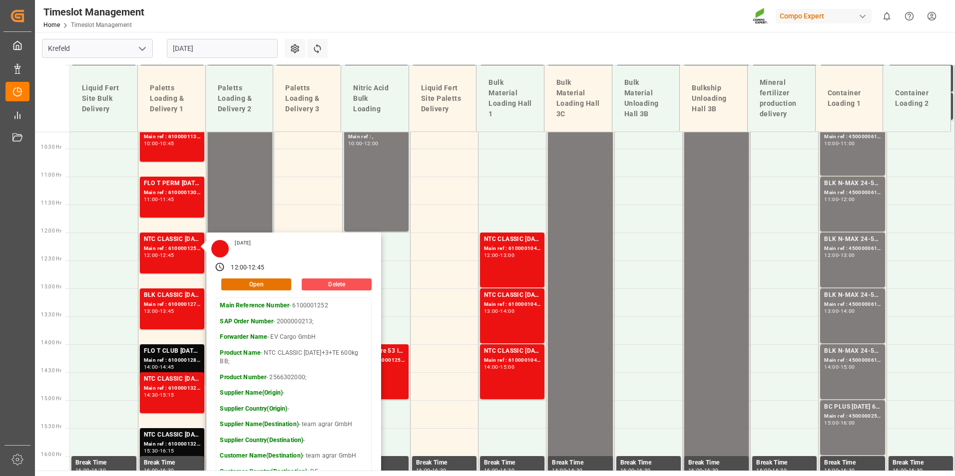
scroll to position [670, 0]
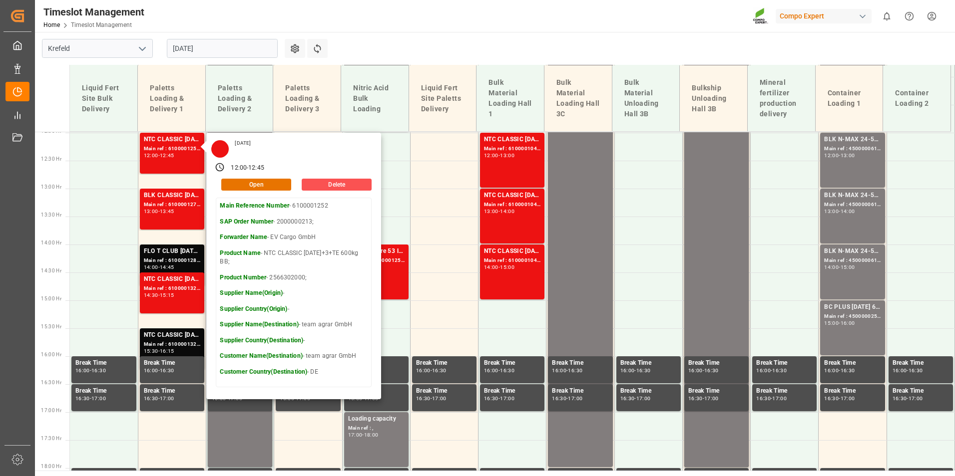
click at [241, 56] on input "[DATE]" at bounding box center [222, 48] width 111 height 19
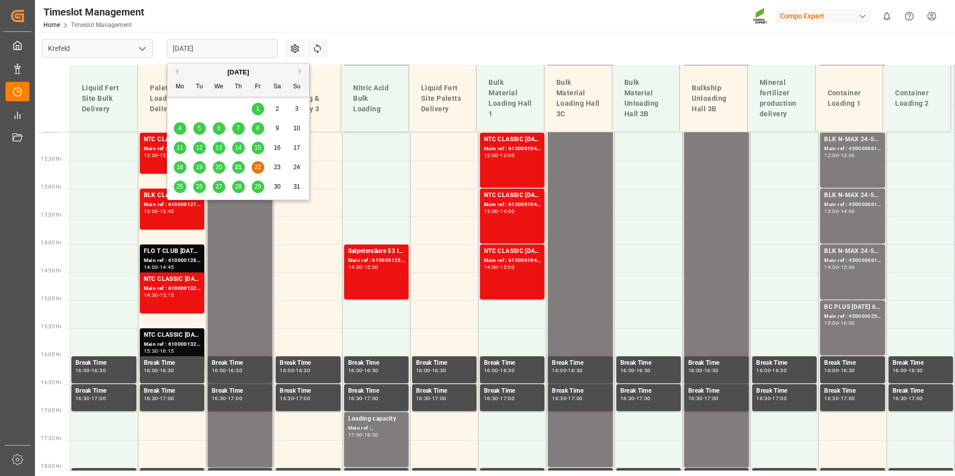
drag, startPoint x: 170, startPoint y: 192, endPoint x: 176, endPoint y: 190, distance: 6.2
click at [170, 192] on div "25 26 27 28 29 30 31" at bounding box center [238, 186] width 136 height 19
click at [177, 190] on span "25" at bounding box center [179, 186] width 6 height 7
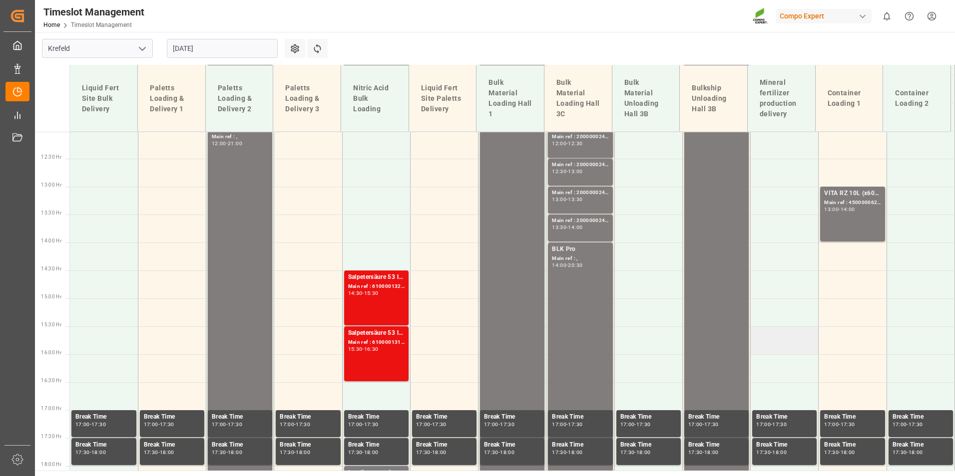
scroll to position [864, 0]
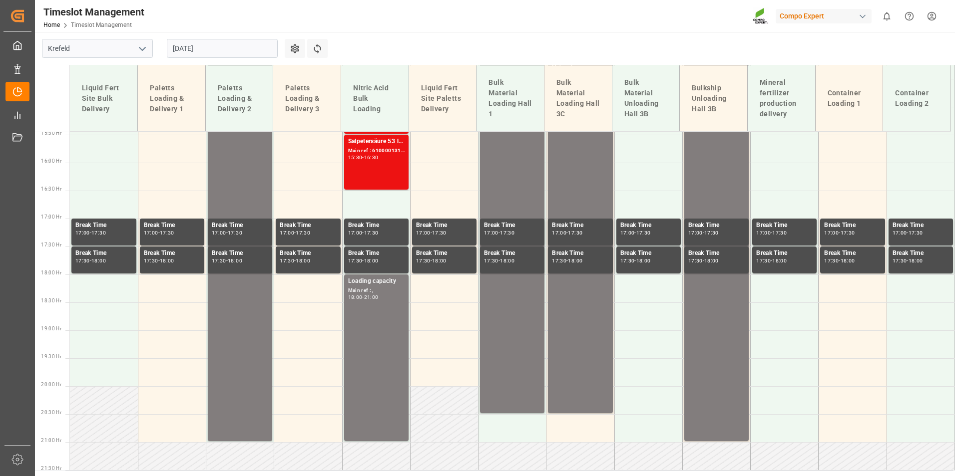
click at [210, 50] on input "[DATE]" at bounding box center [222, 48] width 111 height 19
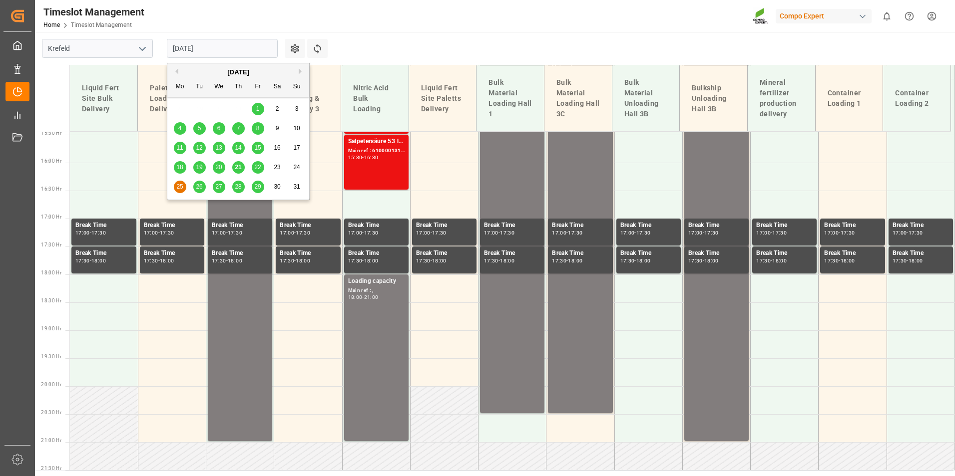
click at [201, 193] on div "26" at bounding box center [199, 187] width 12 height 12
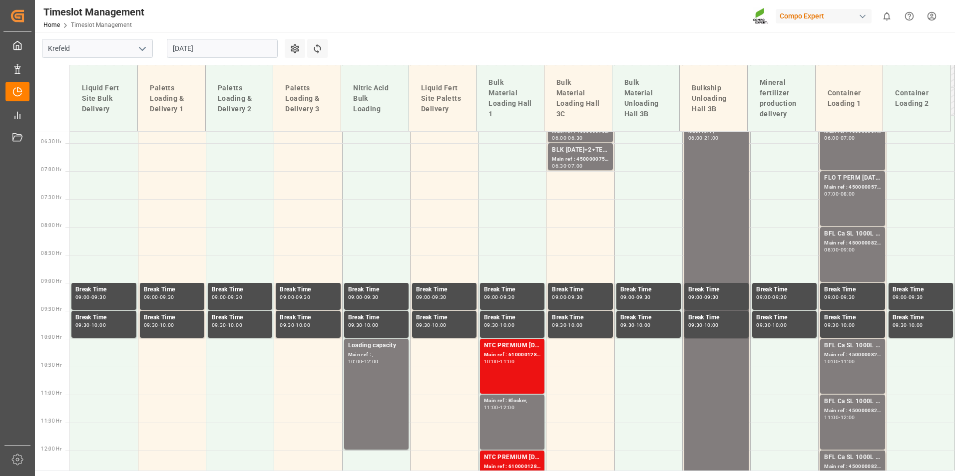
scroll to position [265, 0]
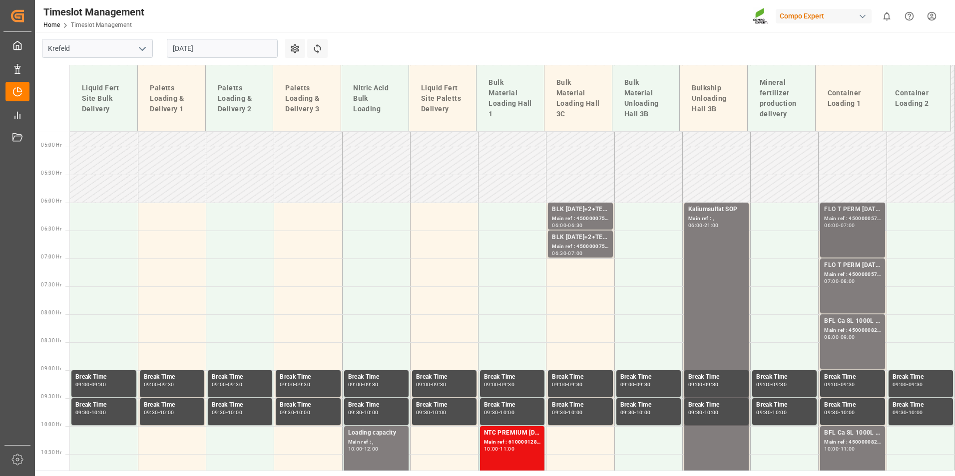
click at [858, 235] on div "FLO T PERM [DATE] 25kg (x42) WW; Main ref : 4500000576, 2000000429; 06:00 - 07:…" at bounding box center [852, 230] width 56 height 51
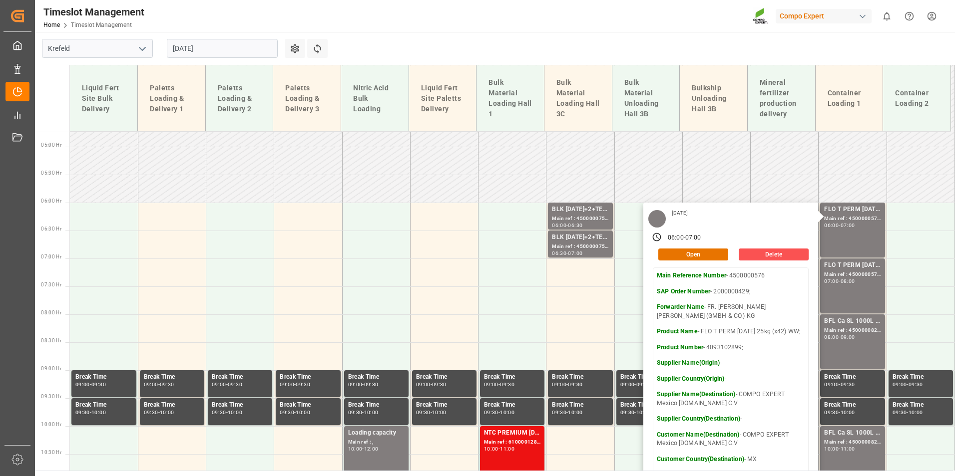
click at [212, 52] on input "[DATE]" at bounding box center [222, 48] width 111 height 19
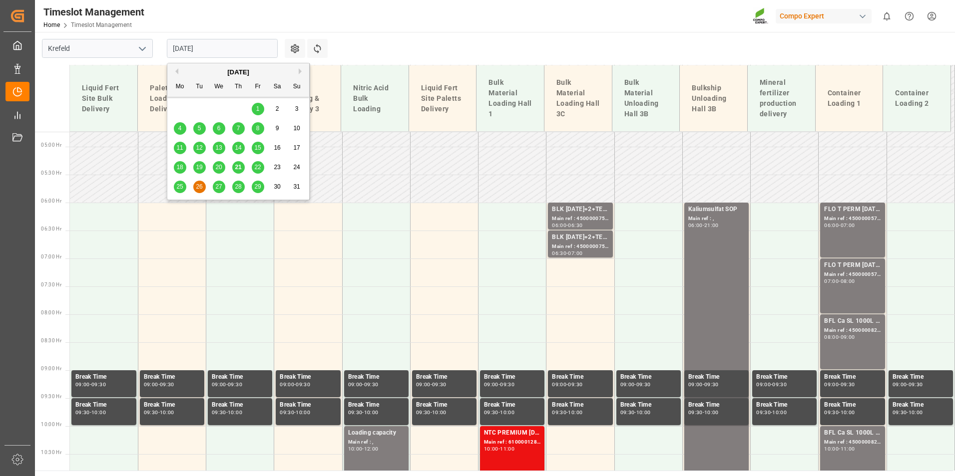
click at [221, 187] on span "27" at bounding box center [218, 186] width 6 height 7
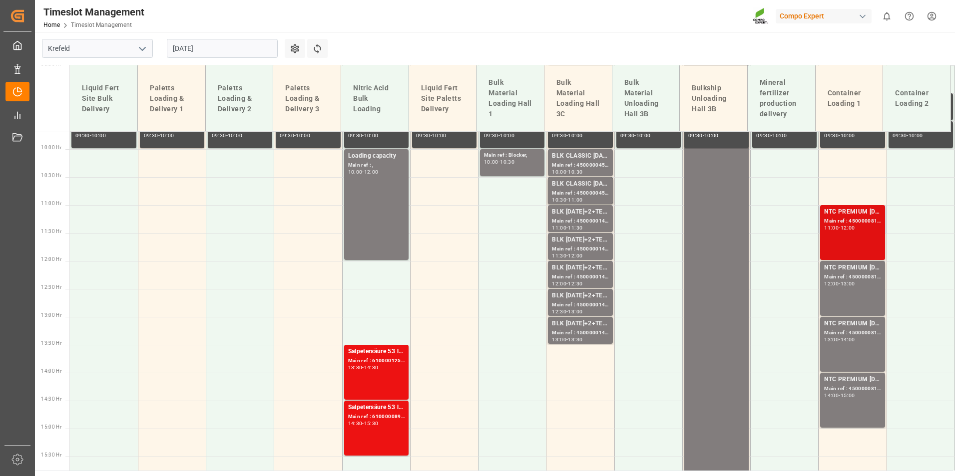
scroll to position [564, 0]
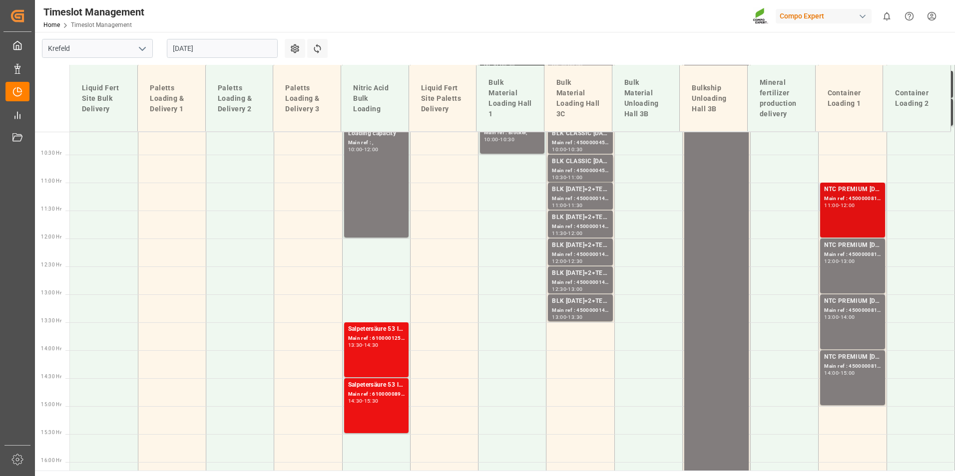
click at [864, 213] on div "NTC PREMIUM [DATE] 50kg (x25) NLA MTO; Main ref : 4500000815, 2000000613; 11:00…" at bounding box center [852, 210] width 56 height 51
click at [860, 251] on div "Main ref : 4500000816, 2000000613;" at bounding box center [852, 255] width 56 height 8
click at [859, 299] on div "NTC PREMIUM [DATE] 50kg (x25) NLA MTO;" at bounding box center [852, 302] width 56 height 10
click at [206, 55] on input "[DATE]" at bounding box center [222, 48] width 111 height 19
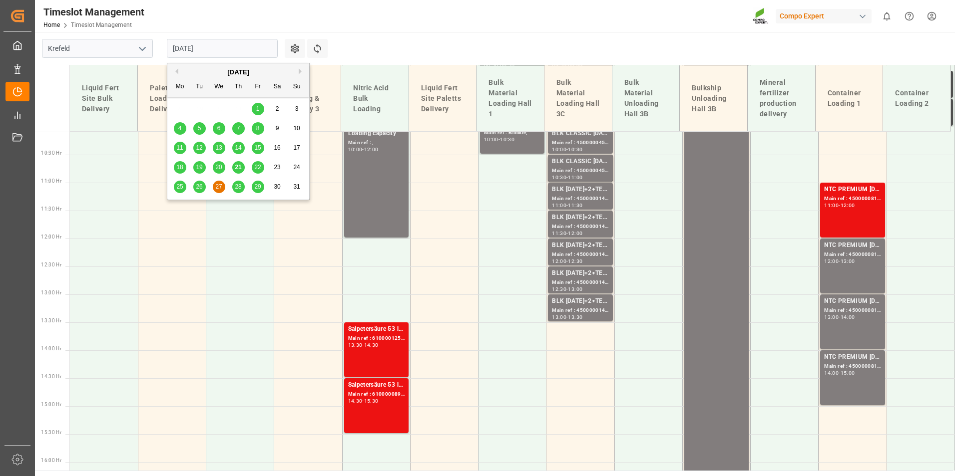
click at [242, 168] on div "21" at bounding box center [238, 168] width 12 height 12
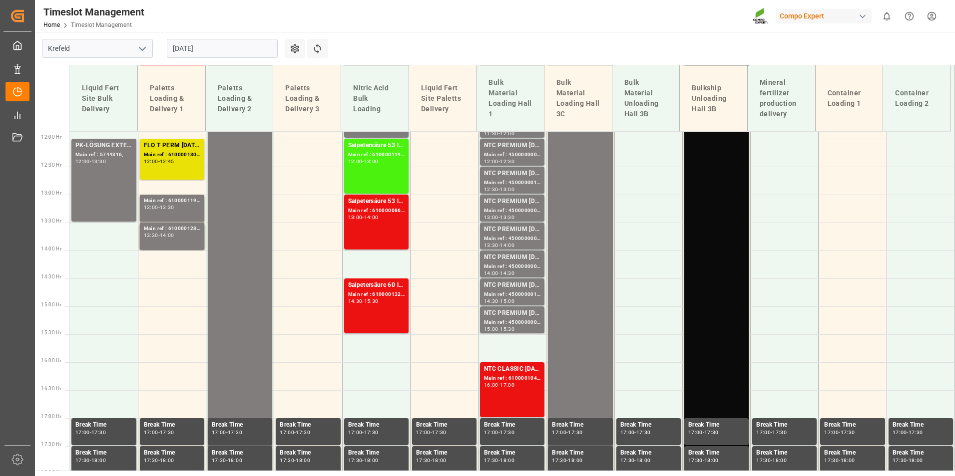
scroll to position [714, 0]
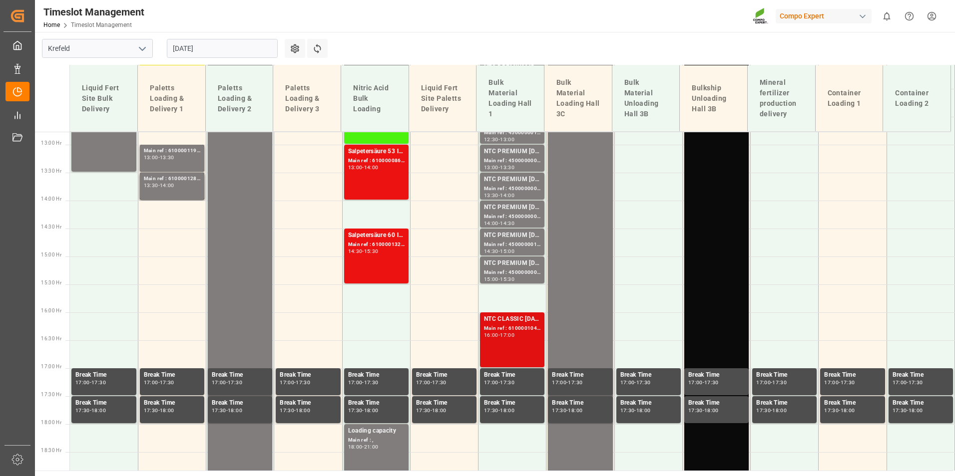
click at [529, 328] on div "Main ref : 6100001042, 2000000209;" at bounding box center [512, 329] width 56 height 8
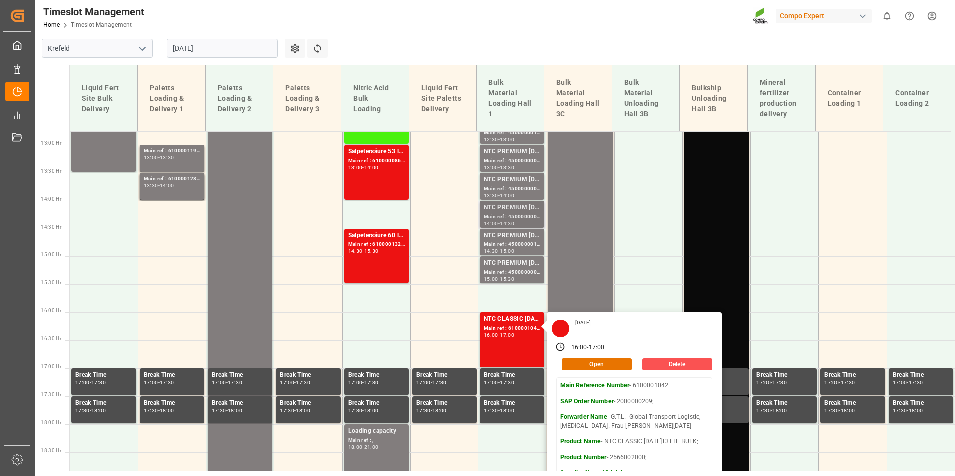
scroll to position [514, 0]
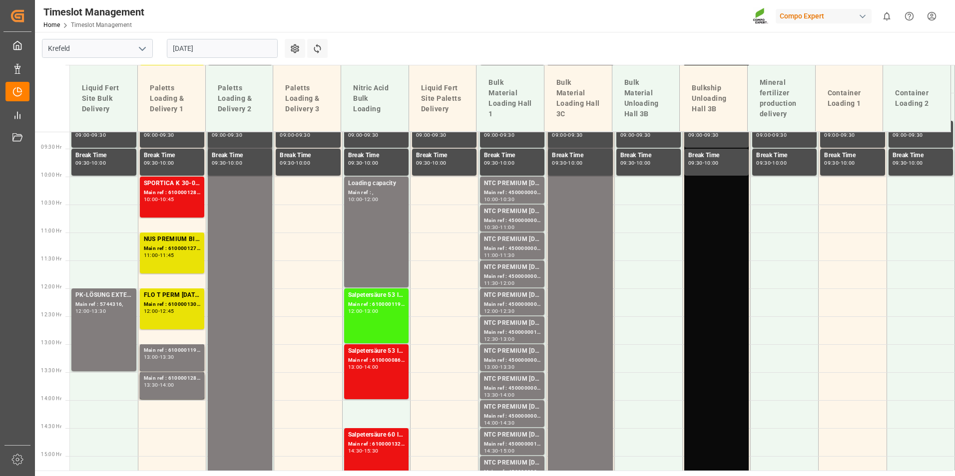
click at [217, 53] on input "[DATE]" at bounding box center [222, 48] width 111 height 19
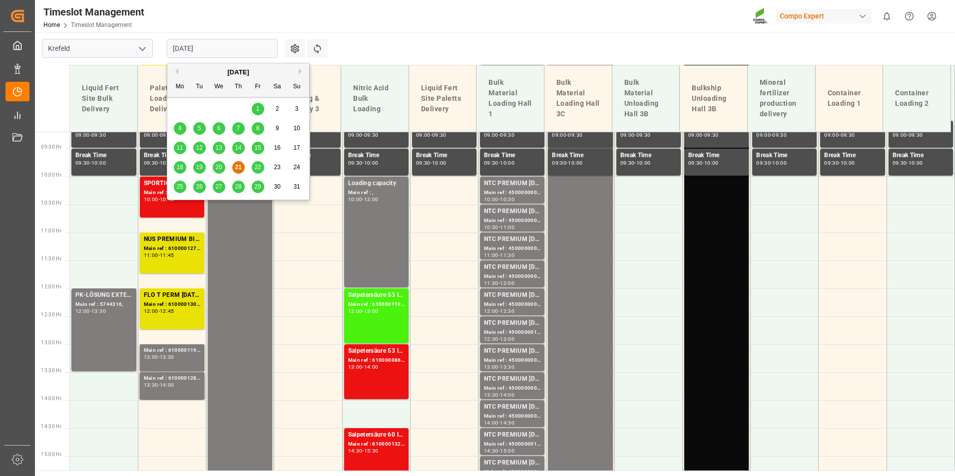
click at [254, 167] on div "22" at bounding box center [258, 168] width 12 height 12
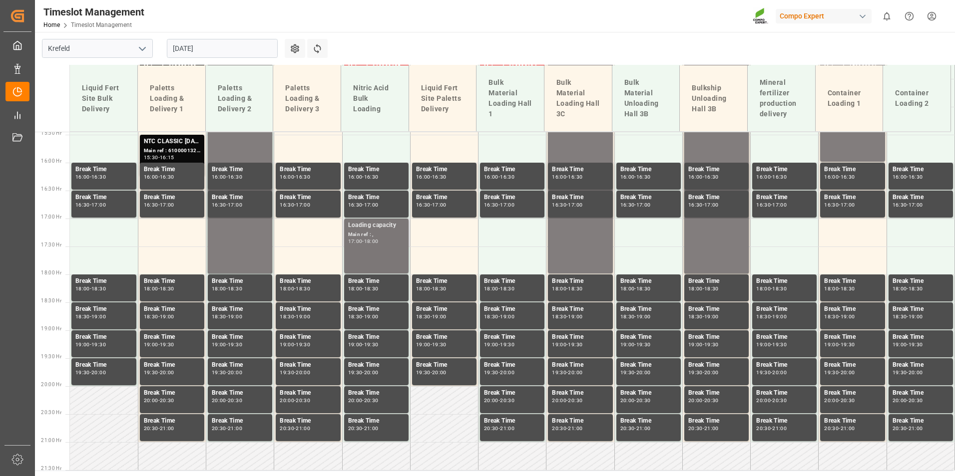
scroll to position [564, 0]
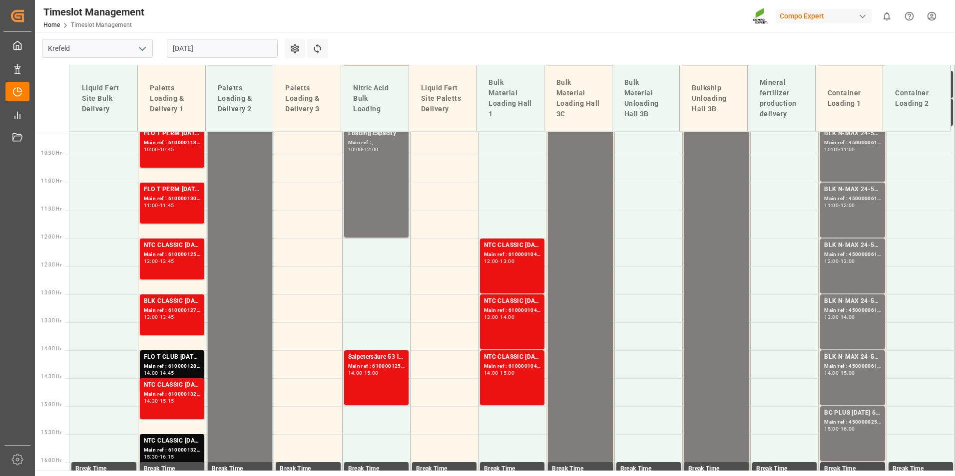
click at [252, 40] on input "[DATE]" at bounding box center [222, 48] width 111 height 19
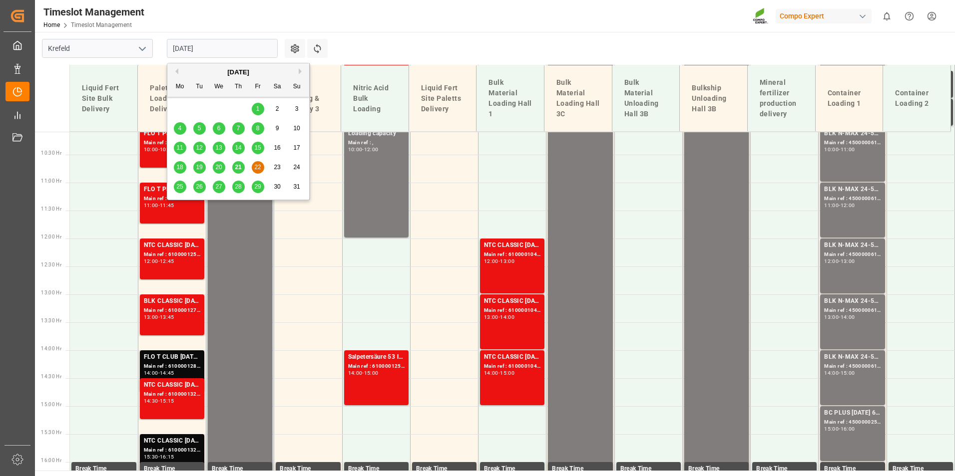
click at [244, 190] on div "28" at bounding box center [238, 187] width 12 height 12
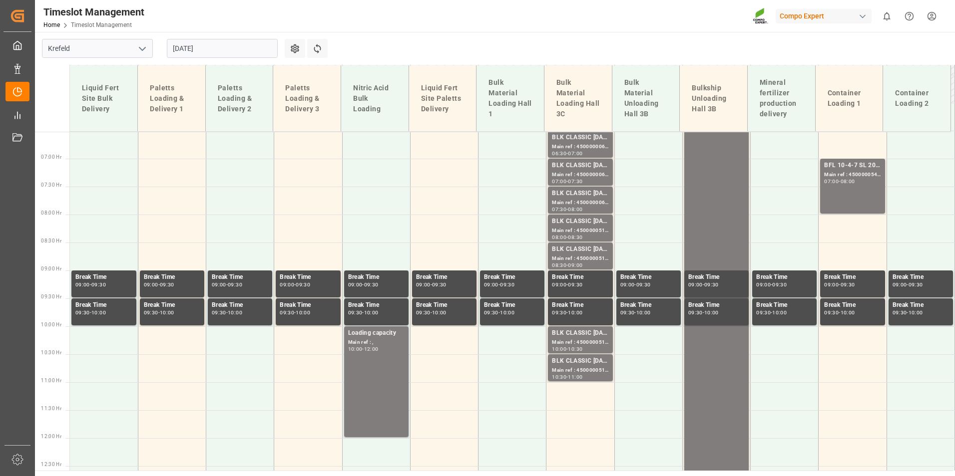
scroll to position [265, 0]
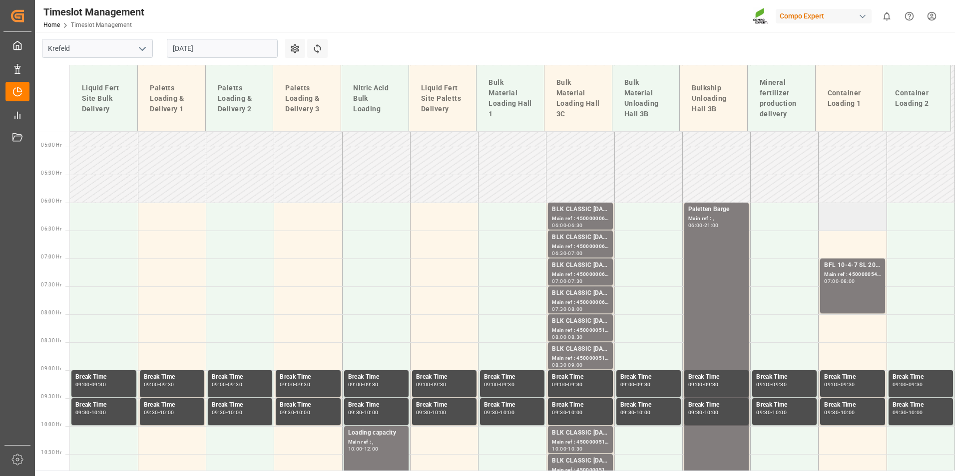
click at [840, 214] on td at bounding box center [852, 217] width 68 height 28
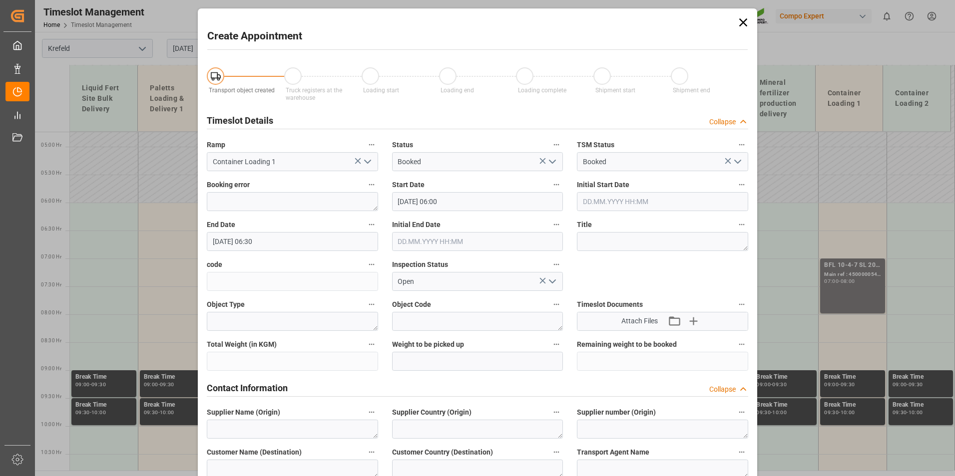
type input "[DATE] 06:00"
type input "[DATE] 06:30"
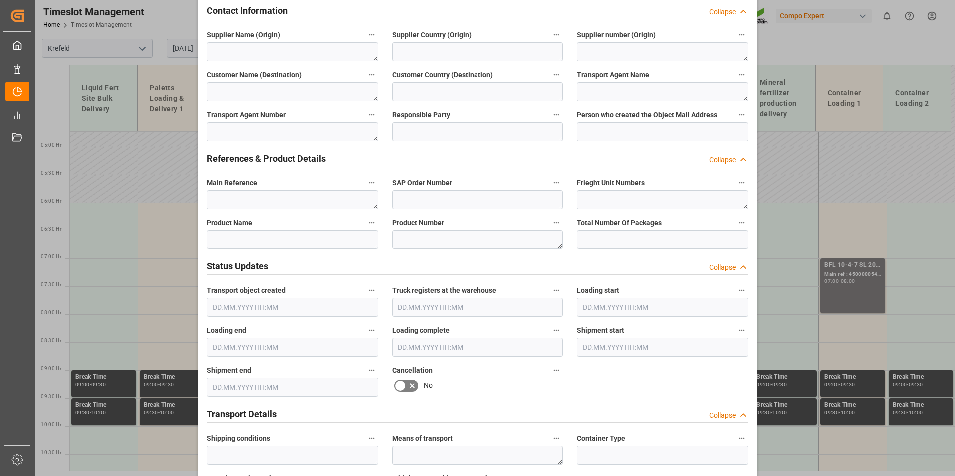
scroll to position [499, 0]
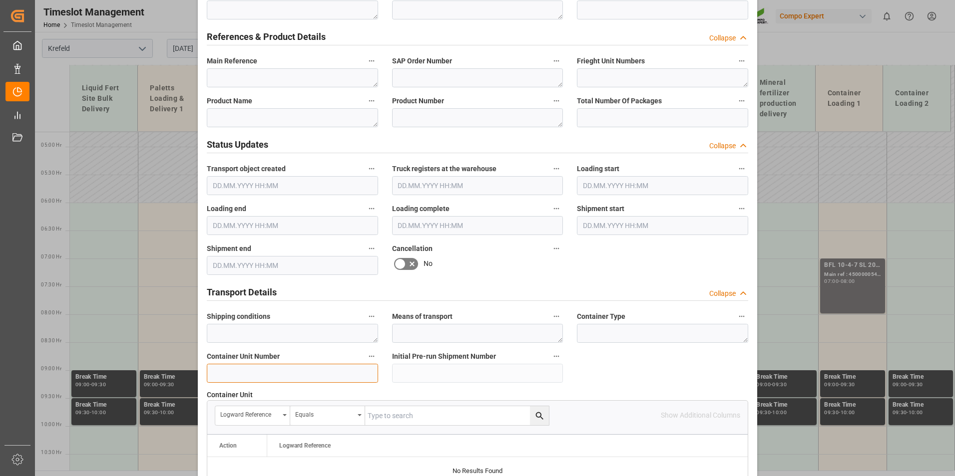
click at [283, 370] on input at bounding box center [292, 373] width 171 height 19
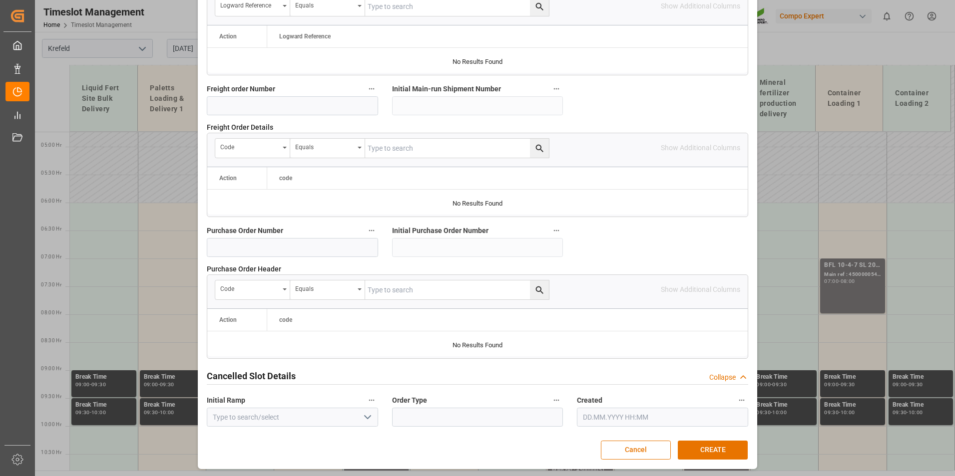
scroll to position [909, 0]
type input "4500000963"
click at [711, 453] on button "CREATE" at bounding box center [713, 449] width 70 height 19
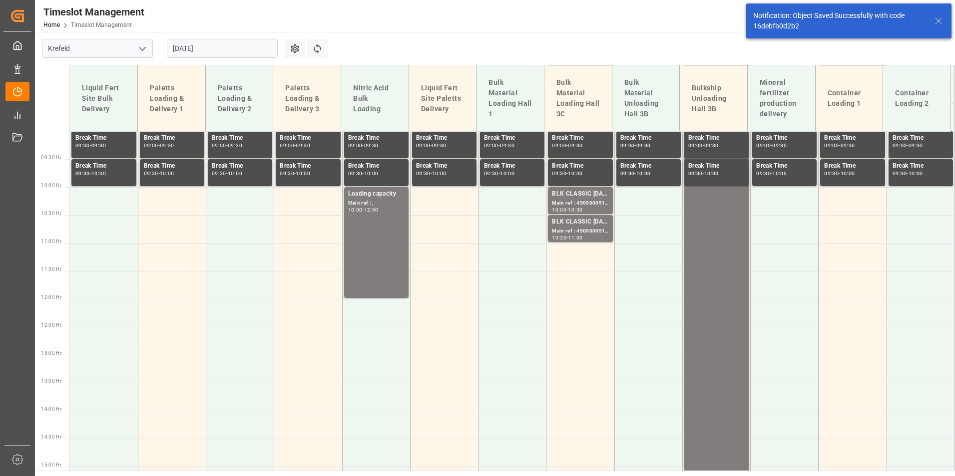
scroll to position [504, 0]
click at [847, 257] on td at bounding box center [852, 257] width 68 height 28
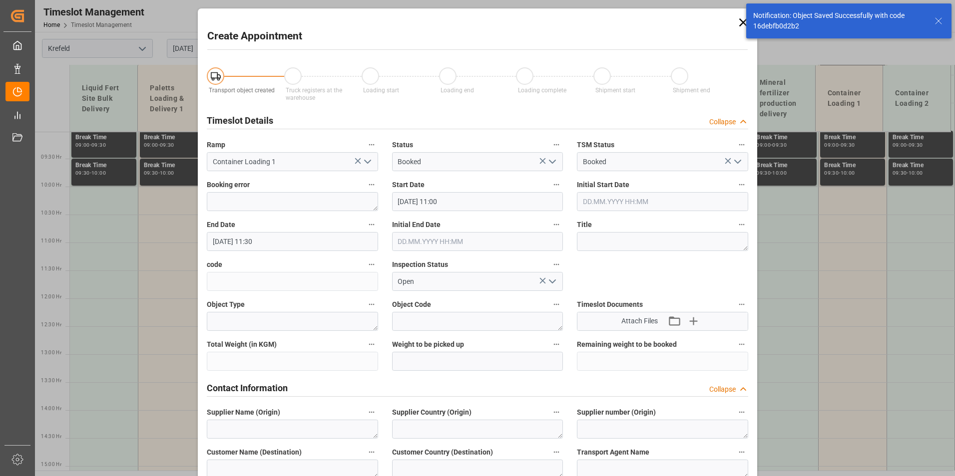
type input "[DATE] 11:00"
type input "[DATE] 11:30"
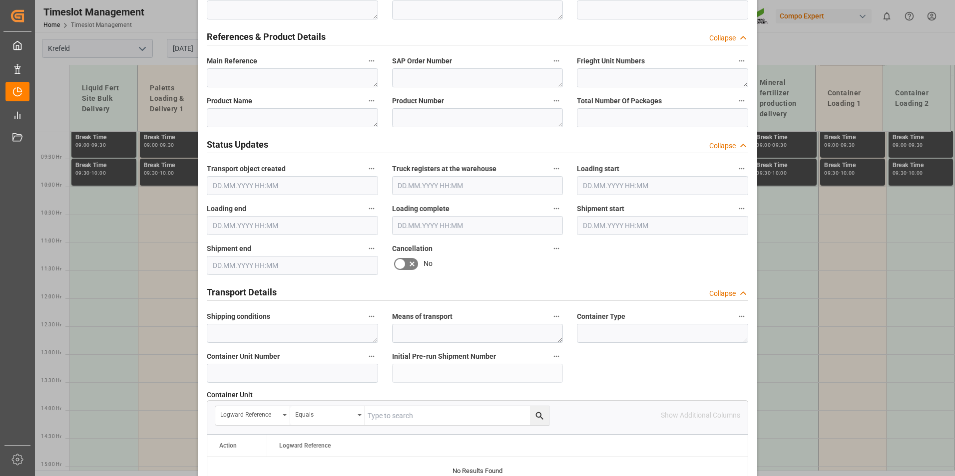
scroll to position [549, 0]
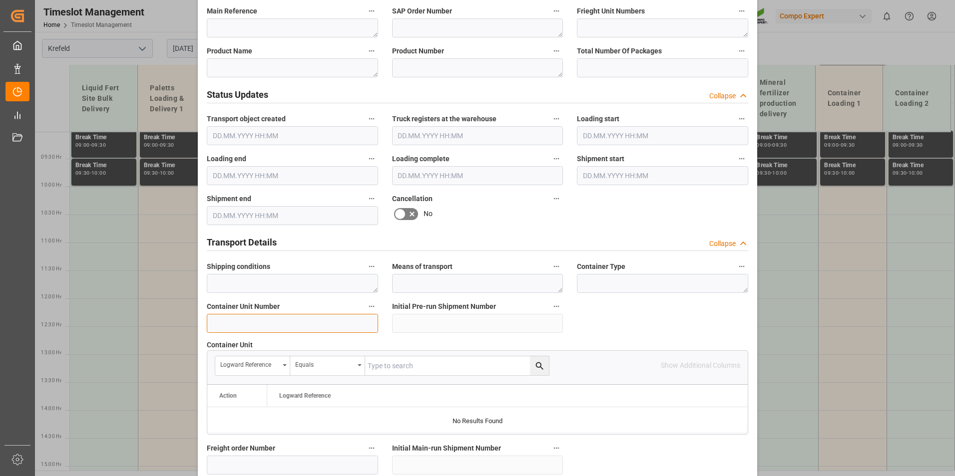
click at [259, 328] on input at bounding box center [292, 323] width 171 height 19
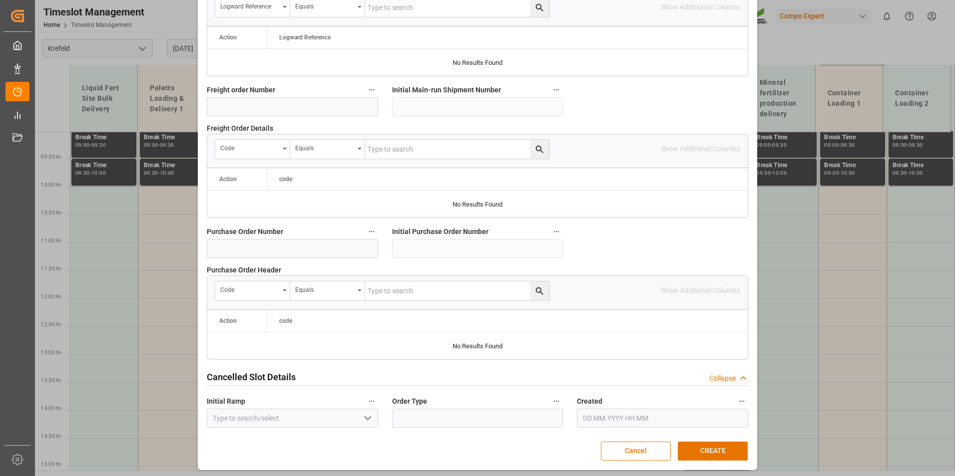
scroll to position [909, 0]
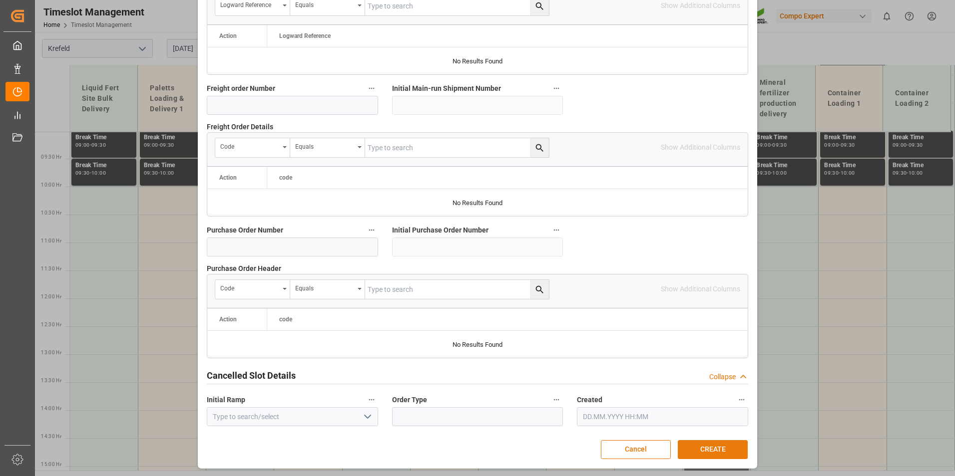
type input "4500000964"
click at [695, 454] on button "CREATE" at bounding box center [713, 449] width 70 height 19
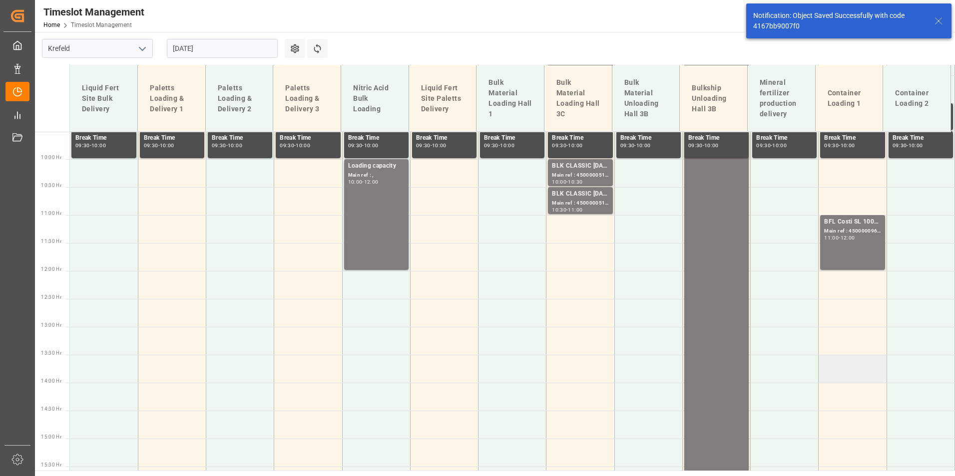
scroll to position [584, 0]
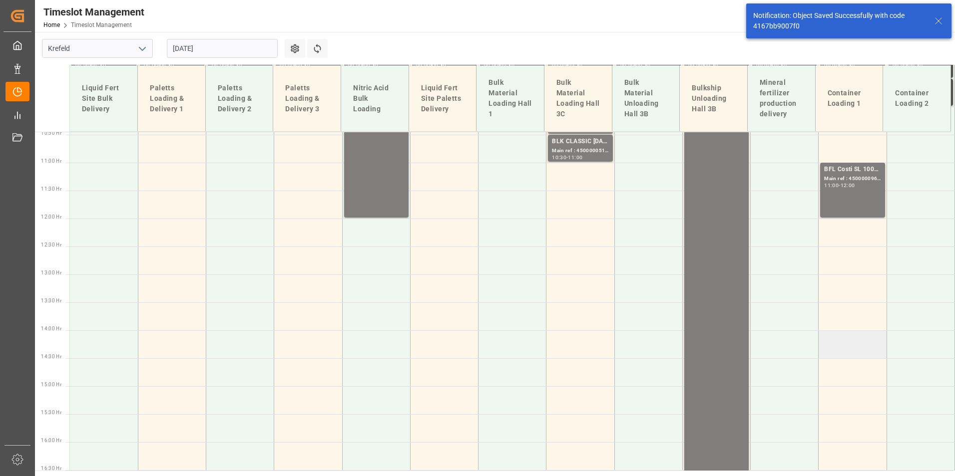
click at [829, 339] on td at bounding box center [852, 345] width 68 height 28
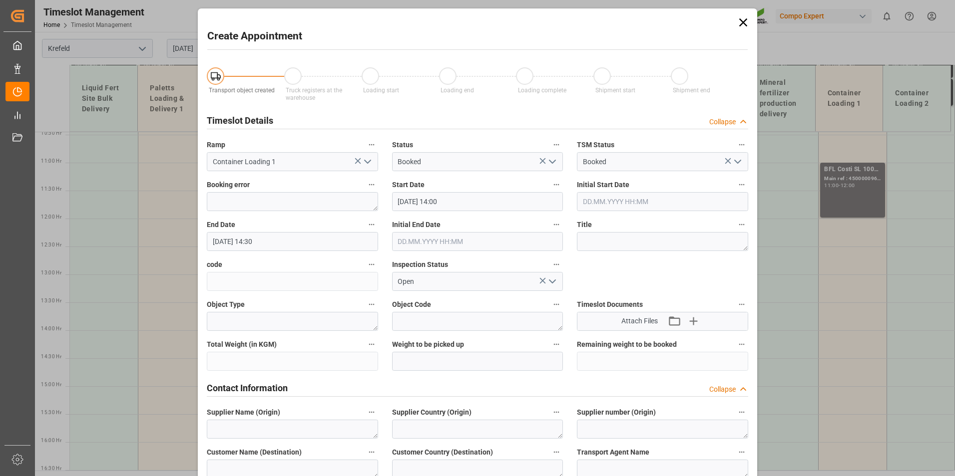
type input "[DATE] 14:00"
type input "[DATE] 14:30"
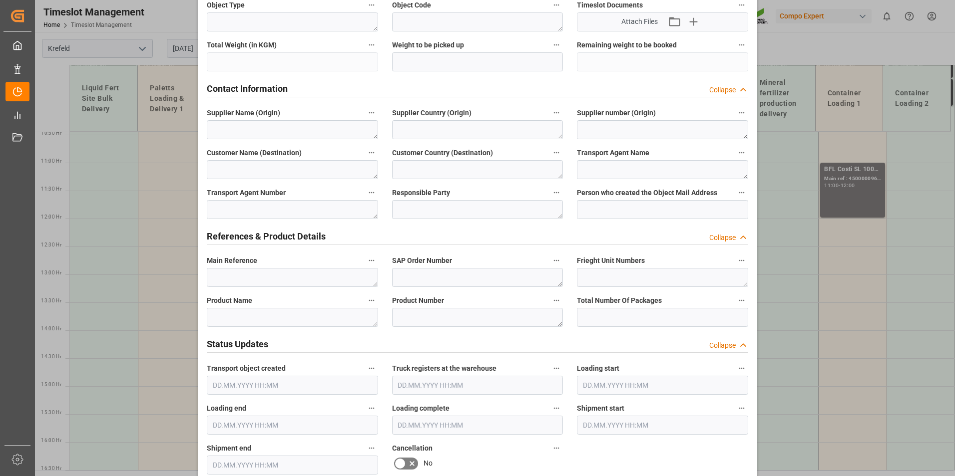
scroll to position [499, 0]
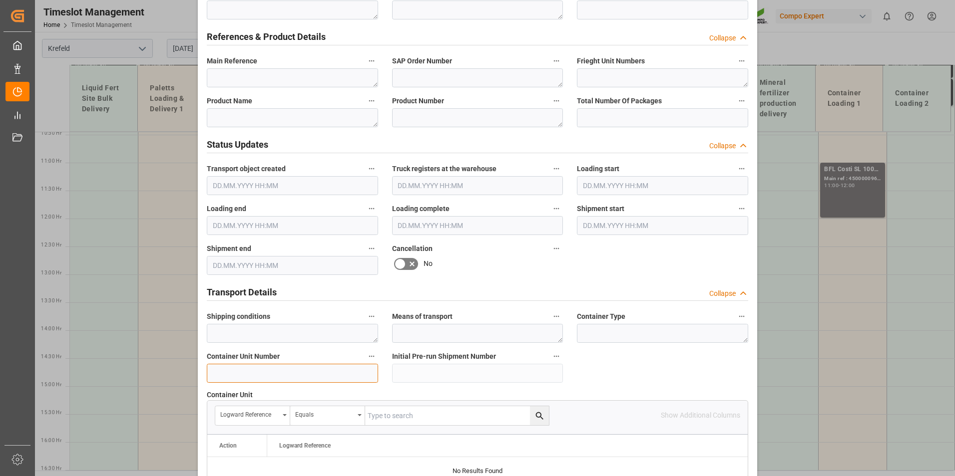
click at [266, 364] on input at bounding box center [292, 373] width 171 height 19
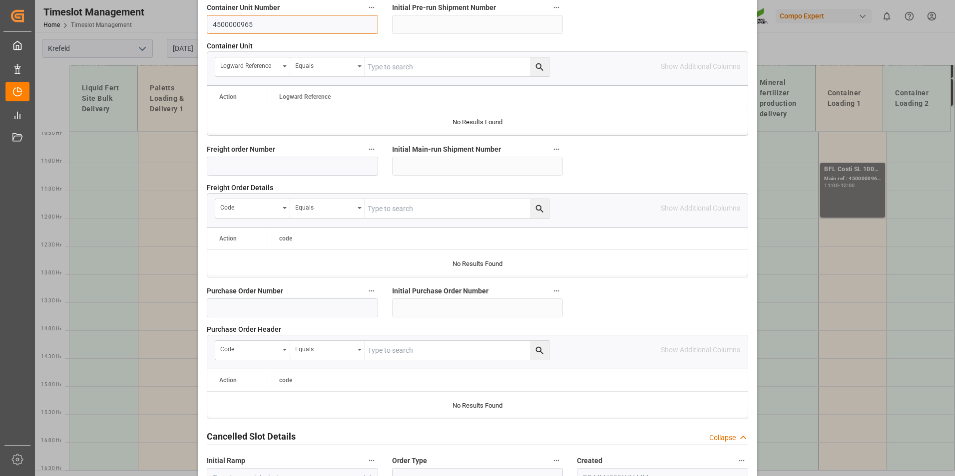
scroll to position [909, 0]
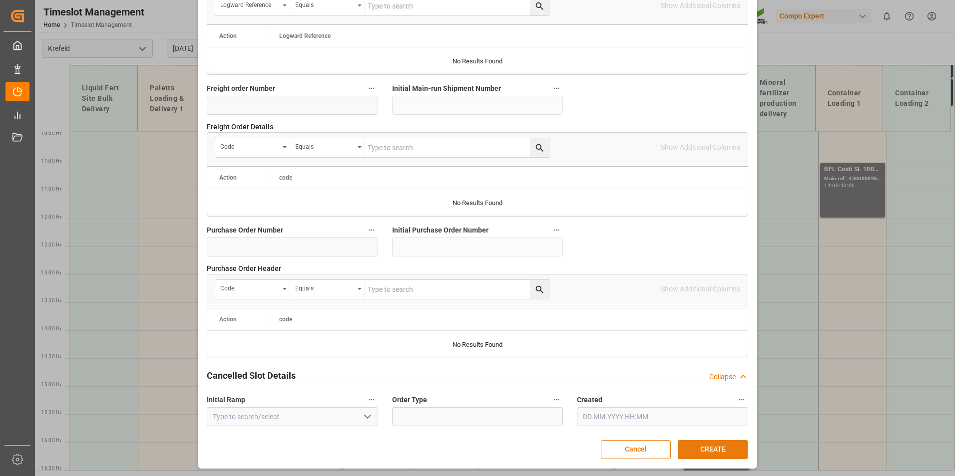
type input "4500000965"
click at [713, 442] on button "CREATE" at bounding box center [713, 449] width 70 height 19
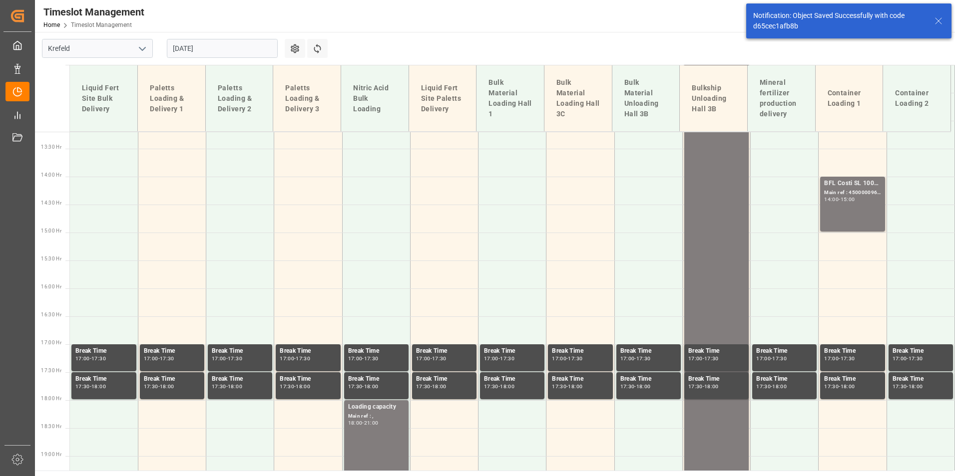
scroll to position [752, 0]
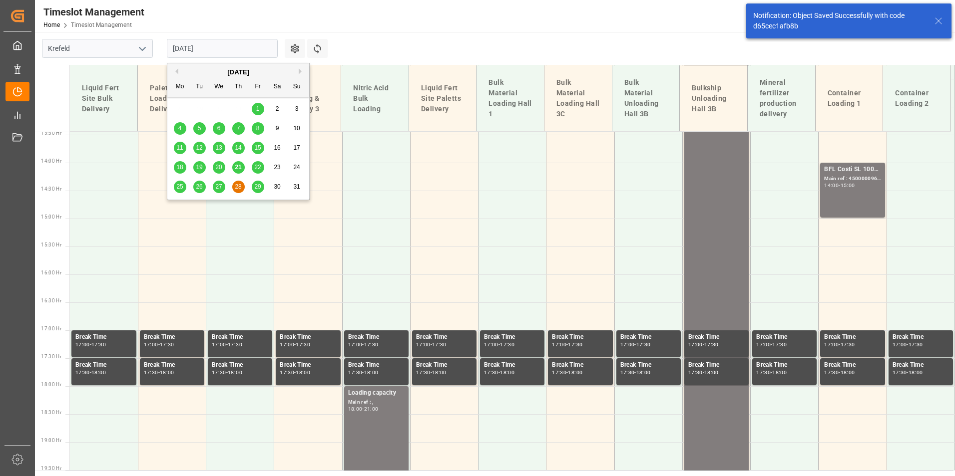
click at [216, 48] on input "[DATE]" at bounding box center [222, 48] width 111 height 19
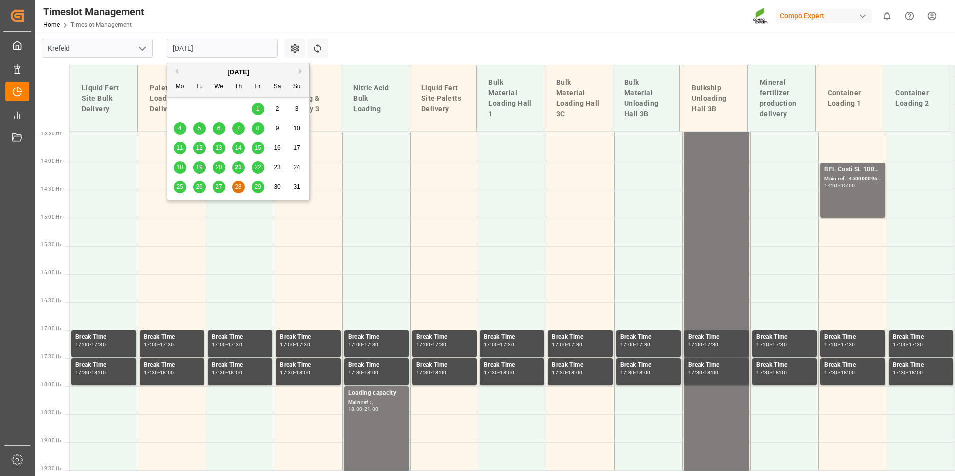
click at [183, 184] on span "25" at bounding box center [179, 186] width 6 height 7
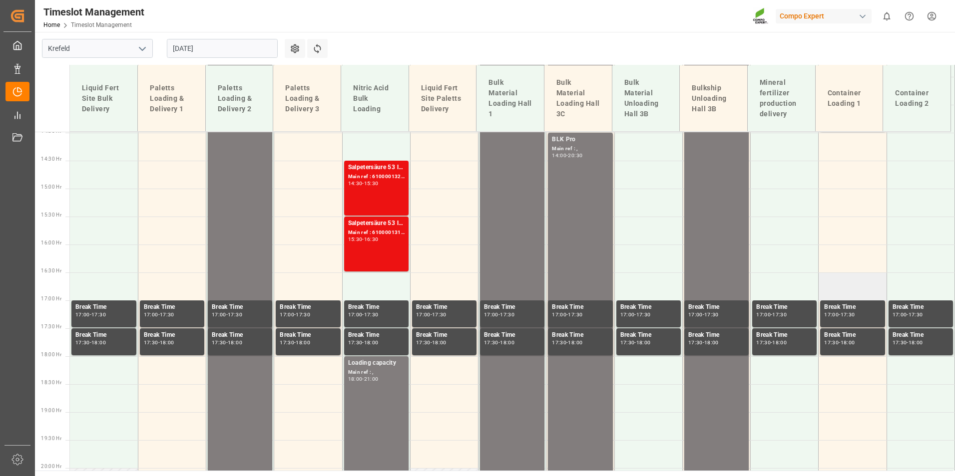
scroll to position [664, 0]
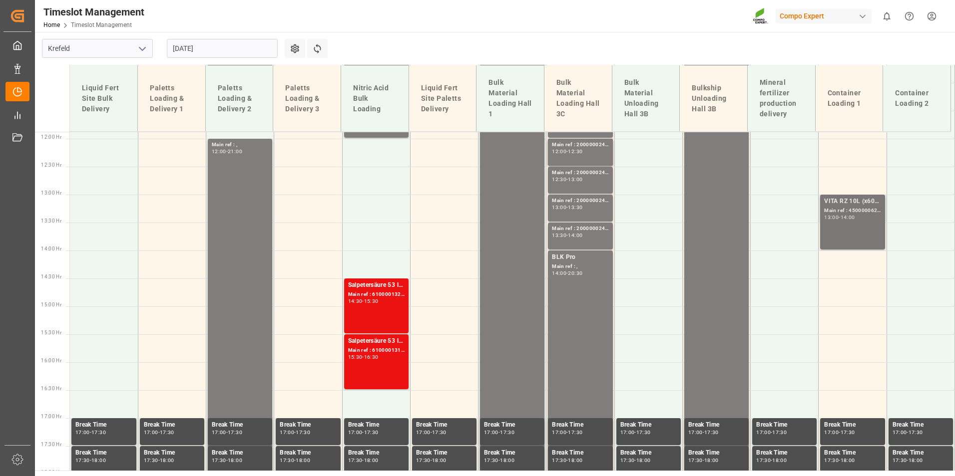
click at [842, 220] on div "13:00 - 14:00" at bounding box center [852, 217] width 56 height 5
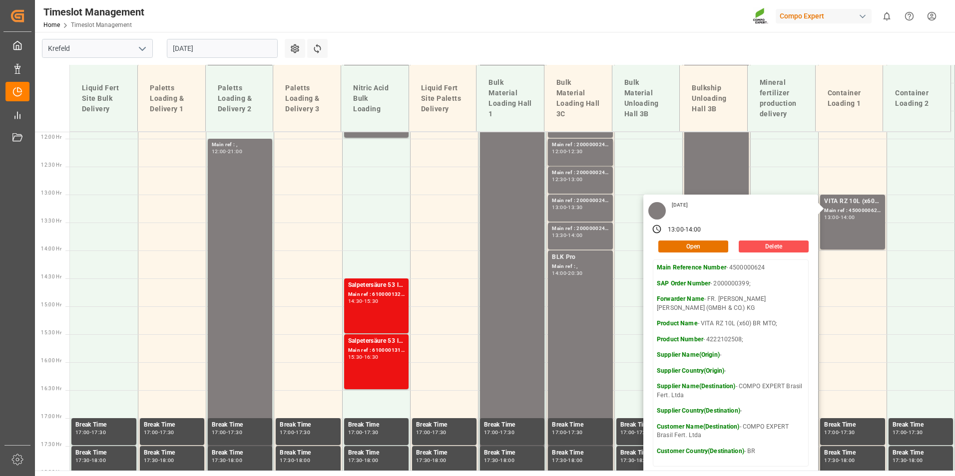
click at [249, 53] on input "[DATE]" at bounding box center [222, 48] width 111 height 19
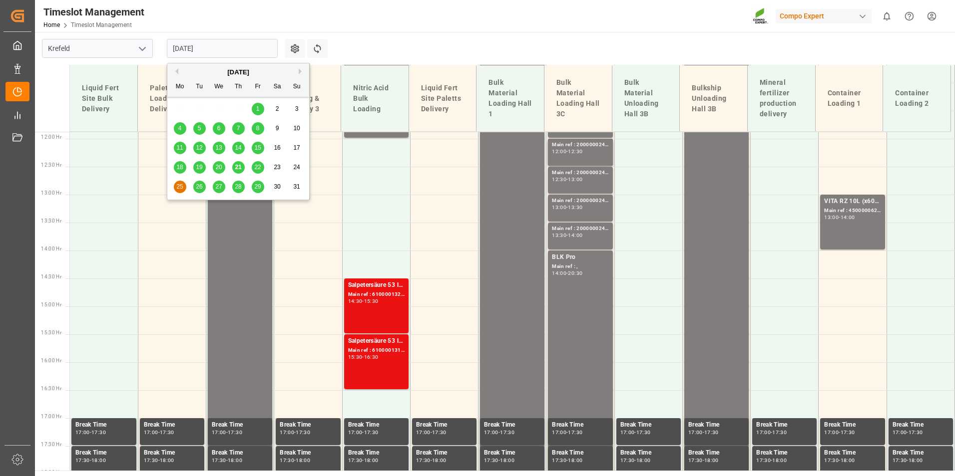
click at [201, 185] on span "26" at bounding box center [199, 186] width 6 height 7
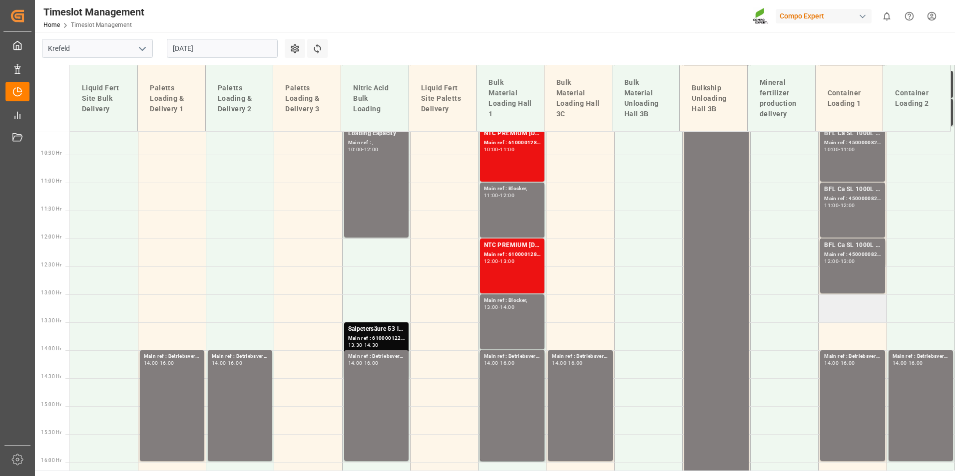
scroll to position [265, 0]
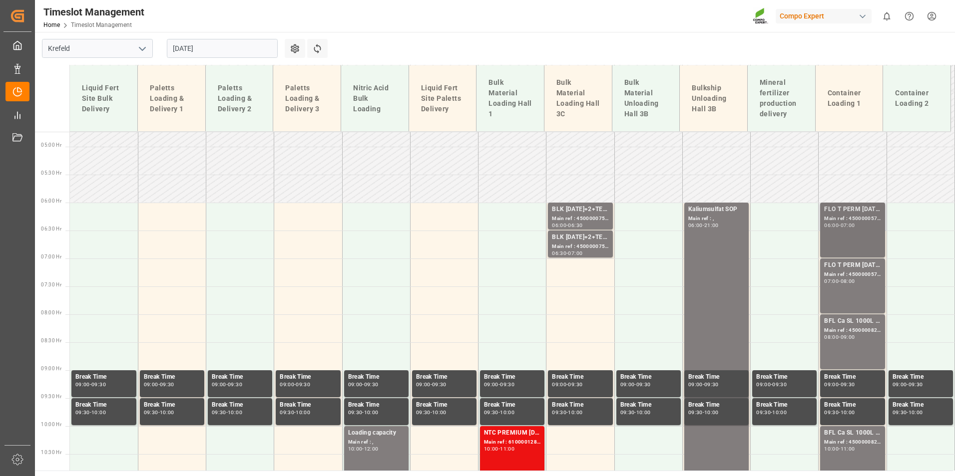
click at [838, 222] on div "Main ref : 4500000576, 2000000429;" at bounding box center [852, 219] width 56 height 8
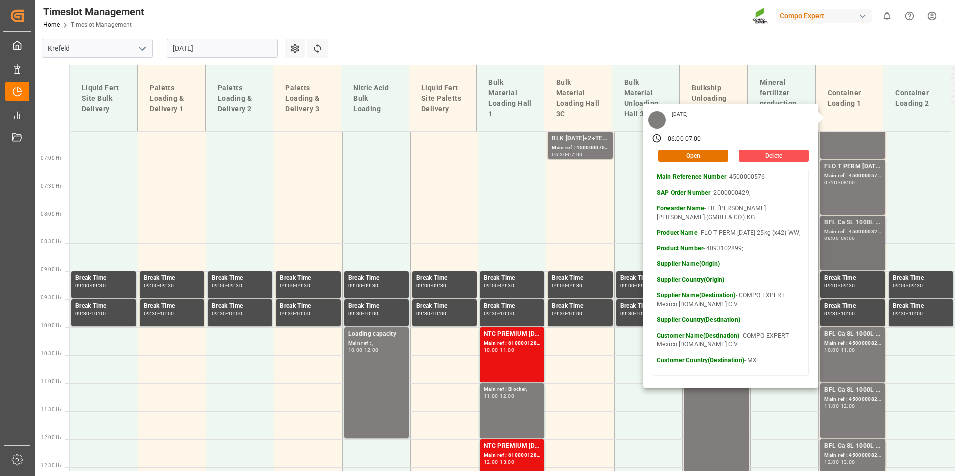
scroll to position [365, 0]
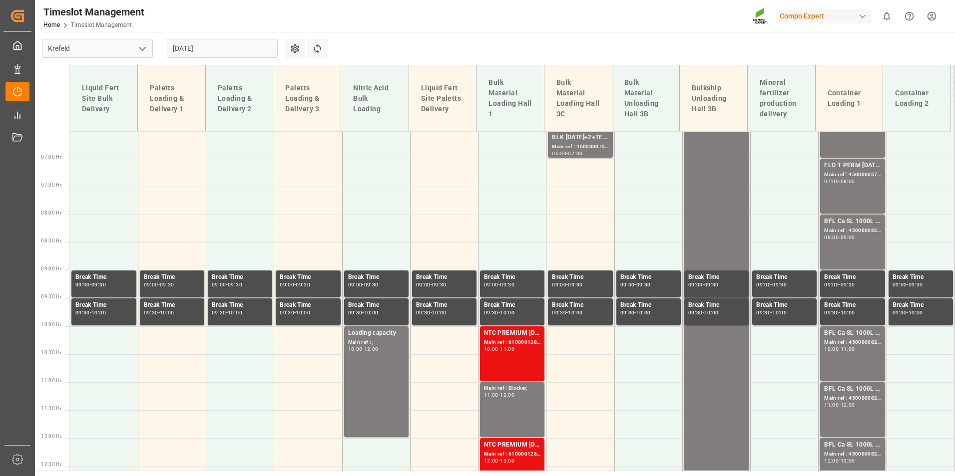
click at [852, 249] on div "BFL Ca SL 1000L IBC MTO; Main ref : 4500000821, 2000000630; 08:00 - 09:00" at bounding box center [852, 242] width 56 height 51
click at [845, 247] on div "BFL Ca SL 1000L IBC MTO; Main ref : 4500000821, 2000000630; 08:00 - 09:00" at bounding box center [852, 242] width 56 height 51
click at [865, 406] on div "11:00 - 12:00" at bounding box center [852, 405] width 56 height 5
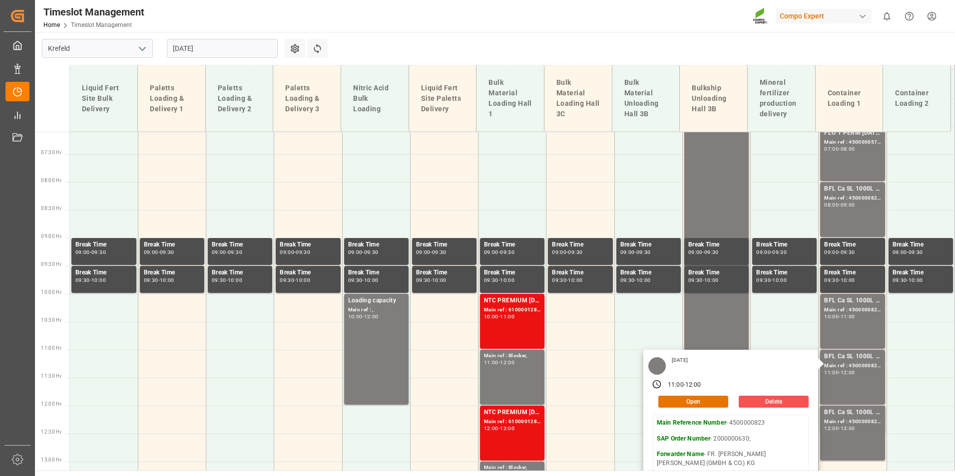
scroll to position [414, 0]
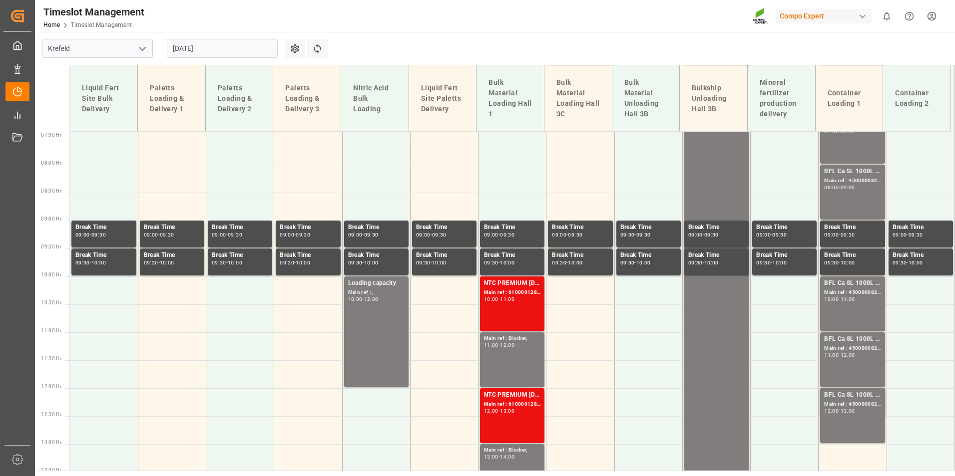
click at [858, 415] on div "BFL Ca SL 1000L IBC MTO; Main ref : 4500000824, 2000000630; 12:00 - 13:00" at bounding box center [852, 415] width 56 height 51
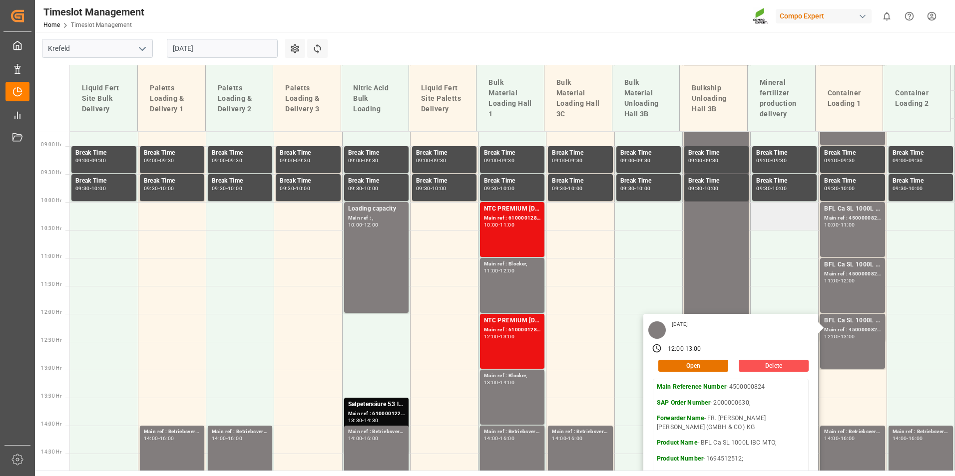
scroll to position [564, 0]
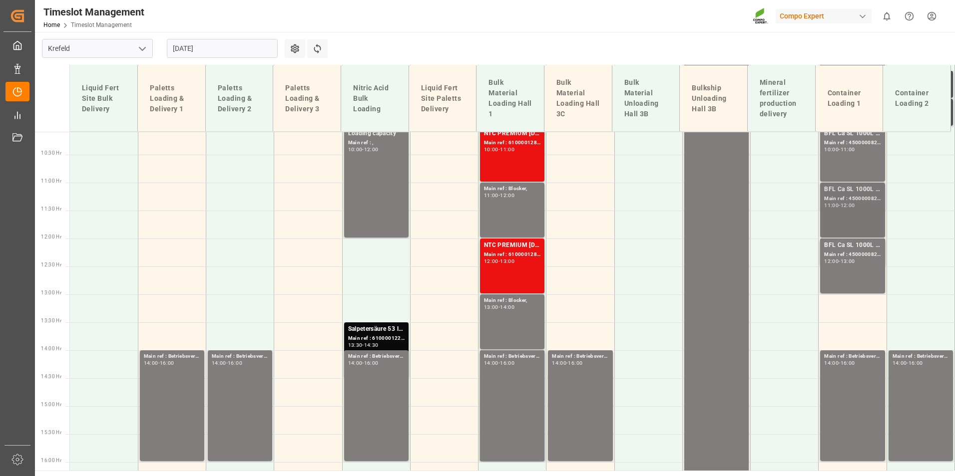
click at [838, 214] on div "BFL Ca SL 1000L IBC MTO; Main ref : 4500000823, 2000000630; 11:00 - 12:00" at bounding box center [852, 210] width 56 height 51
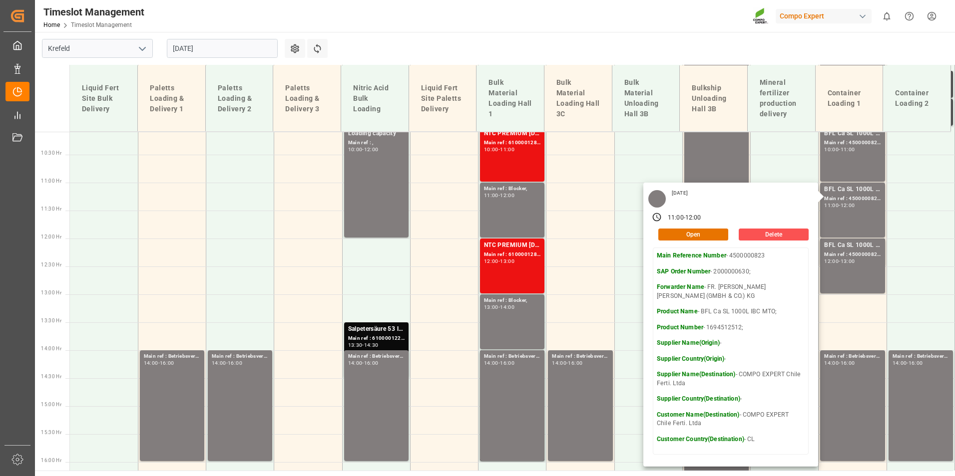
click at [220, 44] on input "[DATE]" at bounding box center [222, 48] width 111 height 19
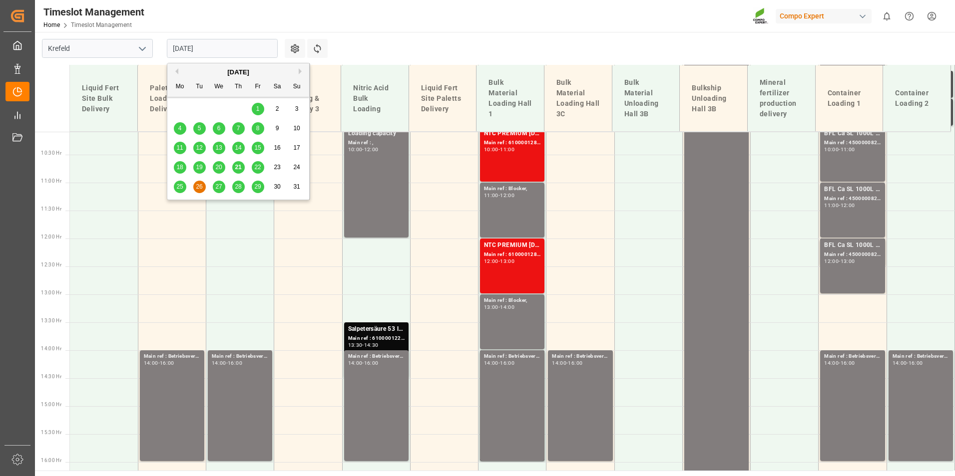
click at [217, 189] on span "27" at bounding box center [218, 186] width 6 height 7
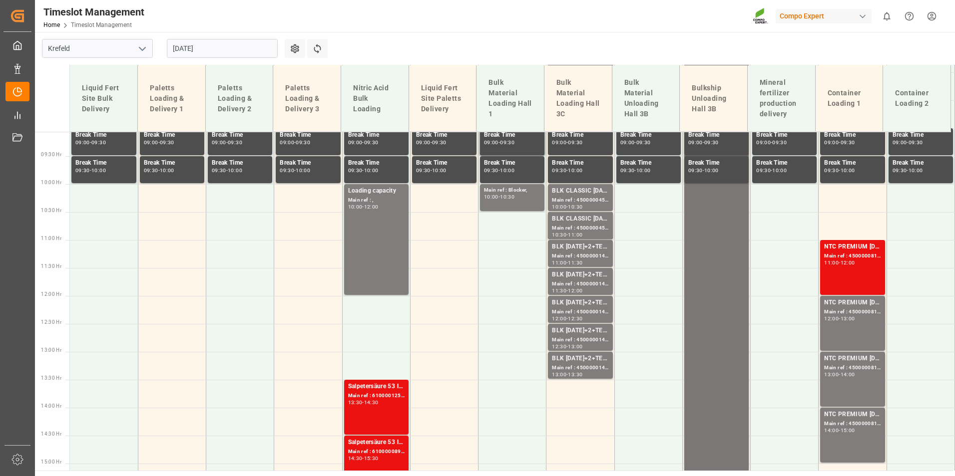
scroll to position [315, 0]
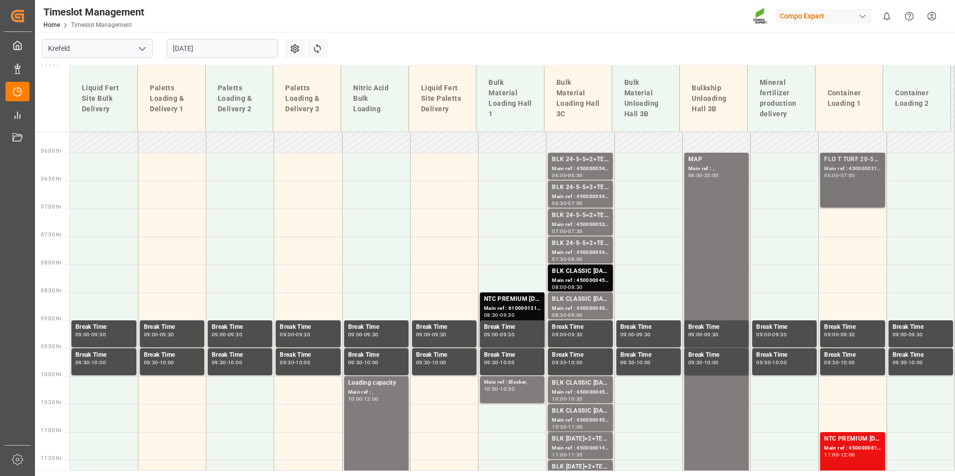
click at [855, 185] on div "FLO T TURF 20-5-8 25kg (x42) WW; Main ref : 4500000219, 2000000151; 06:00 - 07:…" at bounding box center [852, 180] width 56 height 51
click at [858, 193] on div "FLO T TURF 20-5-8 25kg (x42) WW; Main ref : 4500000219, 2000000151; 06:00 - 07:…" at bounding box center [852, 180] width 56 height 51
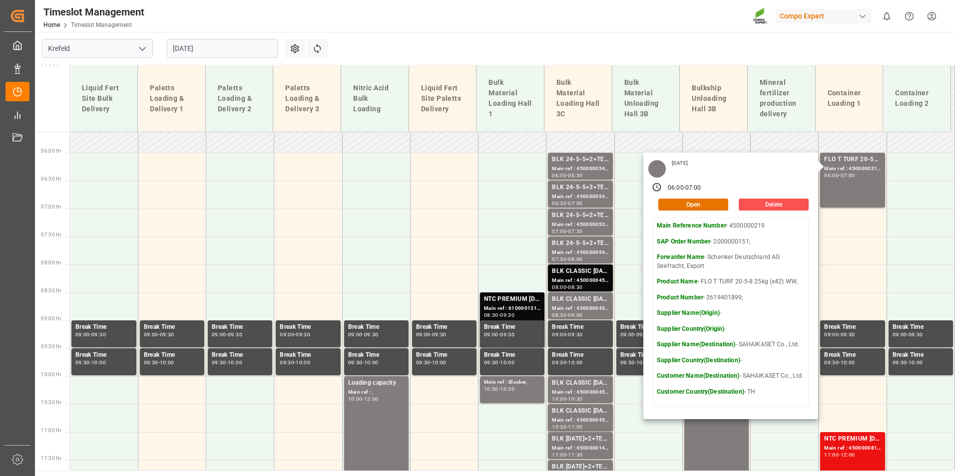
click at [244, 51] on input "[DATE]" at bounding box center [222, 48] width 111 height 19
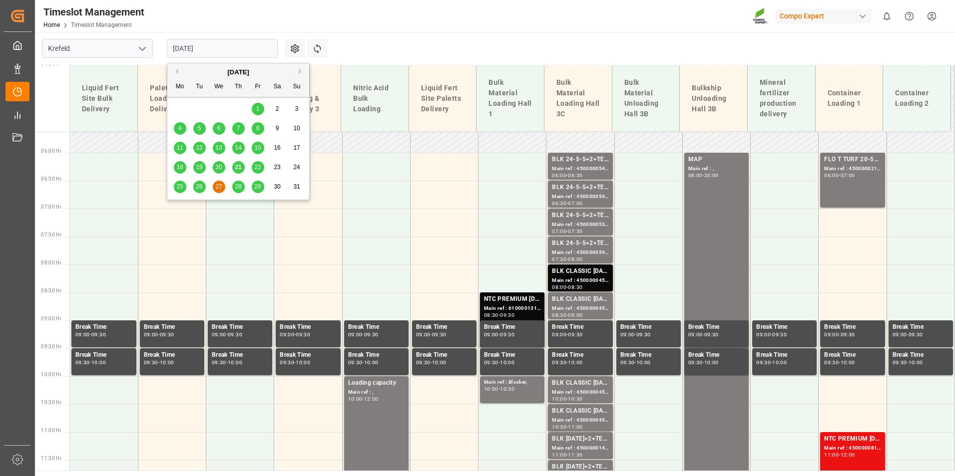
click at [238, 189] on span "28" at bounding box center [238, 186] width 6 height 7
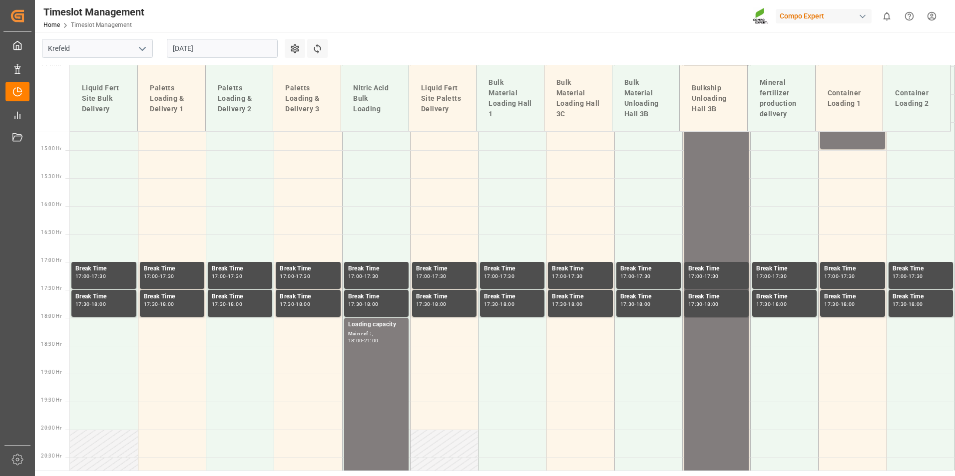
scroll to position [864, 0]
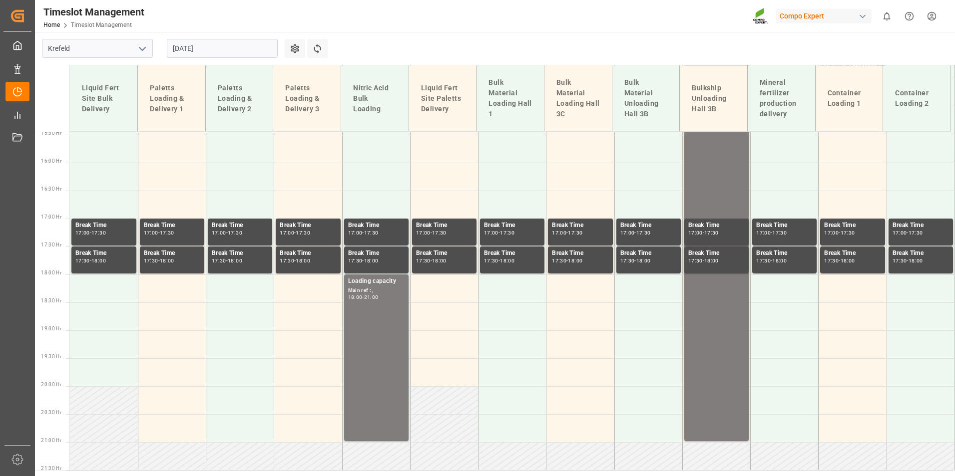
click at [239, 53] on input "[DATE]" at bounding box center [222, 48] width 111 height 19
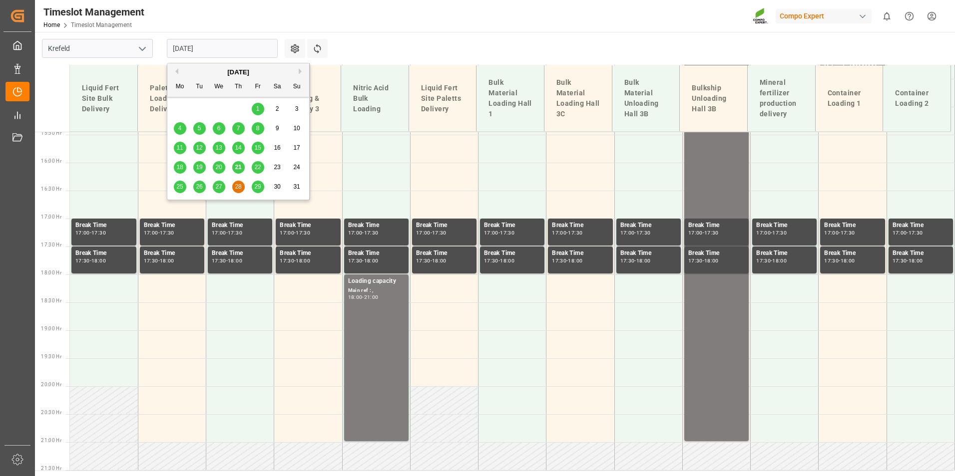
click at [221, 185] on span "27" at bounding box center [218, 186] width 6 height 7
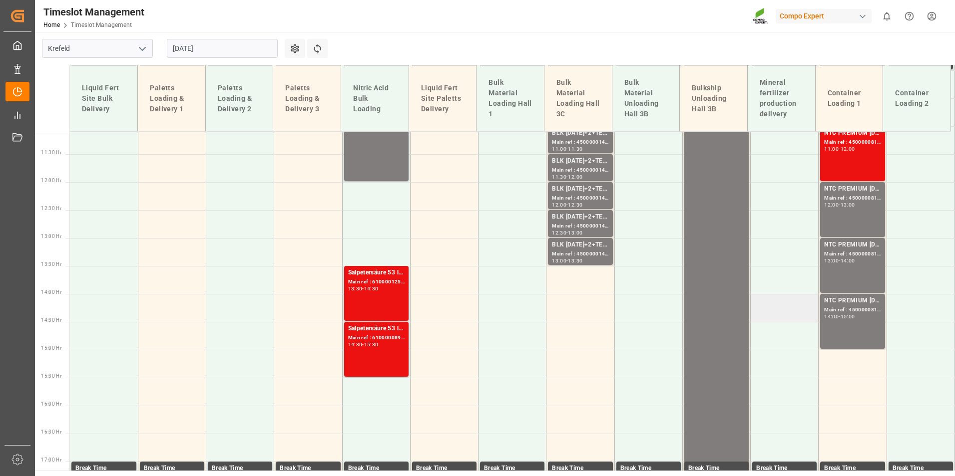
scroll to position [521, 0]
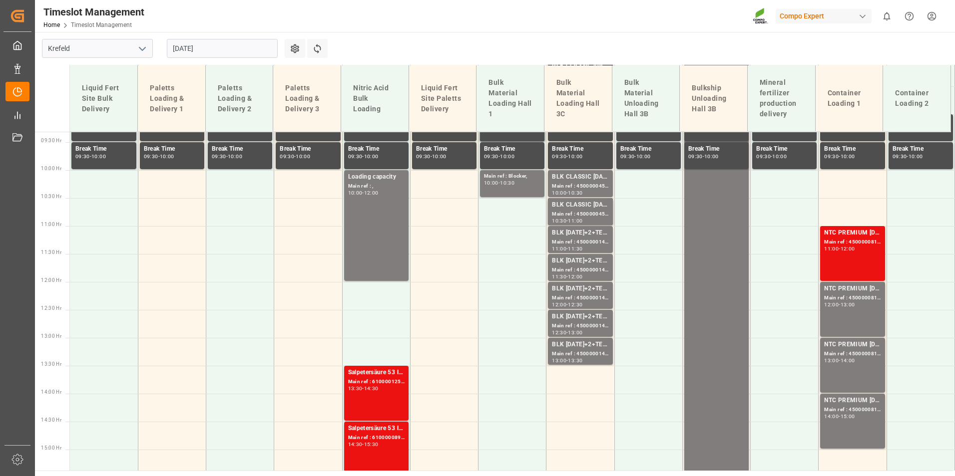
click at [860, 256] on div "NTC PREMIUM [DATE] 50kg (x25) NLA MTO; Main ref : 4500000815, 2000000613; 11:00…" at bounding box center [852, 253] width 56 height 51
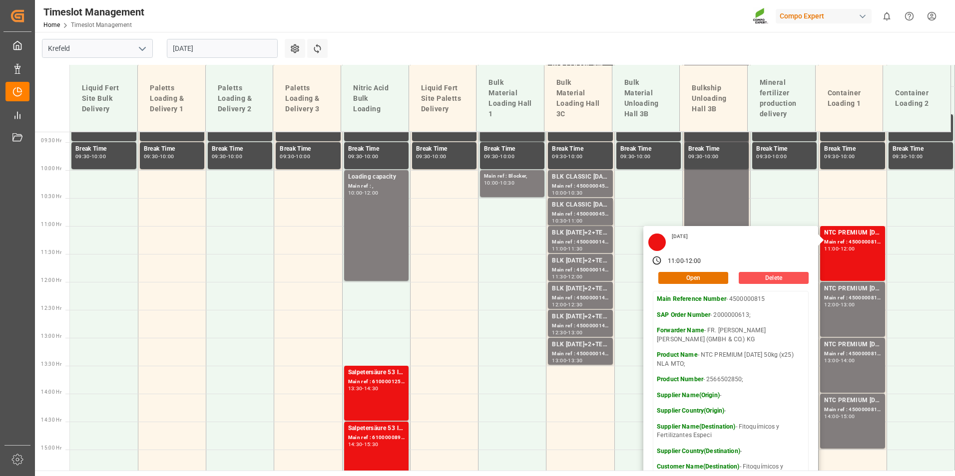
click at [242, 44] on input "[DATE]" at bounding box center [222, 48] width 111 height 19
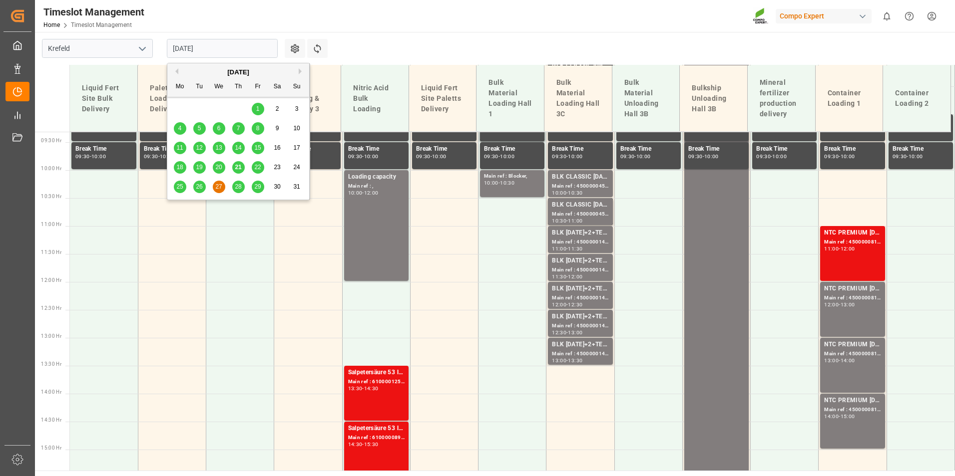
click at [243, 185] on div "28" at bounding box center [238, 187] width 12 height 12
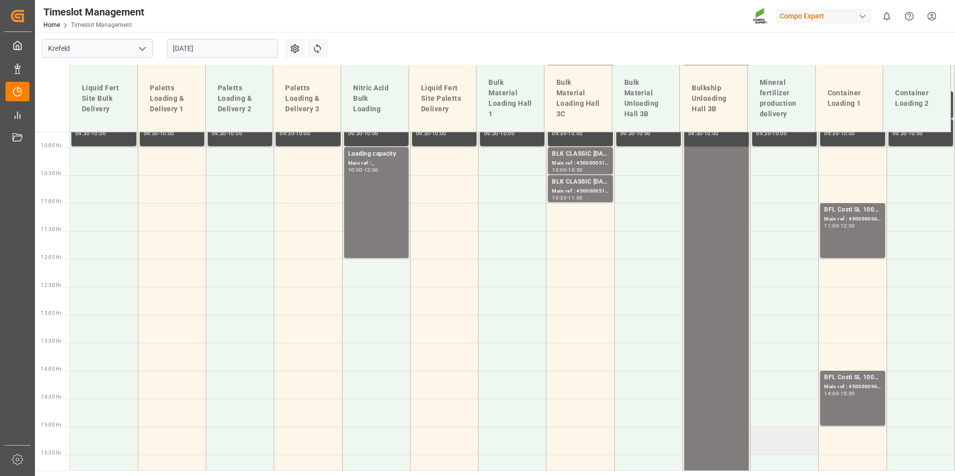
scroll to position [294, 0]
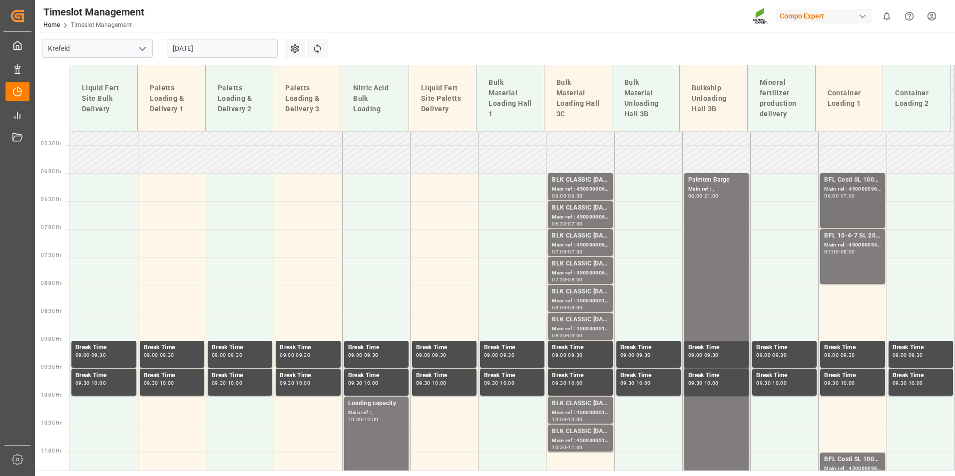
click at [834, 217] on div "BFL Costi SL 1000L IBC EGY; Main ref : 4500000963, 2000000357; 06:00 - 07:00" at bounding box center [852, 200] width 56 height 51
click at [857, 250] on div "07:00 - 08:00" at bounding box center [852, 252] width 56 height 5
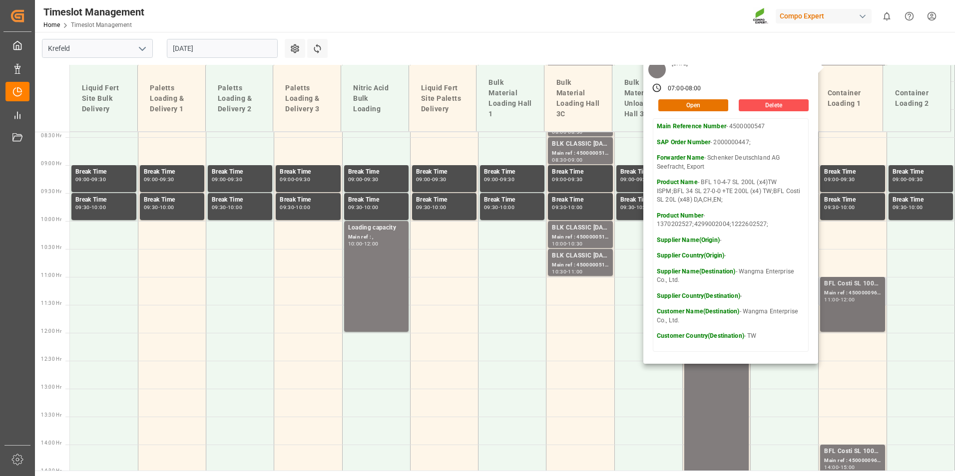
scroll to position [494, 0]
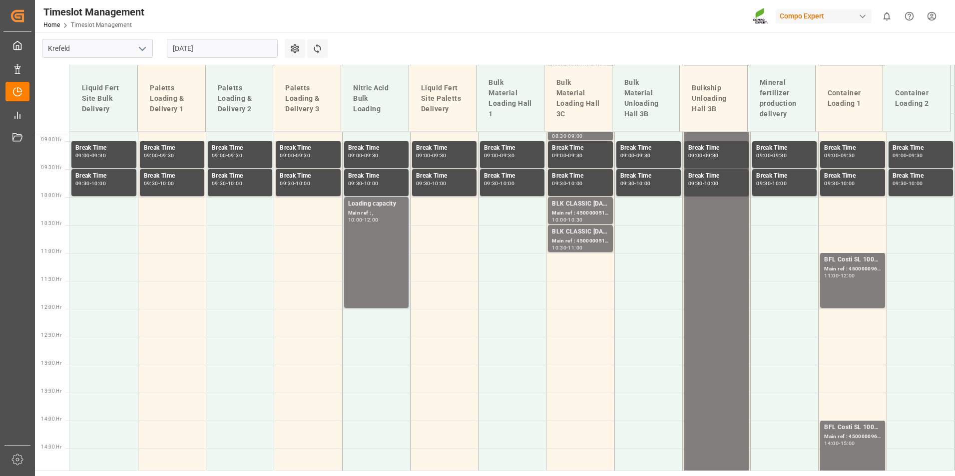
click at [852, 282] on div "BFL Costi SL 1000L IBC EGY; Main ref : 4500000964, 2000000357; 11:00 - 12:00" at bounding box center [852, 280] width 56 height 51
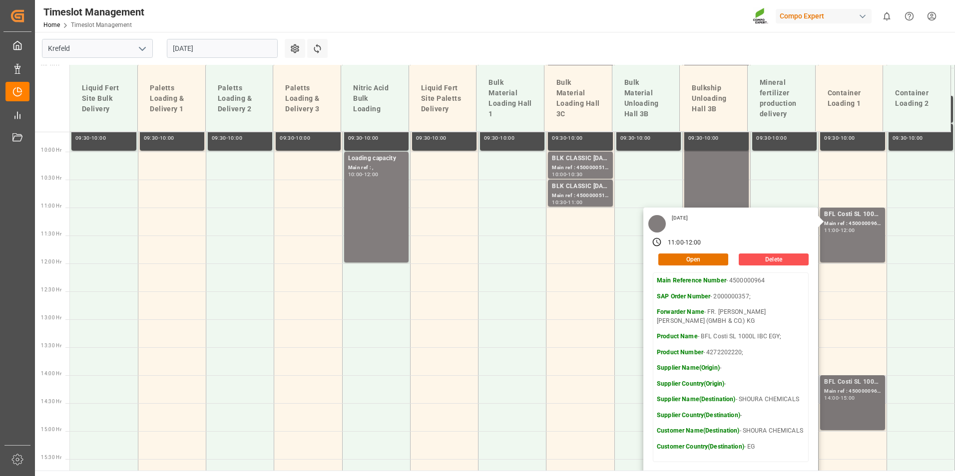
scroll to position [594, 0]
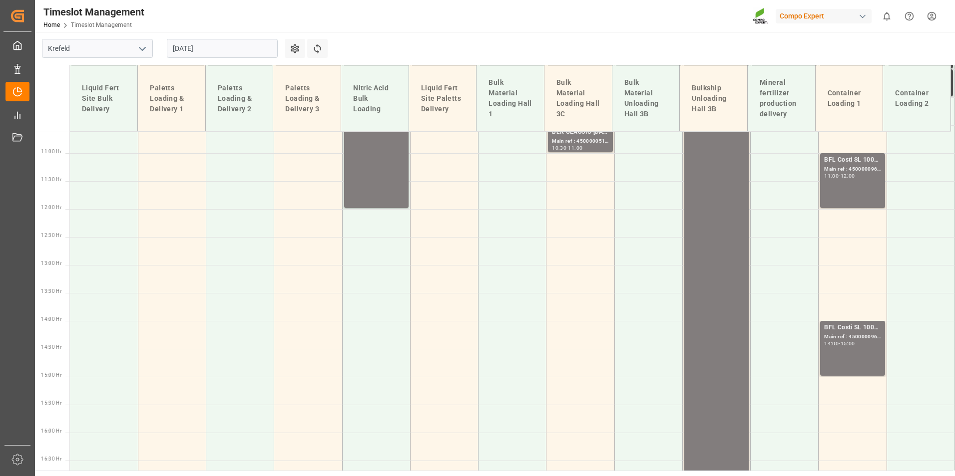
click at [838, 345] on div "-" at bounding box center [838, 344] width 1 height 4
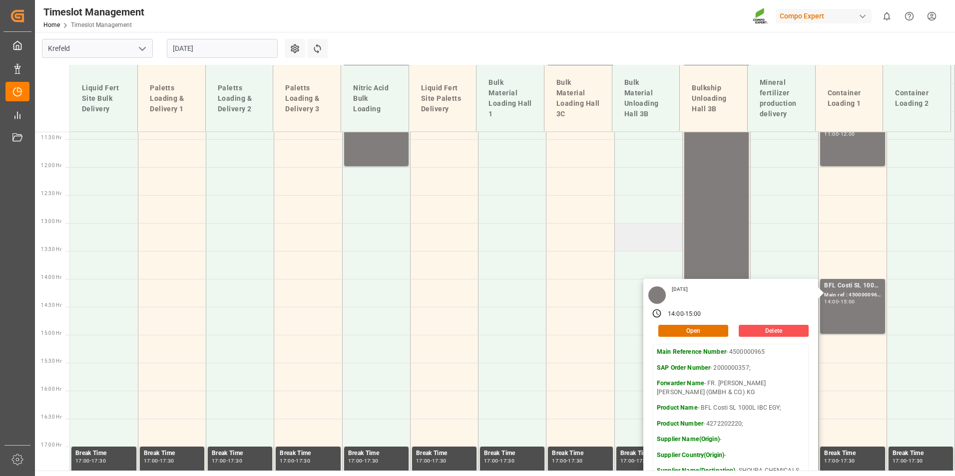
scroll to position [694, 0]
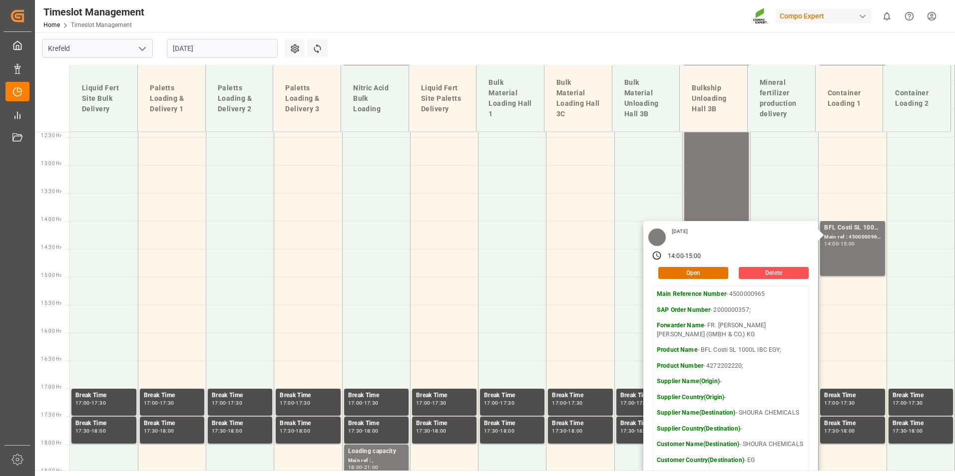
click at [247, 45] on input "[DATE]" at bounding box center [222, 48] width 111 height 19
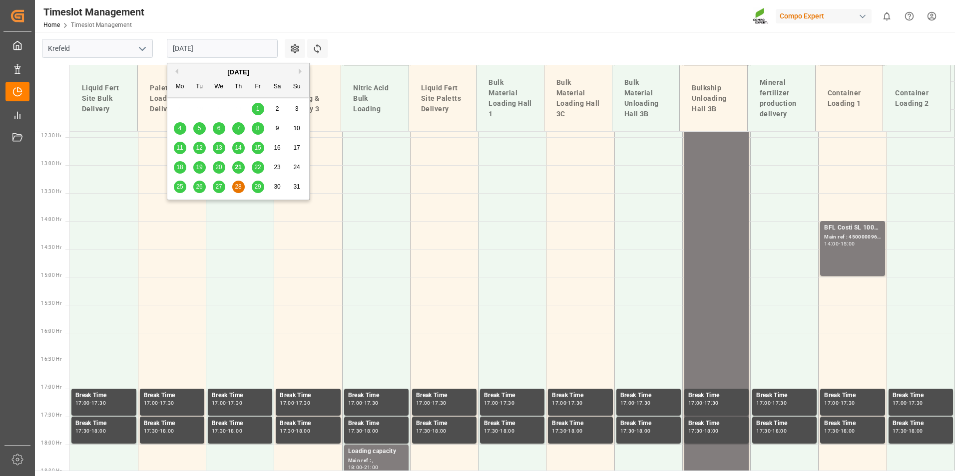
click at [261, 189] on div "29" at bounding box center [258, 187] width 12 height 12
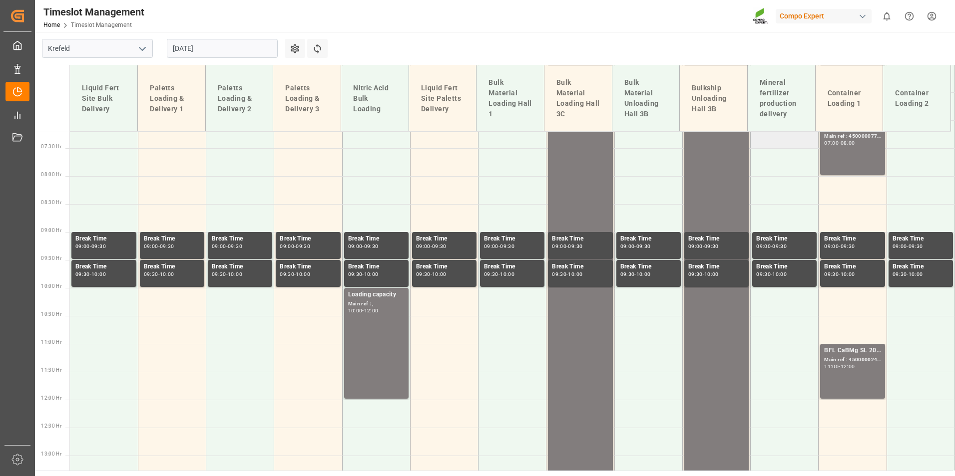
scroll to position [315, 0]
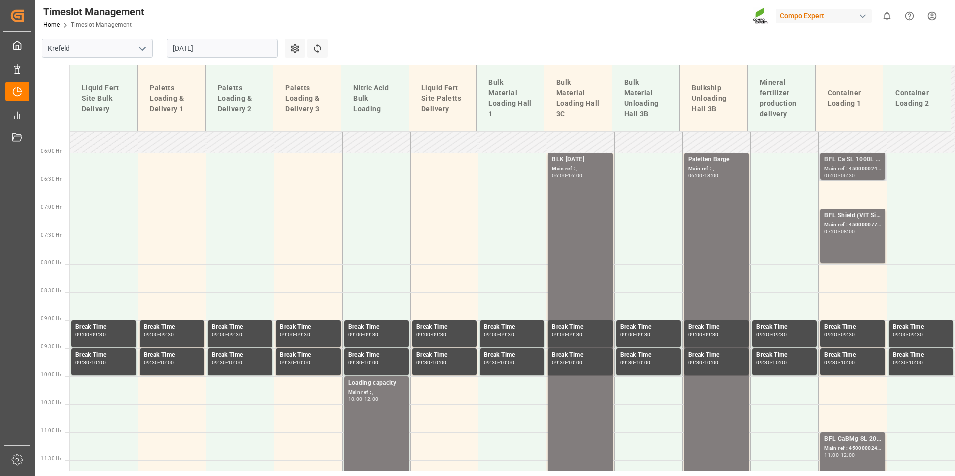
click at [842, 168] on div "Main ref : 4500000240, 2000000190;" at bounding box center [852, 169] width 56 height 8
click at [831, 237] on div "BFL Shield (VIT Si) 1000L IBC TR;BFL CEREALS SL 10L (x60) TR (KRE) MTO; Main re…" at bounding box center [852, 236] width 56 height 51
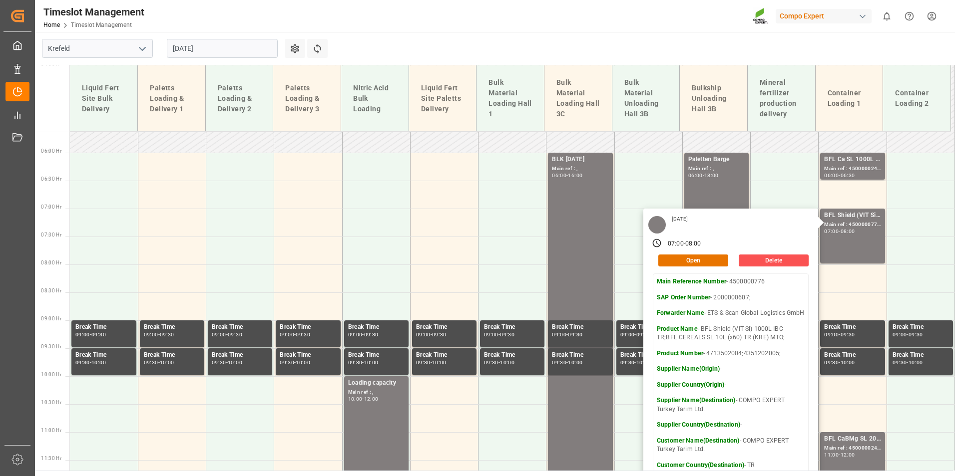
click at [647, 32] on header "Timeslot Management Home Timeslot Management Compo Expert 0 Notifications Only …" at bounding box center [491, 16] width 927 height 32
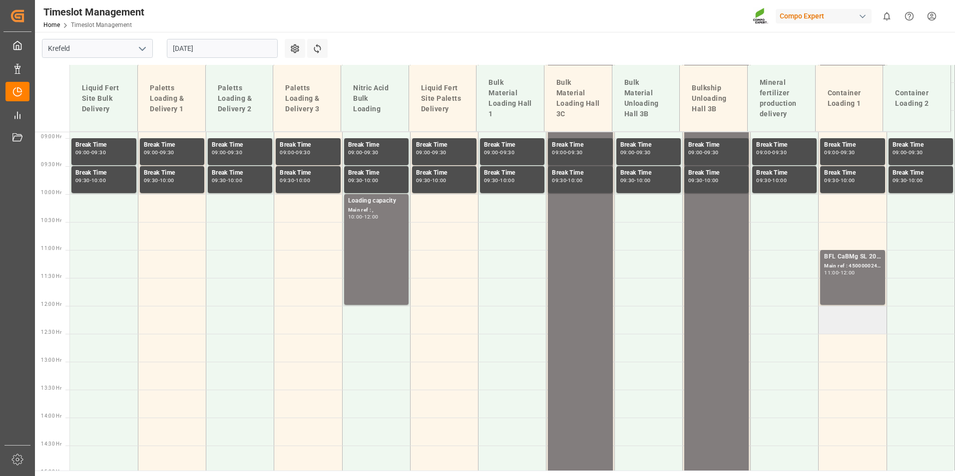
scroll to position [514, 0]
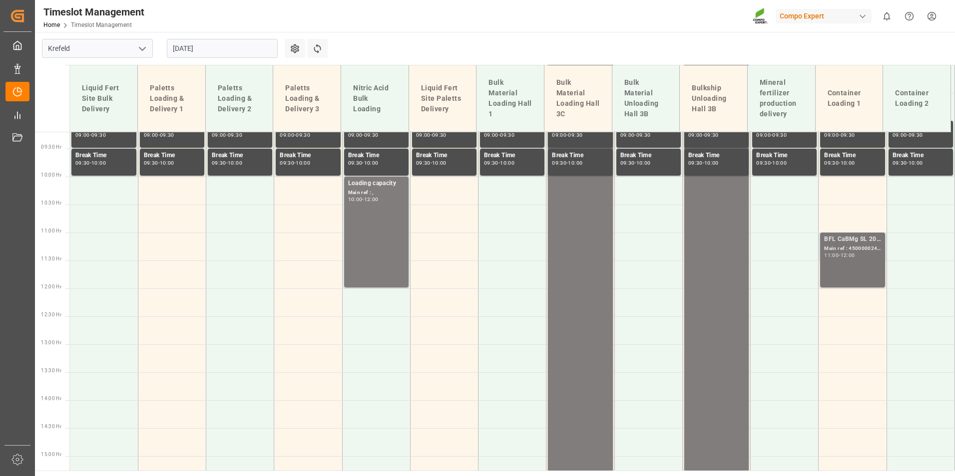
click at [854, 242] on div "BFL CaBMg SL 20L (x48) EN,IN MTO;" at bounding box center [852, 240] width 56 height 10
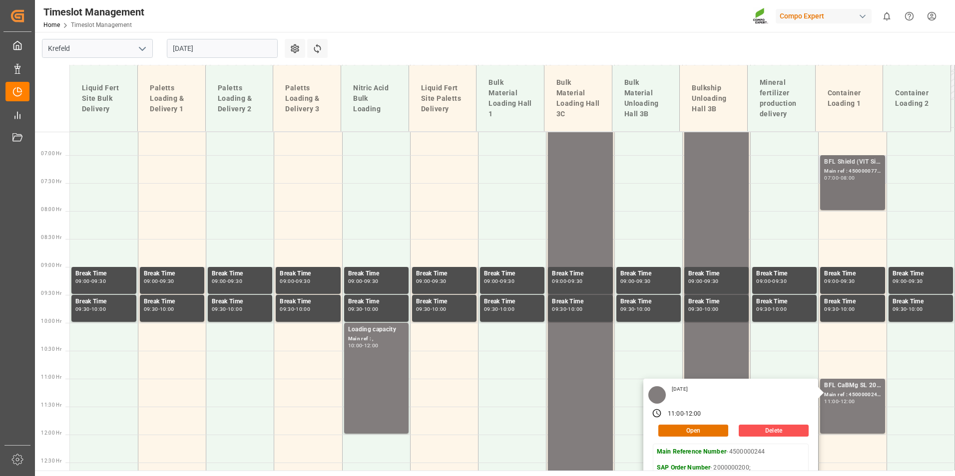
scroll to position [365, 0]
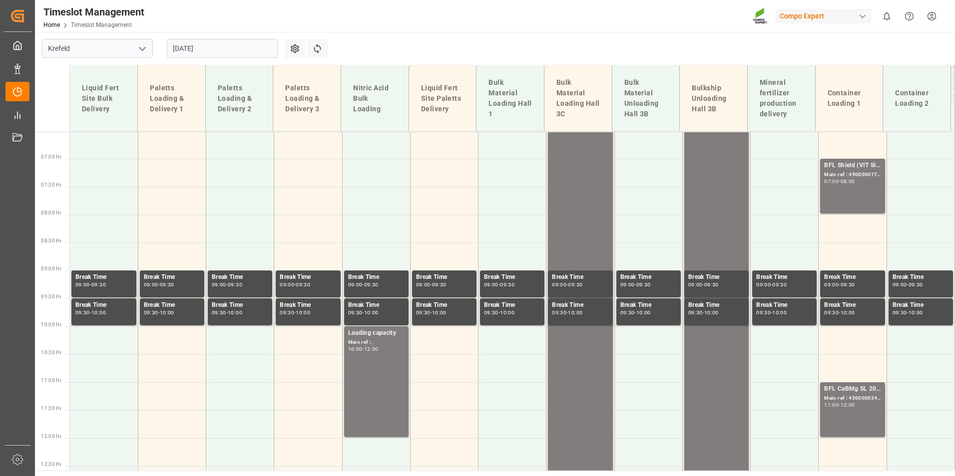
click at [852, 189] on div "BFL Shield (VIT Si) 1000L IBC TR;BFL CEREALS SL 10L (x60) TR (KRE) MTO; Main re…" at bounding box center [852, 186] width 56 height 51
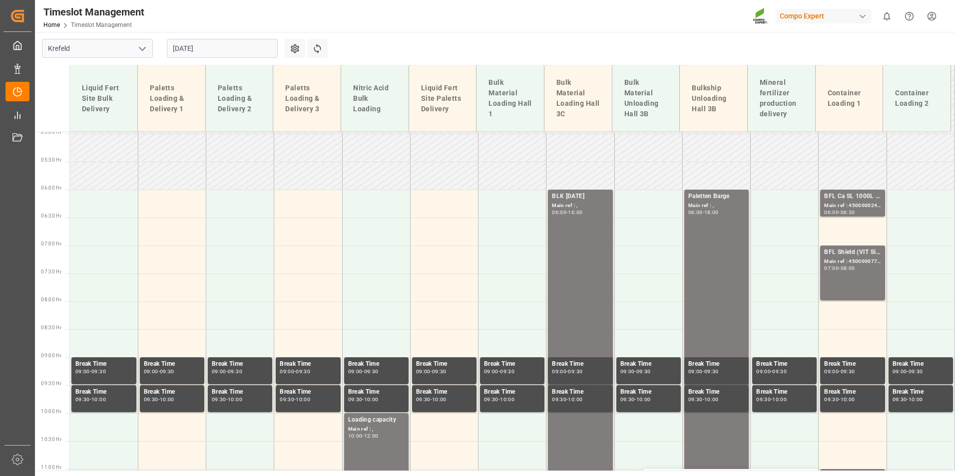
scroll to position [315, 0]
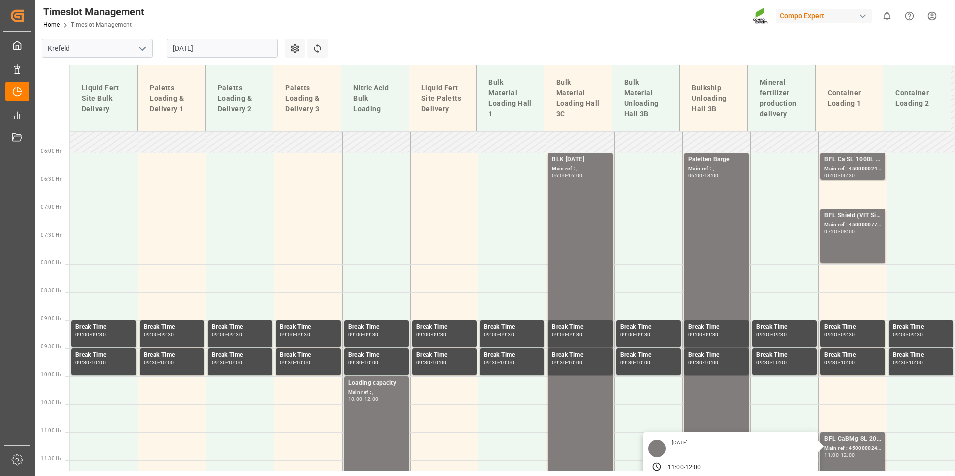
click at [232, 52] on input "[DATE]" at bounding box center [222, 48] width 111 height 19
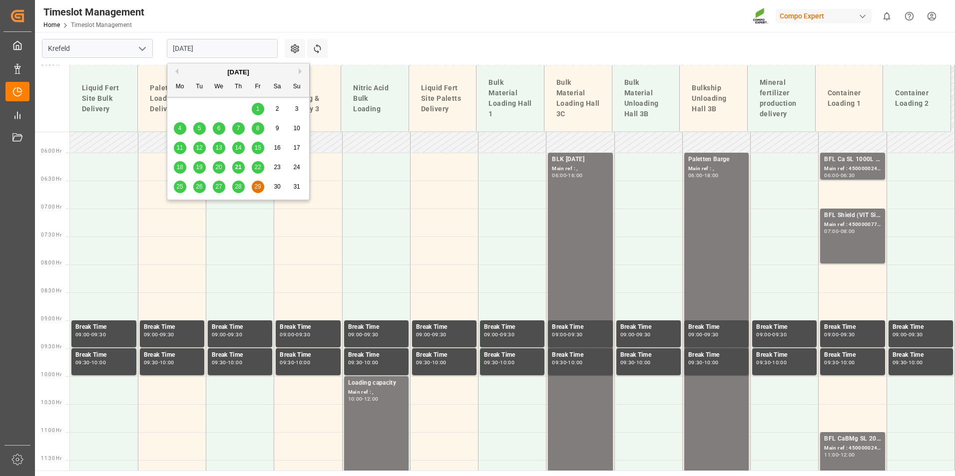
click at [178, 187] on span "25" at bounding box center [179, 186] width 6 height 7
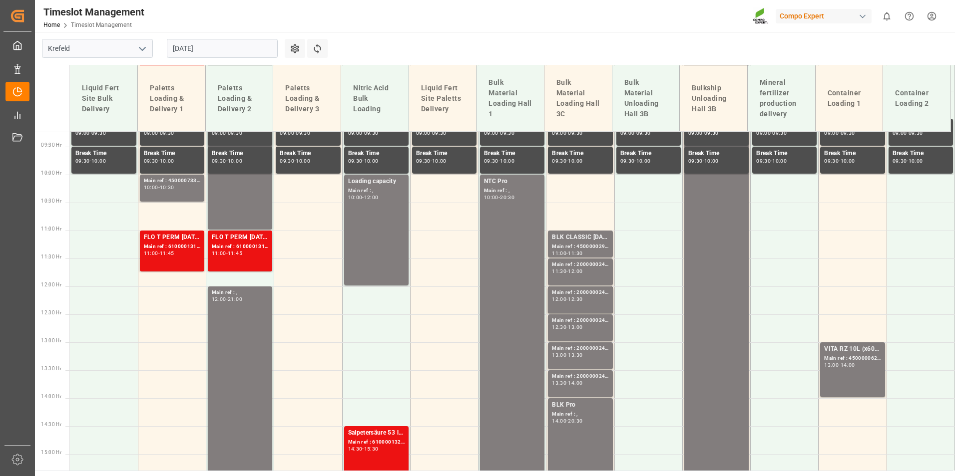
scroll to position [564, 0]
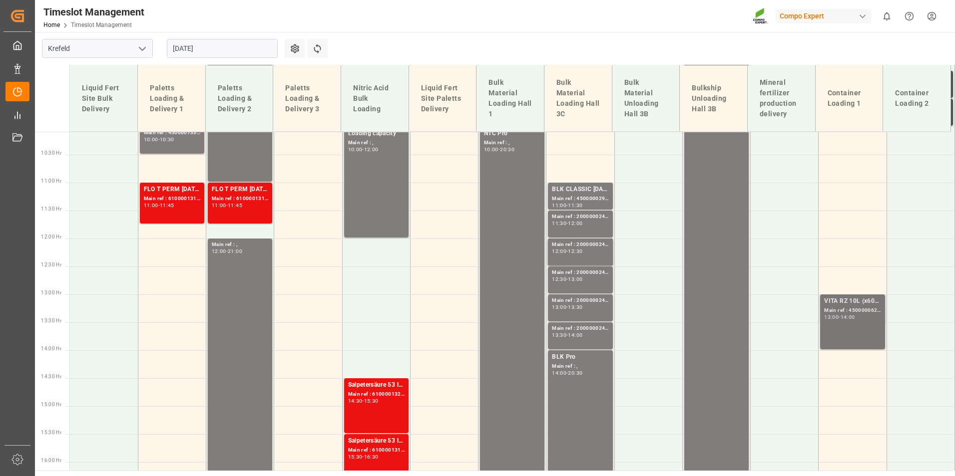
click at [861, 322] on div "VITA RZ 10L (x60) BR MTO; Main ref : 4500000624, 2000000399; 13:00 - 14:00" at bounding box center [852, 322] width 56 height 51
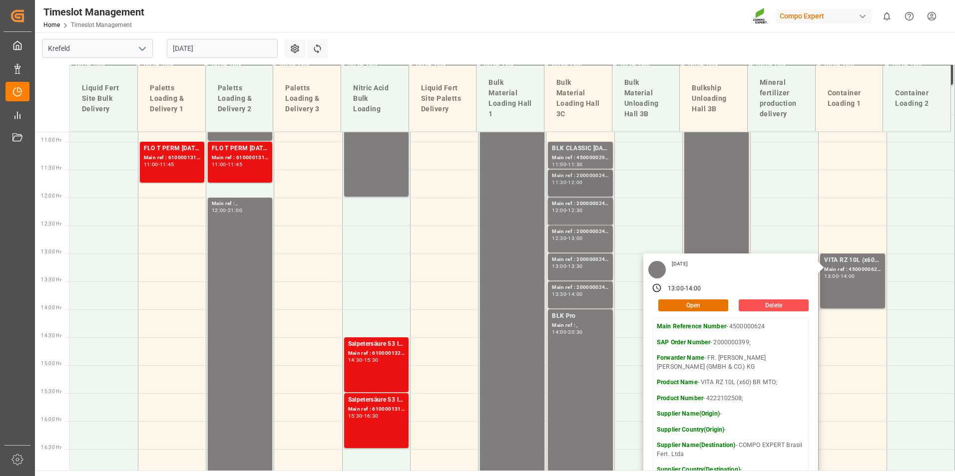
scroll to position [614, 0]
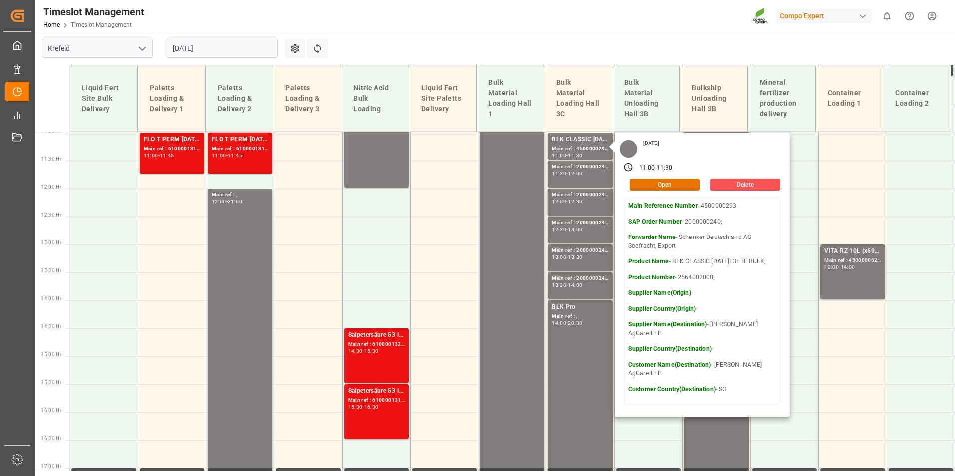
click at [258, 52] on input "[DATE]" at bounding box center [222, 48] width 111 height 19
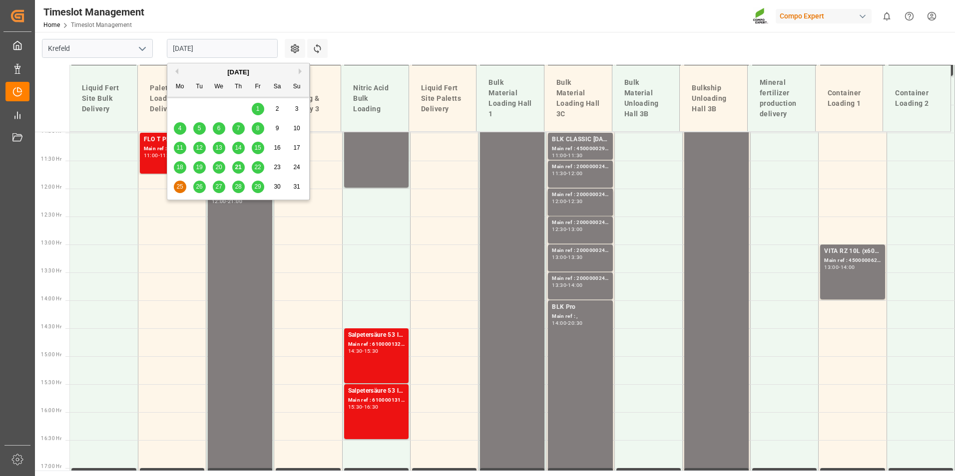
click at [254, 172] on div "22" at bounding box center [258, 168] width 12 height 12
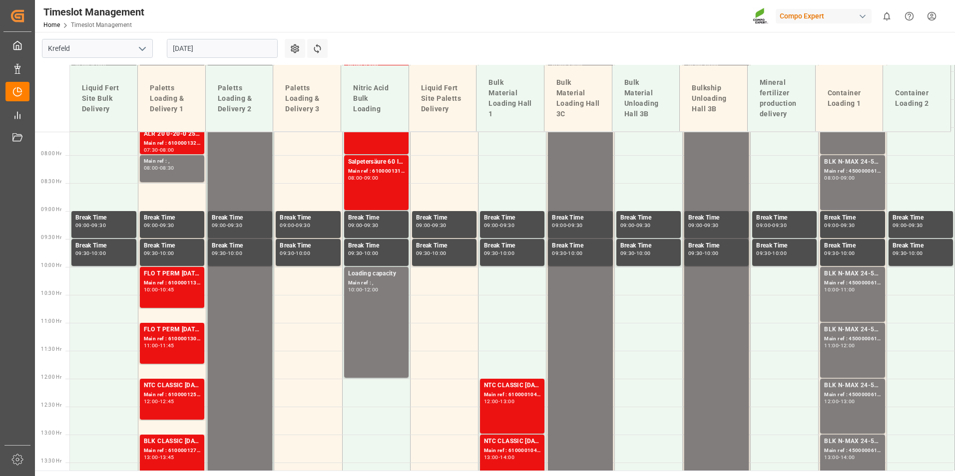
scroll to position [321, 0]
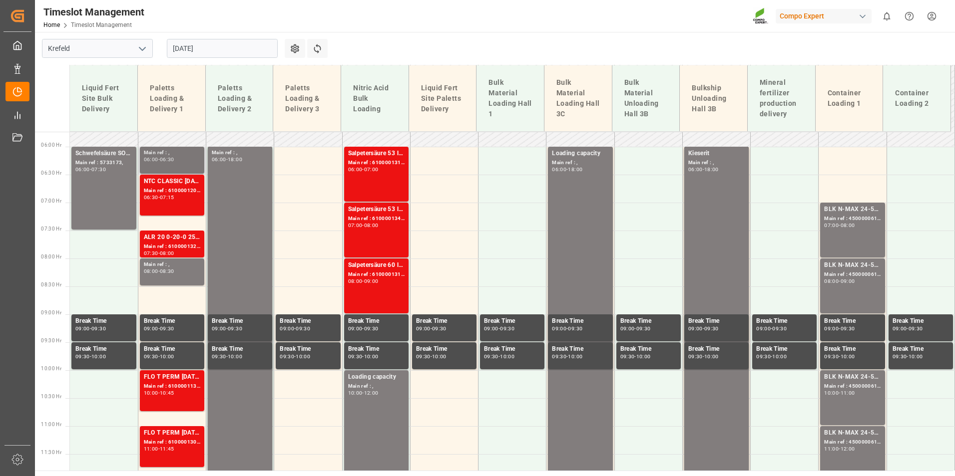
click at [169, 156] on div "Main ref : ," at bounding box center [172, 153] width 56 height 8
click at [174, 272] on div "08:30" at bounding box center [167, 271] width 14 height 4
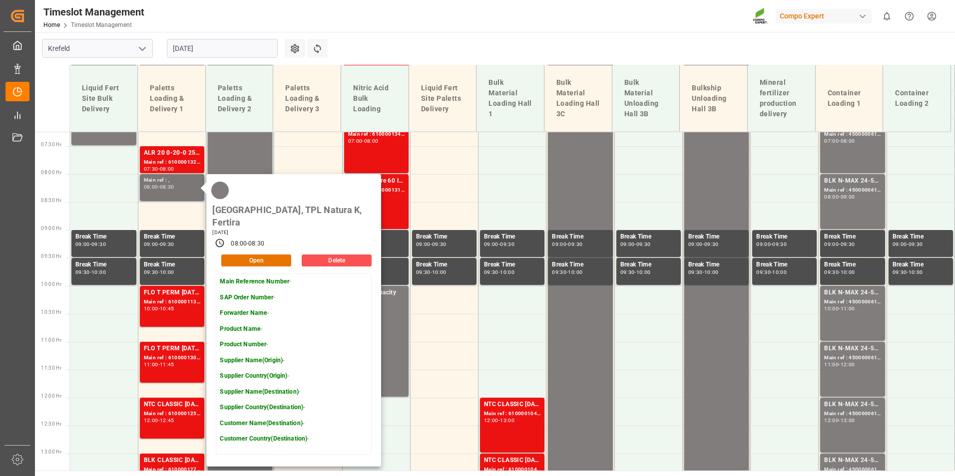
scroll to position [420, 0]
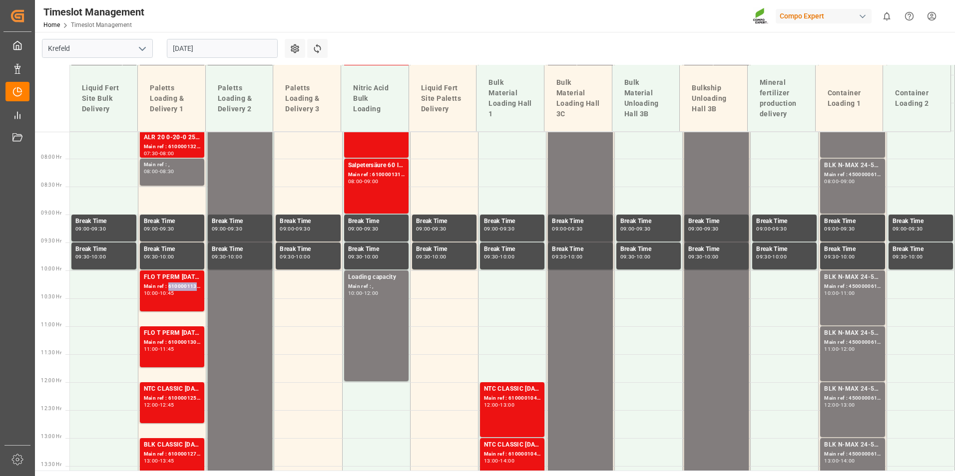
click at [179, 283] on div "Main ref : 6100001139, 2000000454;" at bounding box center [172, 287] width 56 height 8
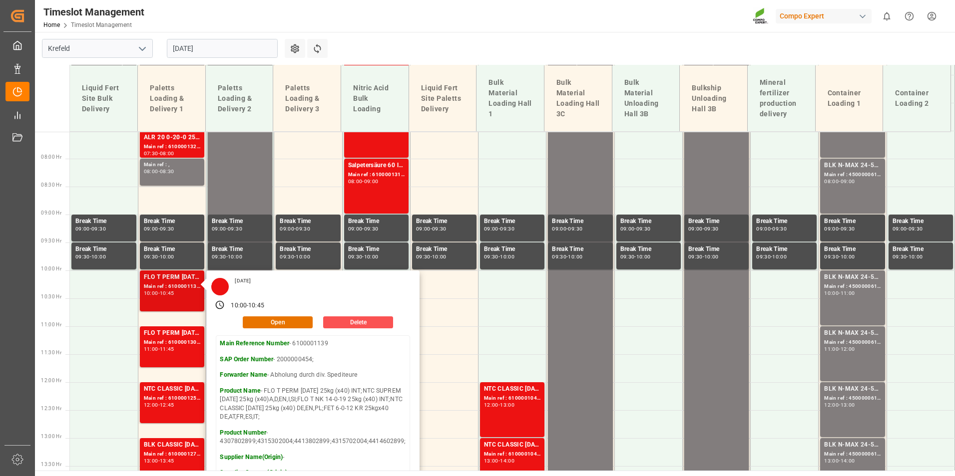
scroll to position [520, 0]
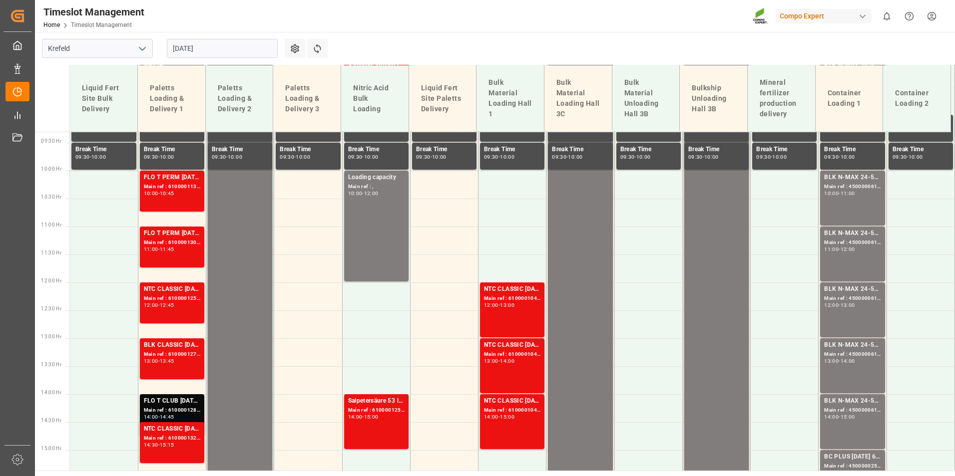
click at [175, 259] on div "FLO T PERM [DATE] 25kg (x40) INT; Main ref : 6100001309, 2000000916; 11:00 - 11…" at bounding box center [172, 247] width 56 height 37
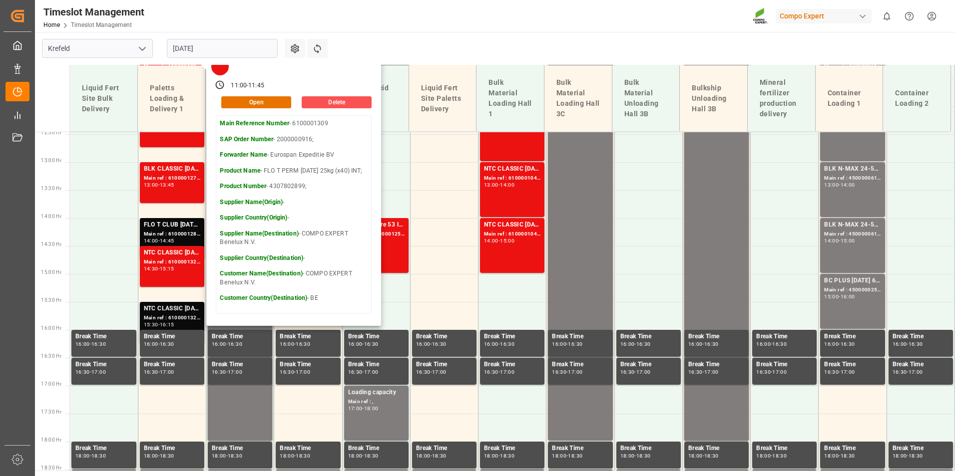
scroll to position [720, 0]
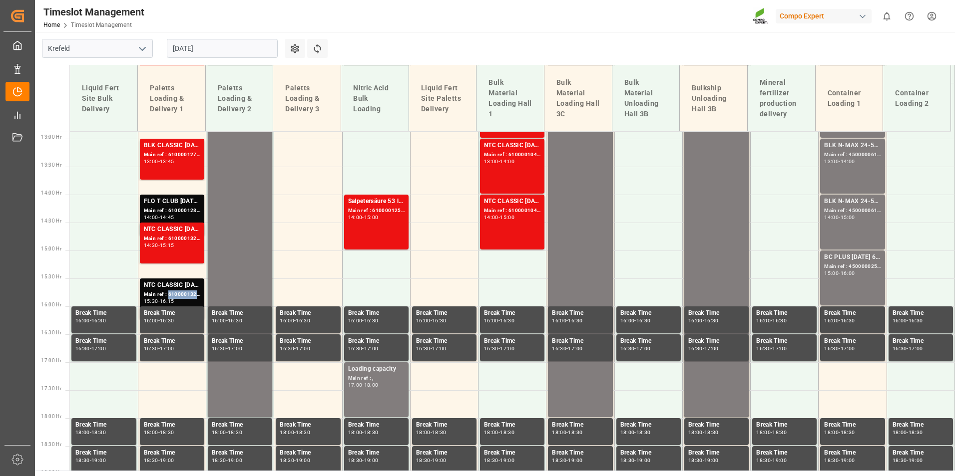
click at [179, 291] on div "Main ref : 6100001323, 2000000659;" at bounding box center [172, 295] width 56 height 8
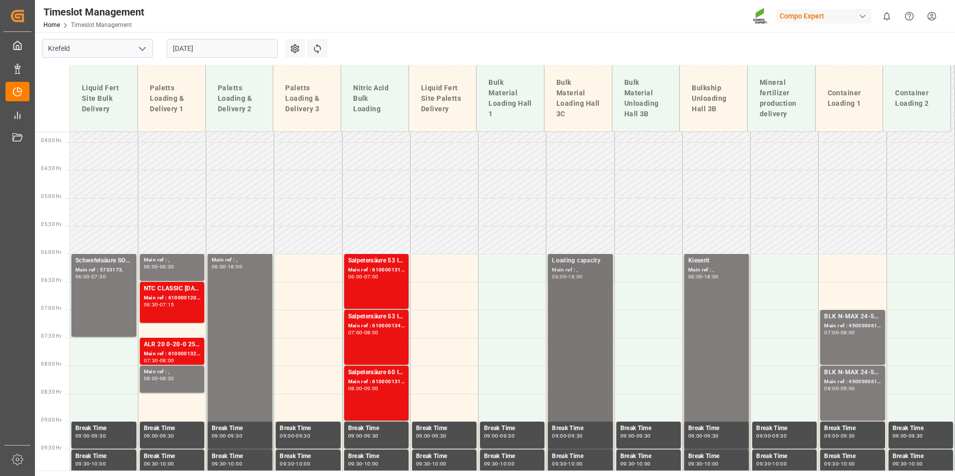
scroll to position [271, 0]
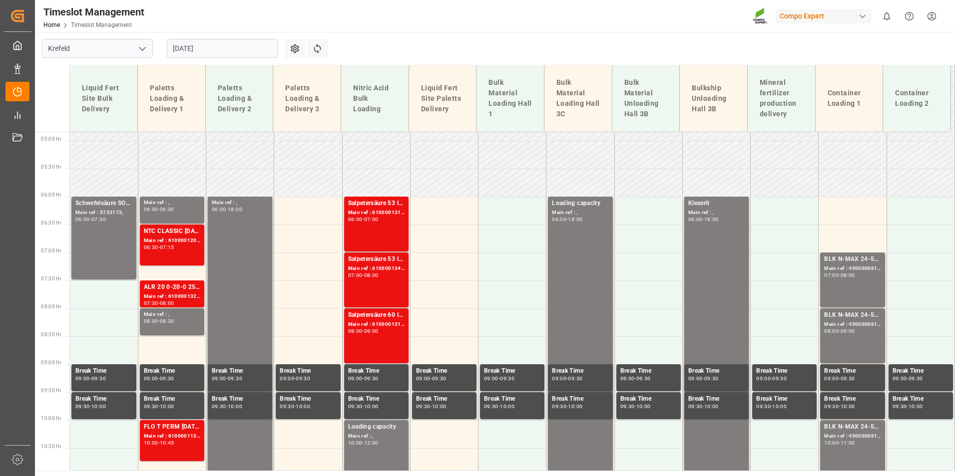
click at [398, 331] on div "08:00 - 09:00" at bounding box center [376, 331] width 56 height 5
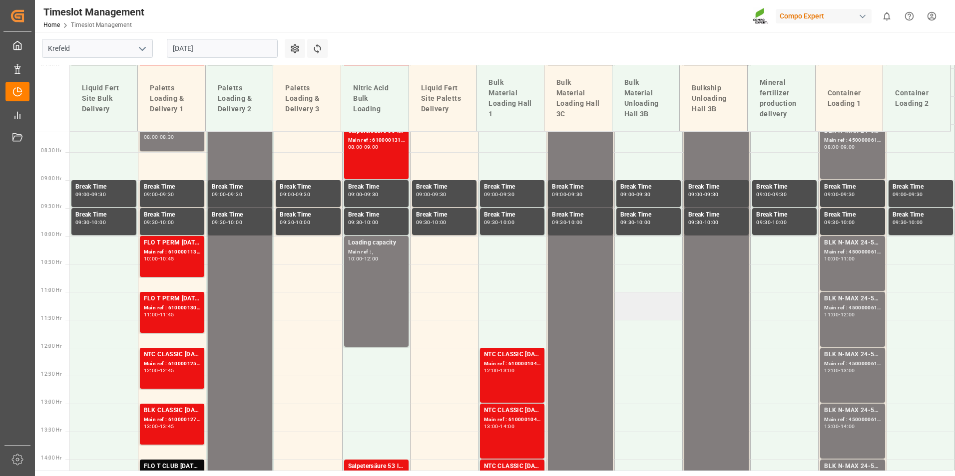
scroll to position [321, 0]
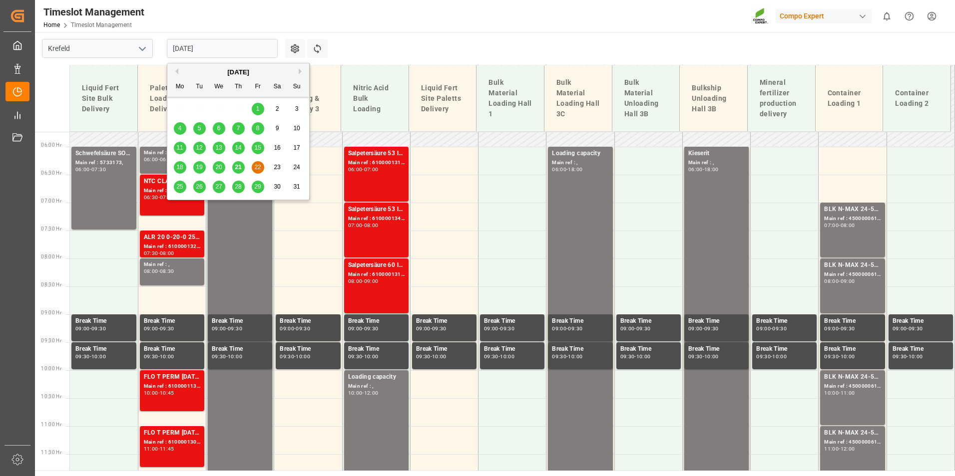
click at [250, 55] on input "[DATE]" at bounding box center [222, 48] width 111 height 19
click at [182, 187] on span "25" at bounding box center [179, 186] width 6 height 7
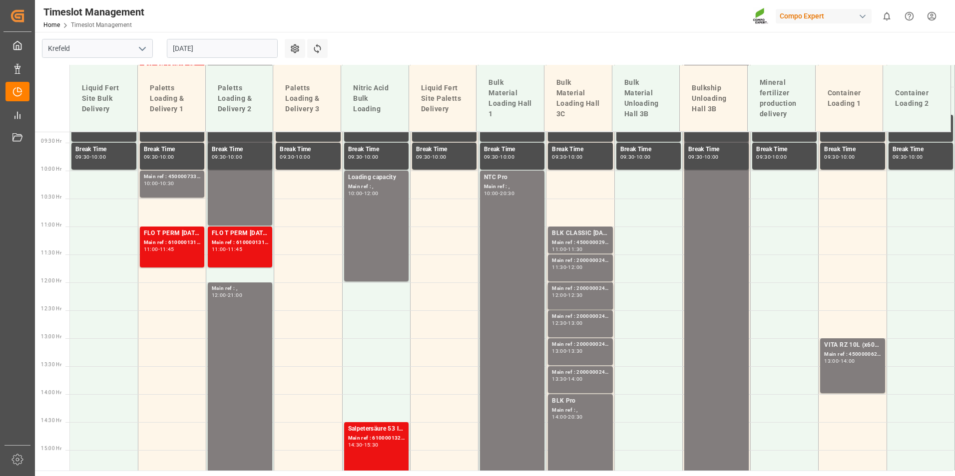
scroll to position [570, 0]
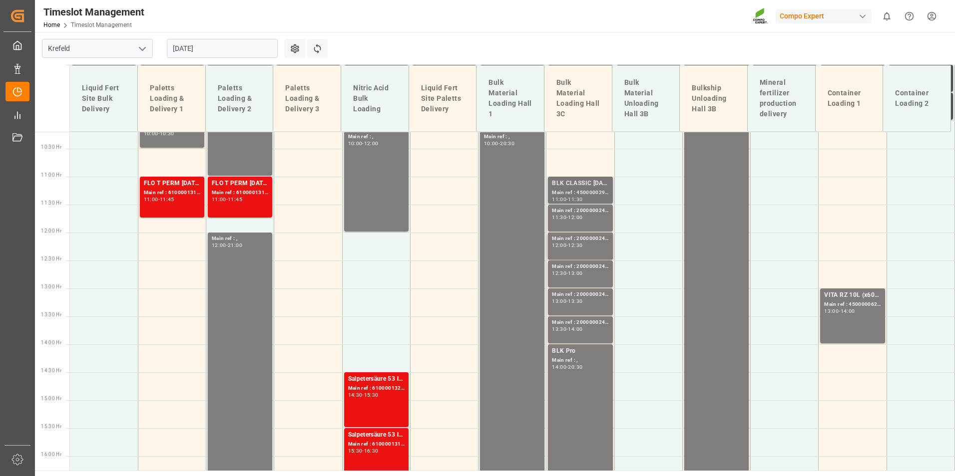
click at [593, 192] on div "Main ref : 4500000293, 2000000240;" at bounding box center [580, 193] width 56 height 8
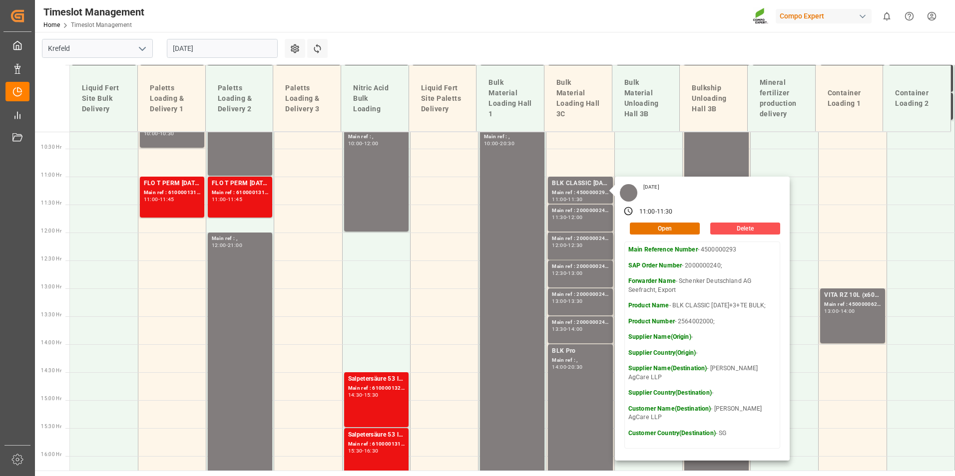
click at [727, 53] on main "[GEOGRAPHIC_DATA] [DATE] Settings Refresh Time Slots Liquid Fert Site Bulk Deli…" at bounding box center [494, 251] width 918 height 439
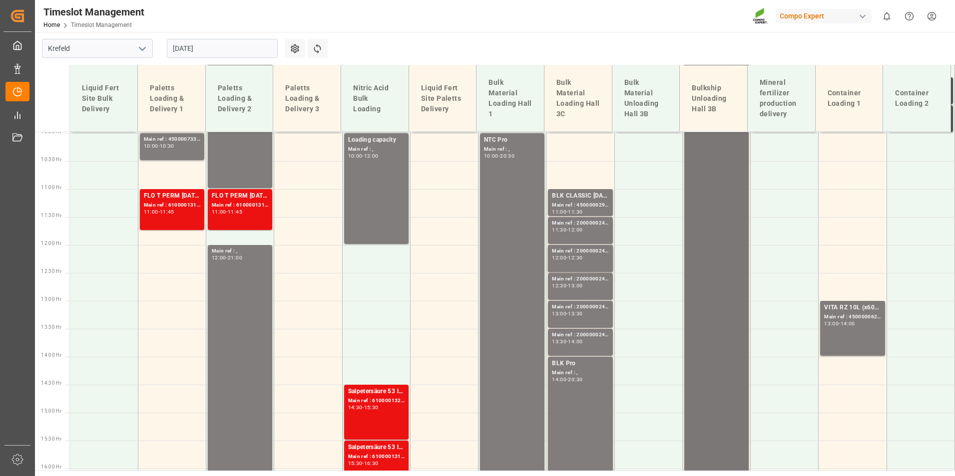
scroll to position [420, 0]
